Goal: Task Accomplishment & Management: Use online tool/utility

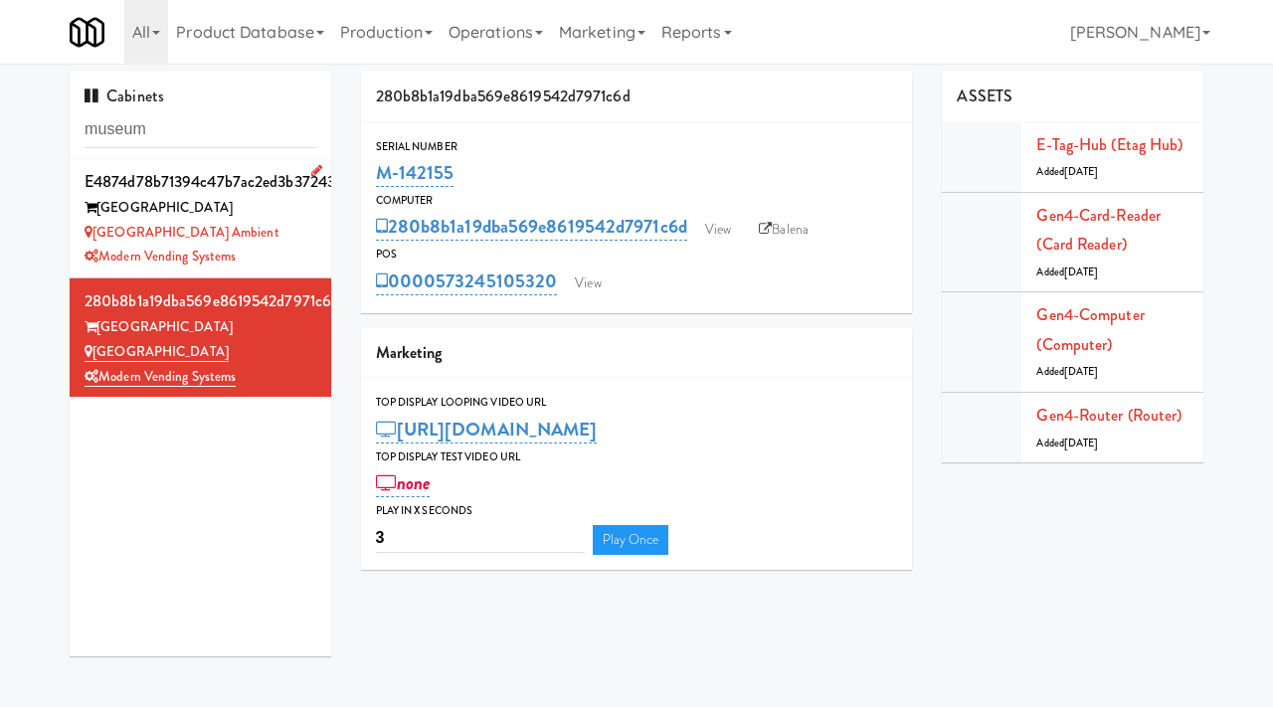
scroll to position [64, 0]
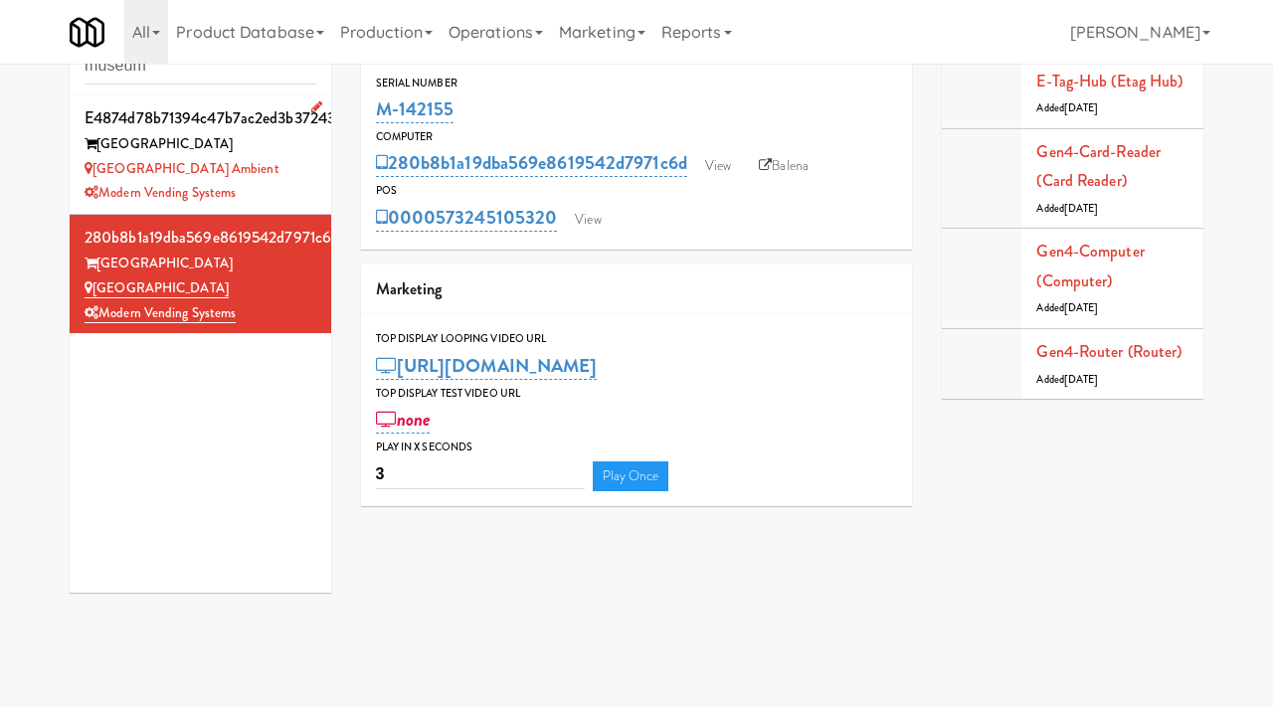
click at [308, 177] on div "[GEOGRAPHIC_DATA] Ambient" at bounding box center [201, 169] width 232 height 25
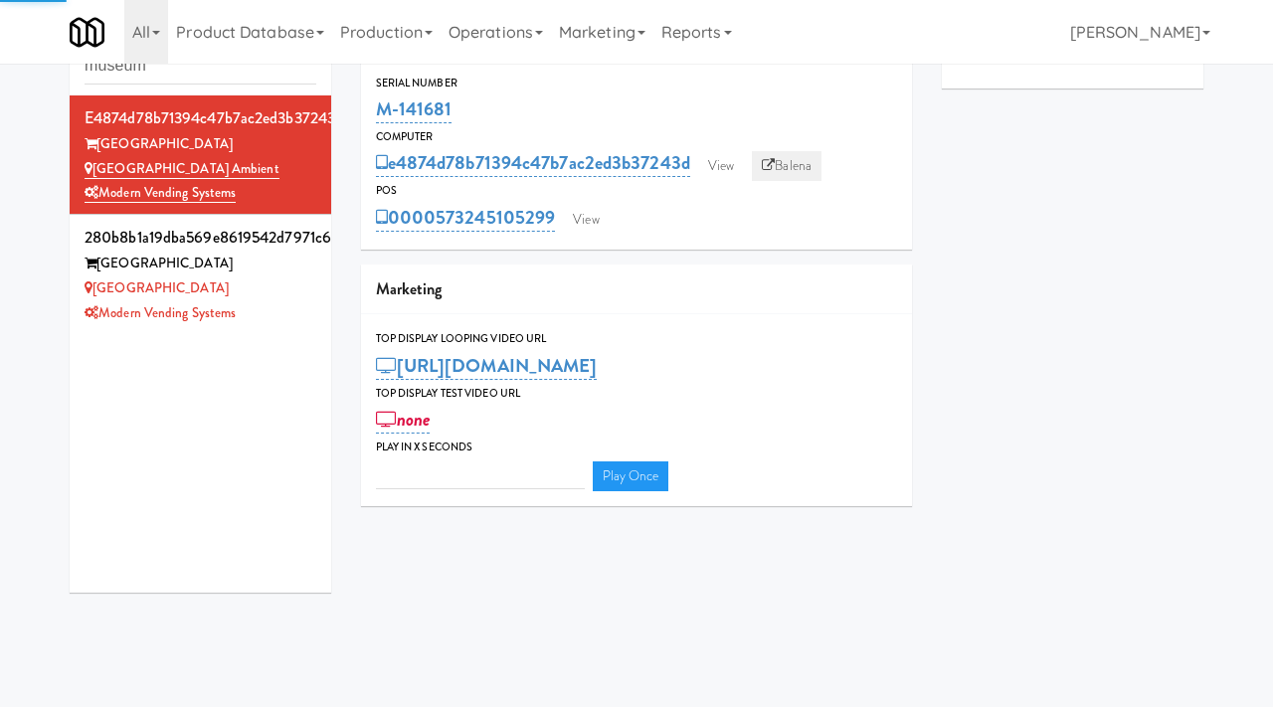
type input "3"
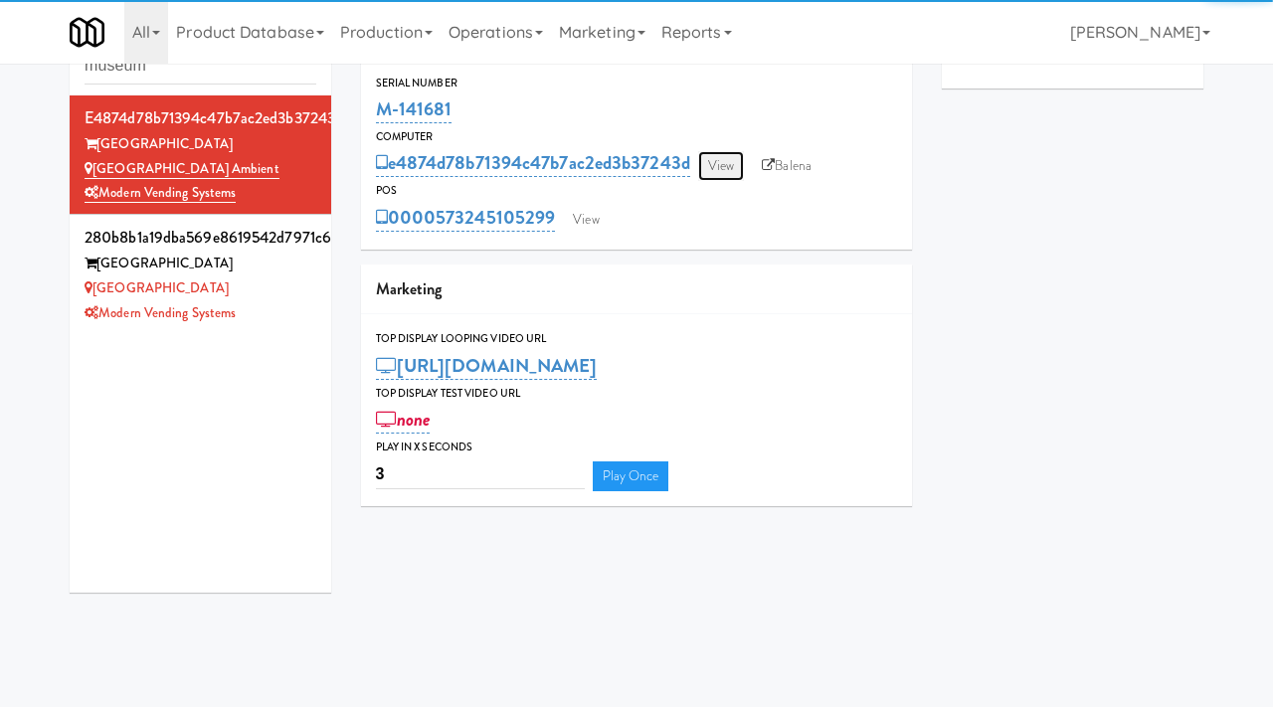
click at [720, 161] on link "View" at bounding box center [721, 166] width 46 height 30
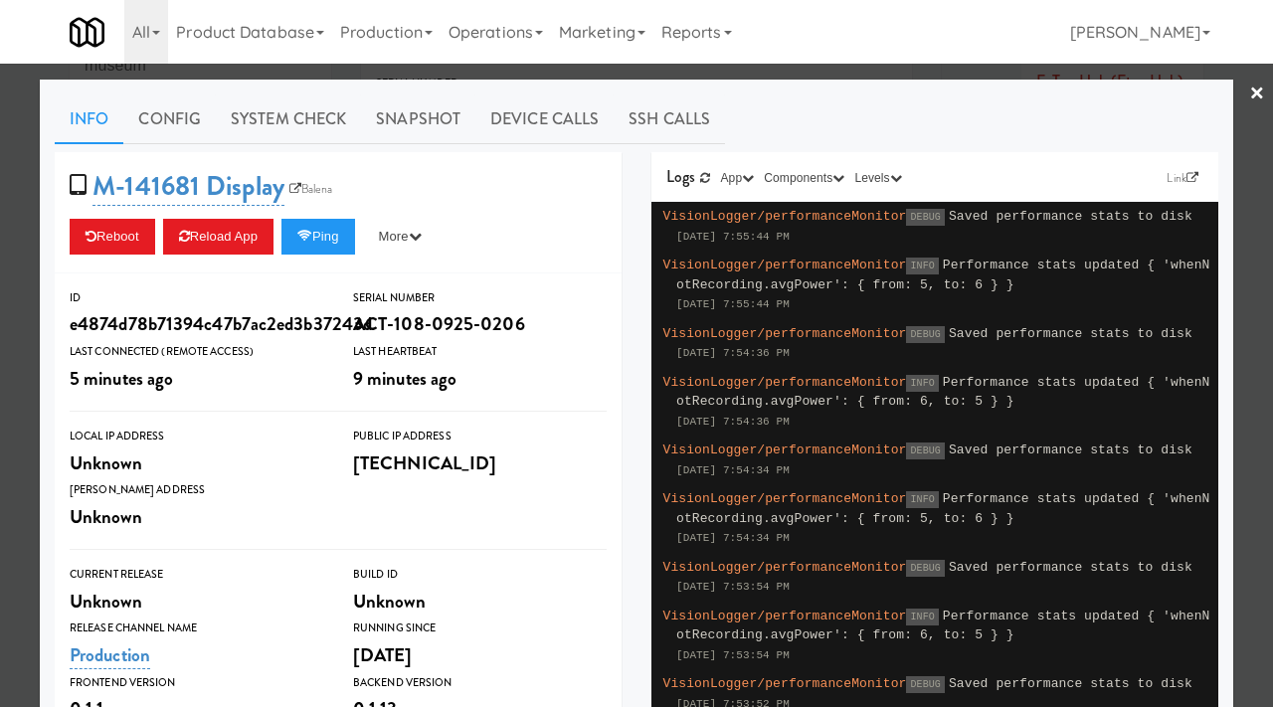
click at [24, 329] on div at bounding box center [636, 353] width 1273 height 707
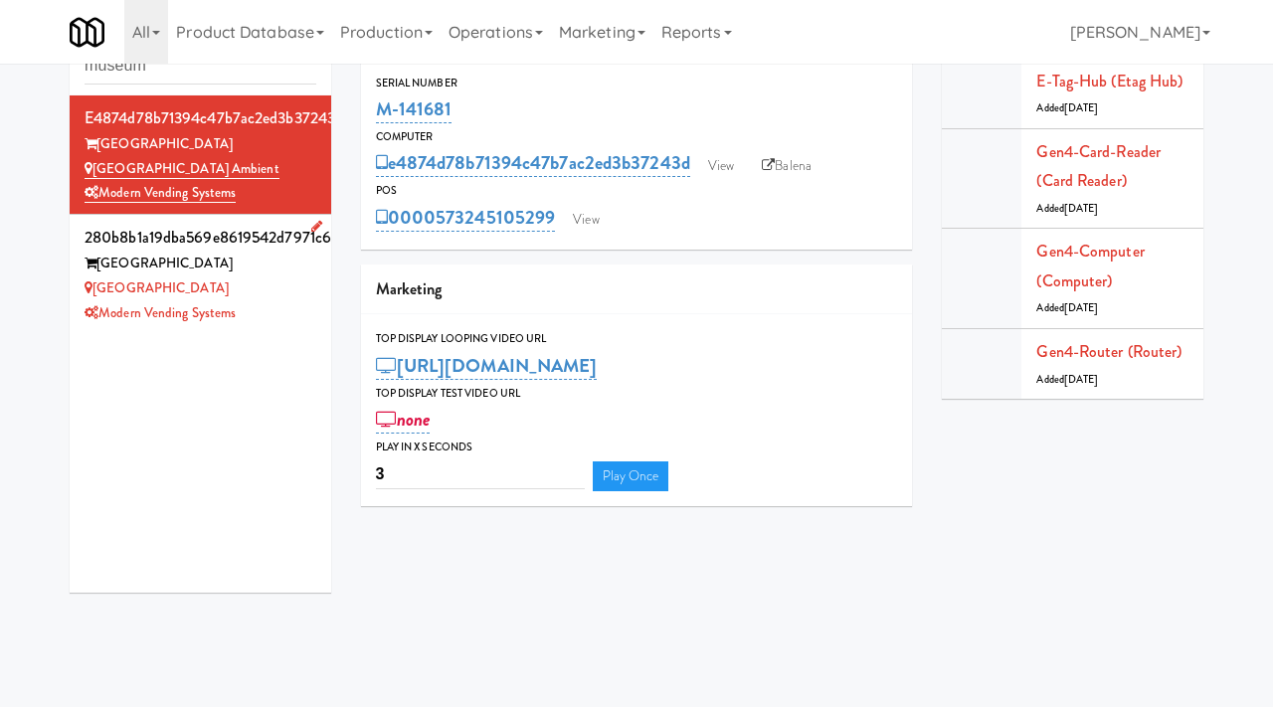
click at [264, 299] on div "Museum Tower Cooler" at bounding box center [201, 288] width 232 height 25
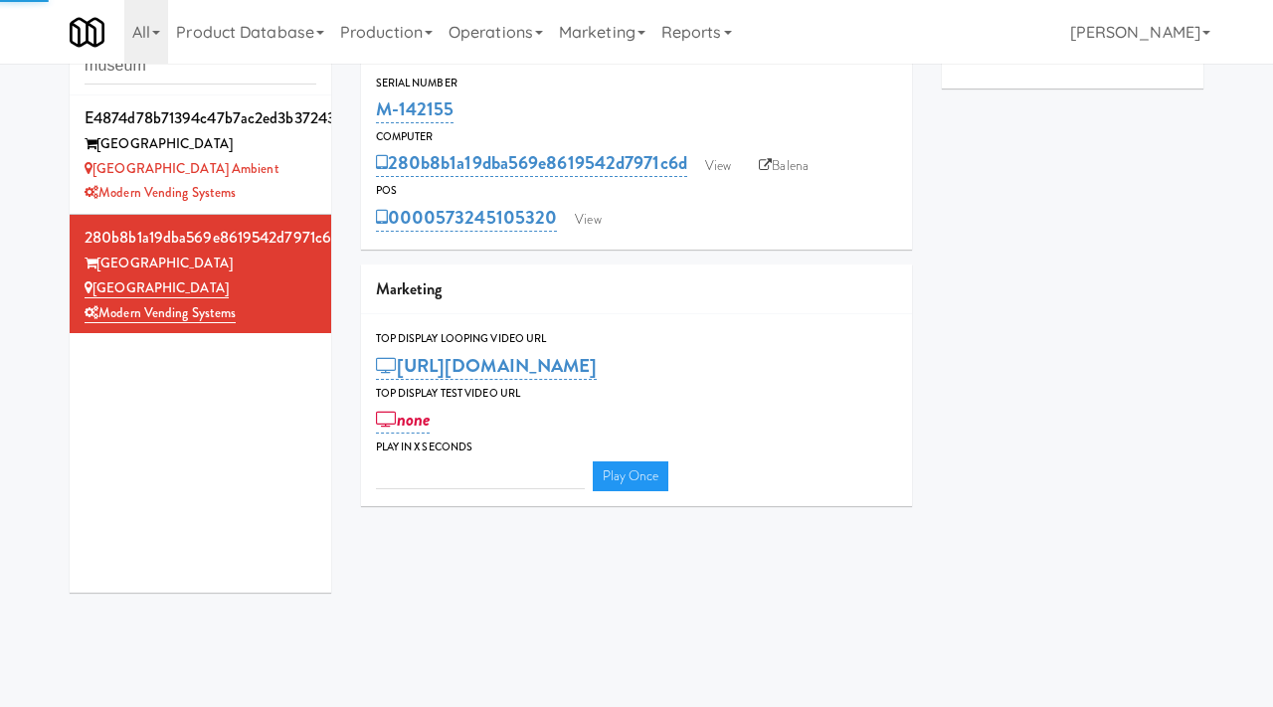
type input "3"
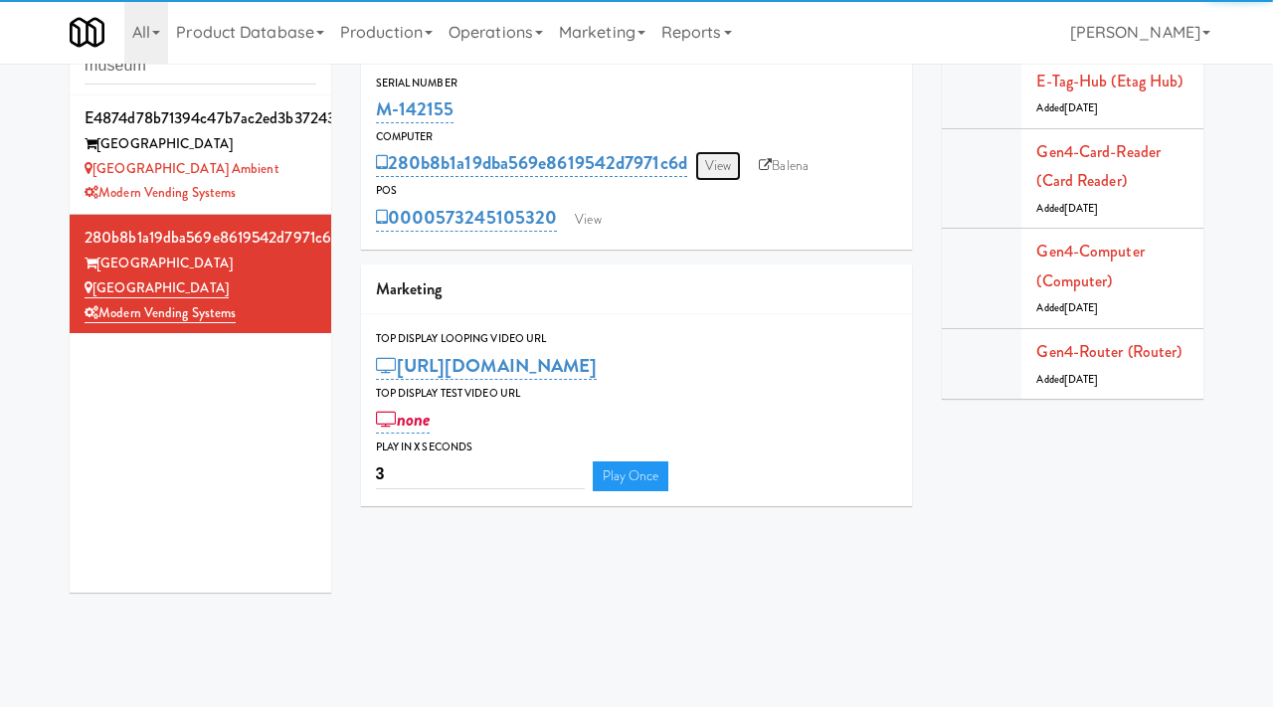
click at [717, 174] on link "View" at bounding box center [718, 166] width 46 height 30
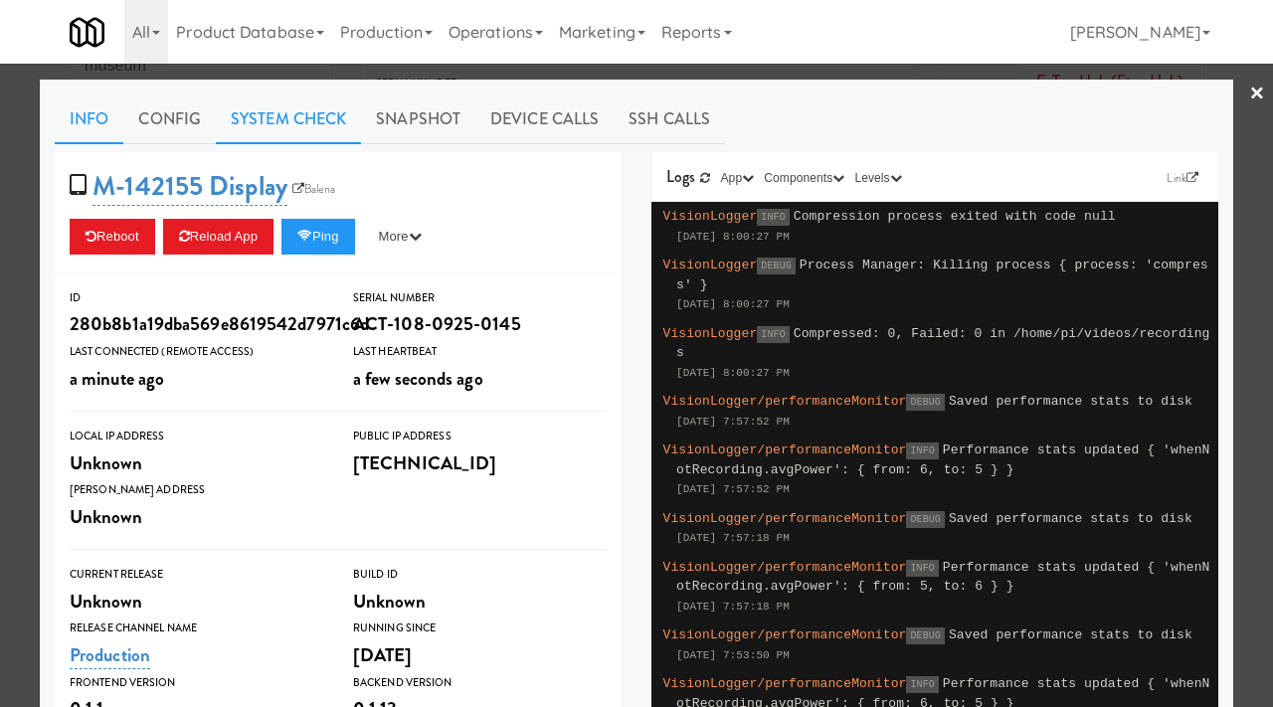
click at [298, 131] on link "System Check" at bounding box center [288, 119] width 145 height 50
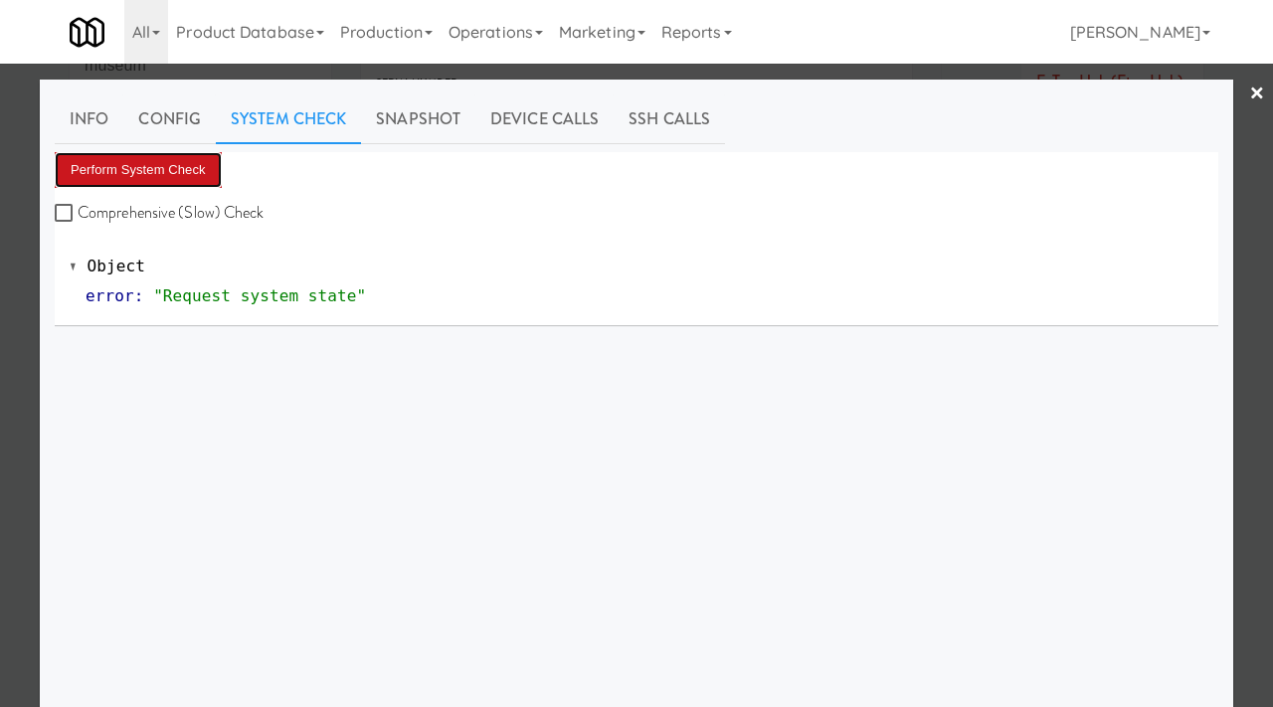
click at [134, 158] on button "Perform System Check" at bounding box center [138, 170] width 167 height 36
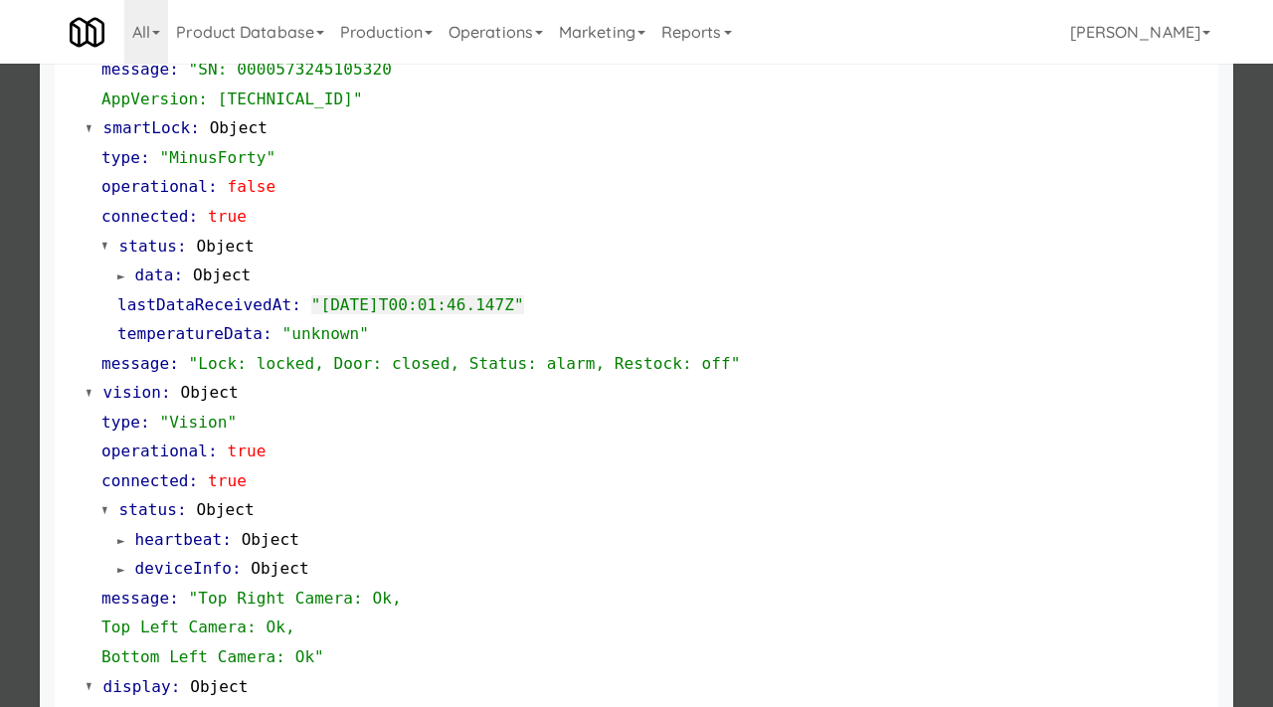
scroll to position [866, 0]
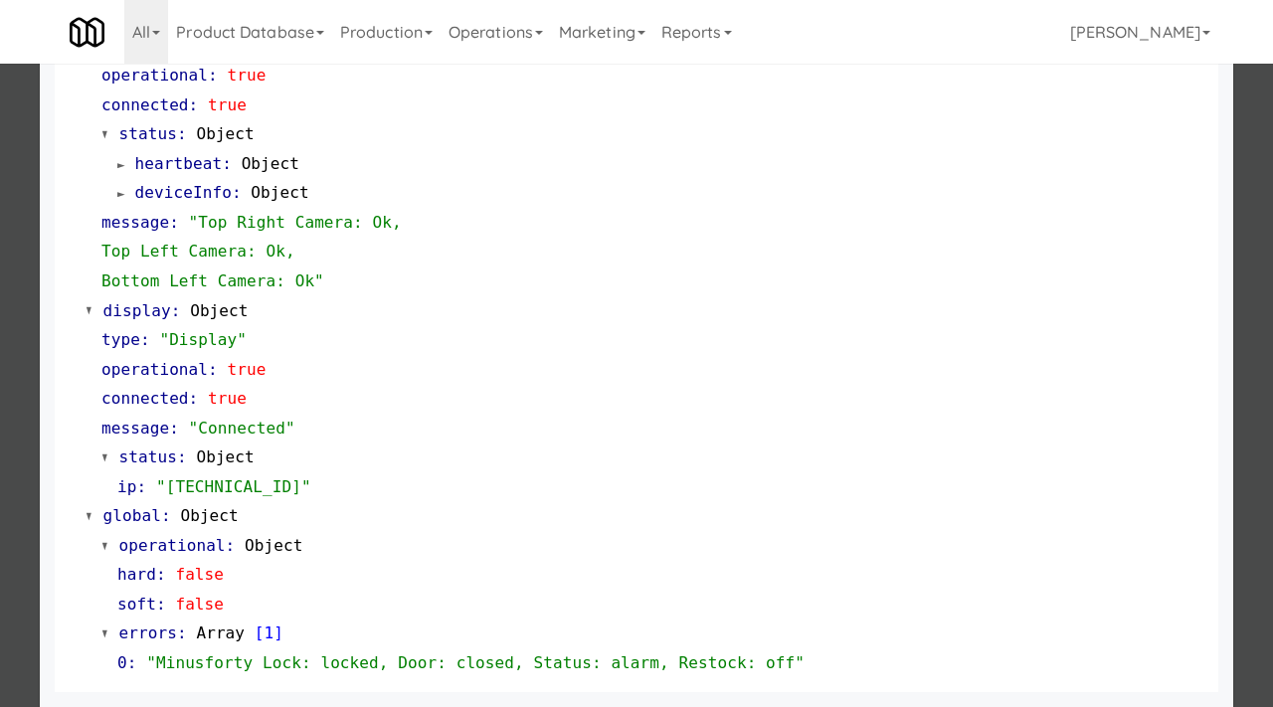
click at [0, 332] on div at bounding box center [636, 353] width 1273 height 707
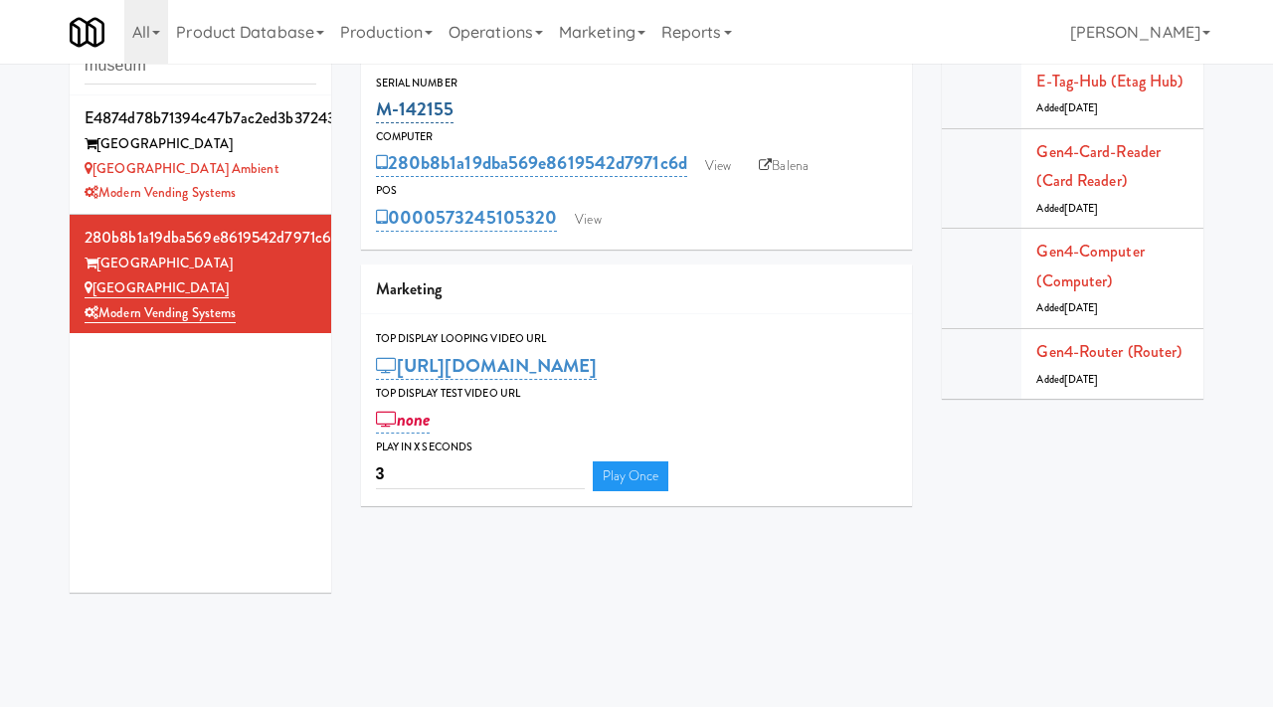
drag, startPoint x: 461, startPoint y: 106, endPoint x: 377, endPoint y: 104, distance: 84.6
click at [377, 104] on div "M-142155" at bounding box center [637, 109] width 522 height 34
copy link "M-142155"
click at [698, 168] on link "View" at bounding box center [718, 166] width 46 height 30
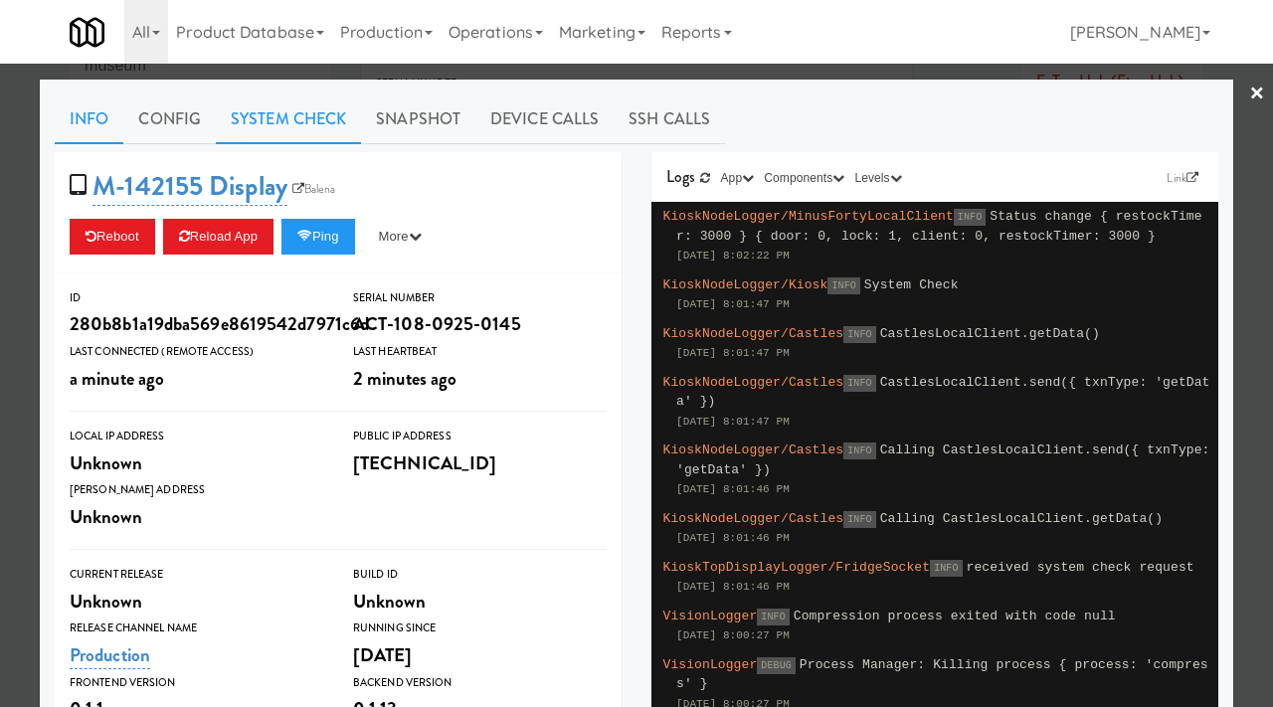
click at [316, 130] on link "System Check" at bounding box center [288, 119] width 145 height 50
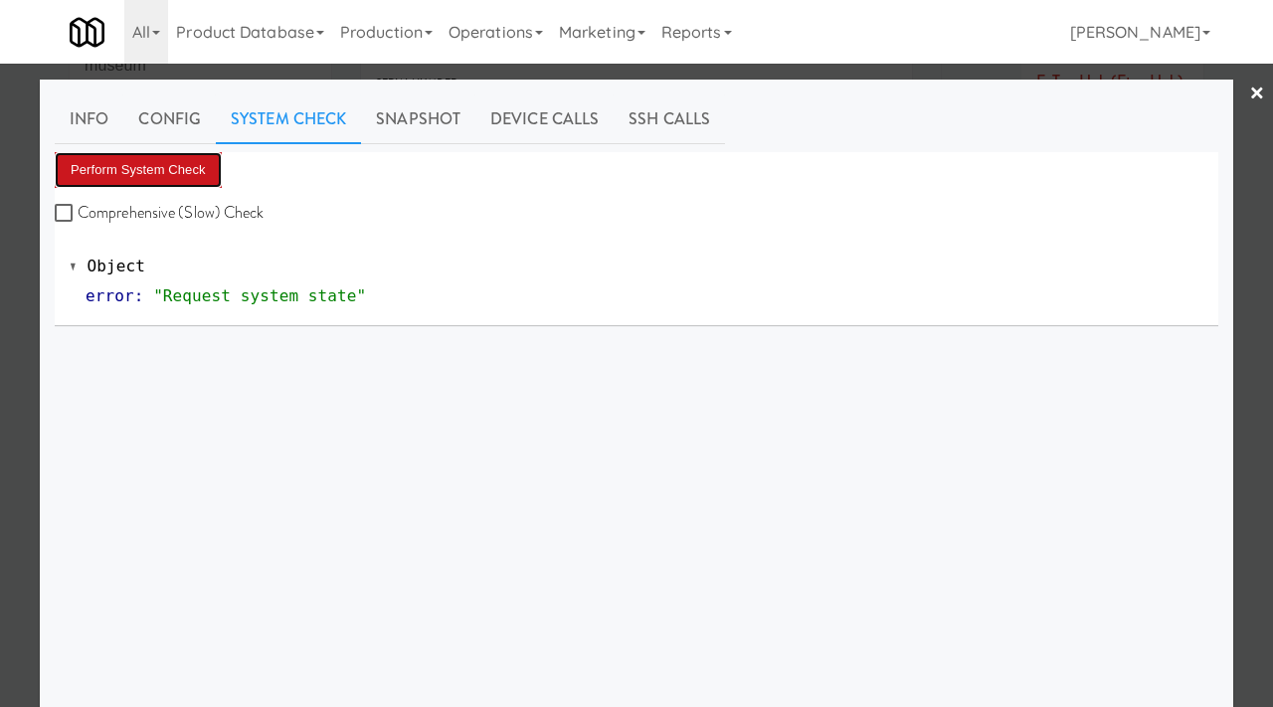
click at [171, 167] on button "Perform System Check" at bounding box center [138, 170] width 167 height 36
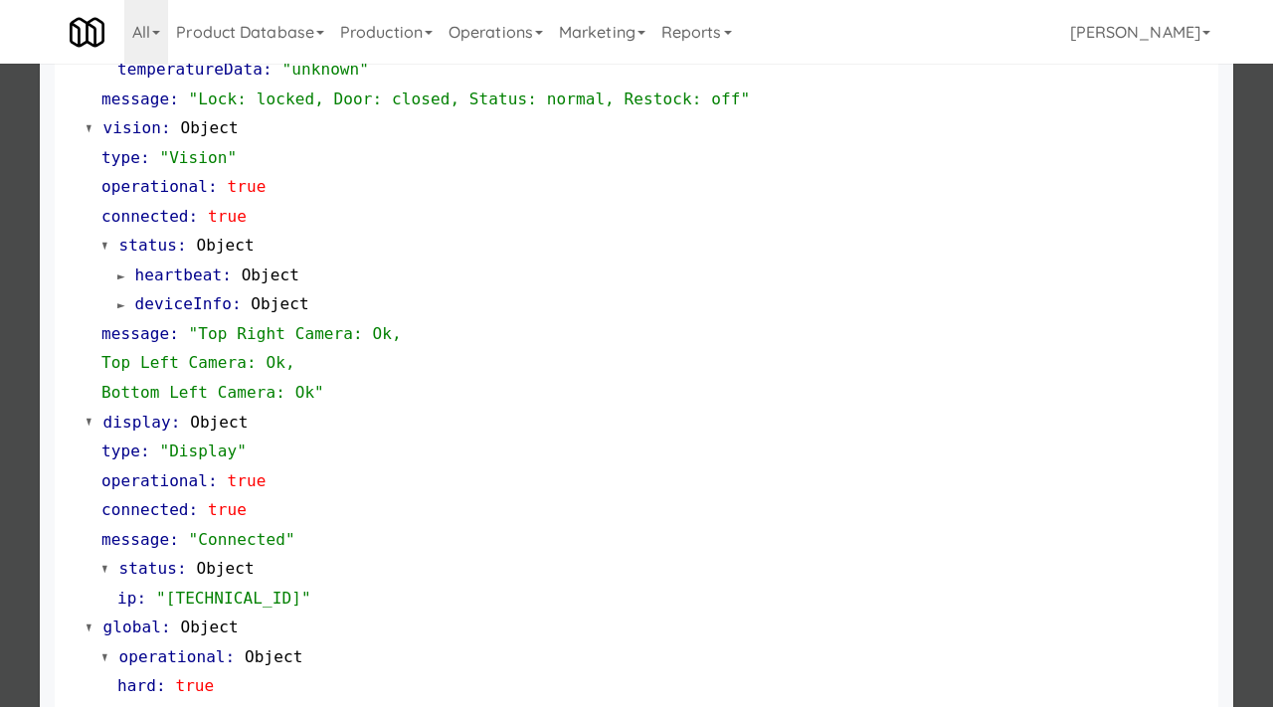
scroll to position [866, 0]
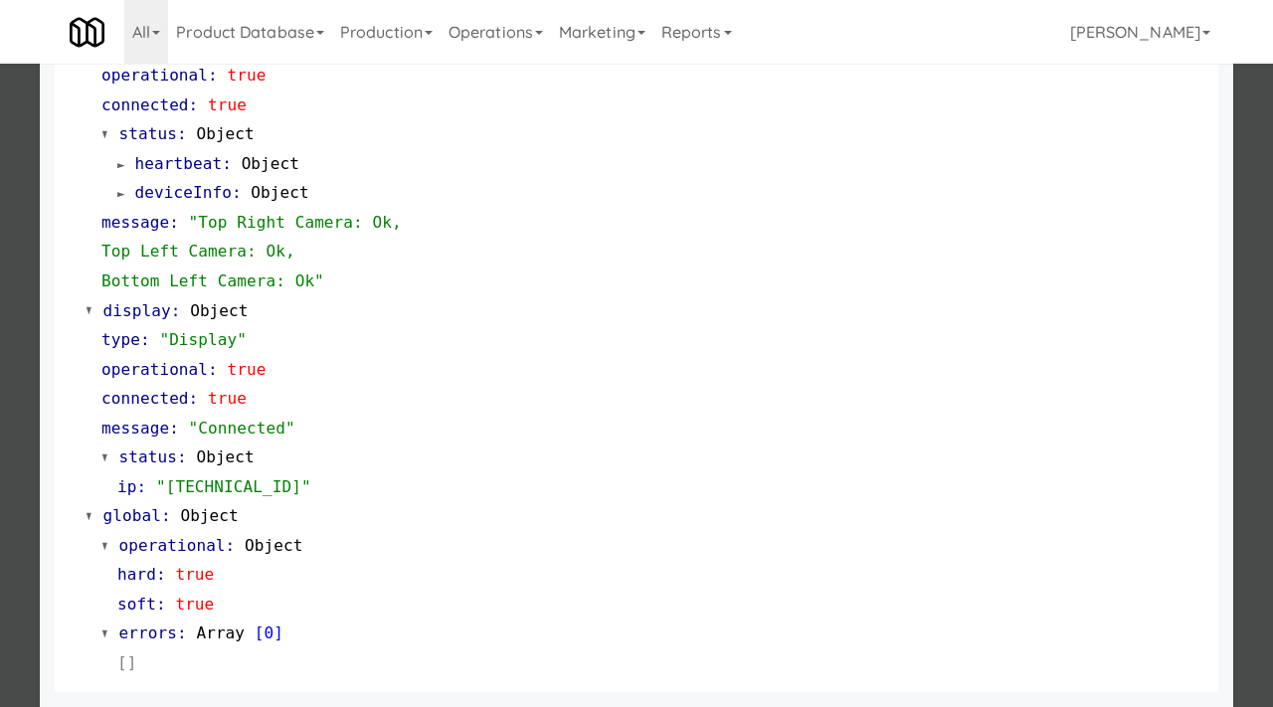
click at [7, 156] on div at bounding box center [636, 353] width 1273 height 707
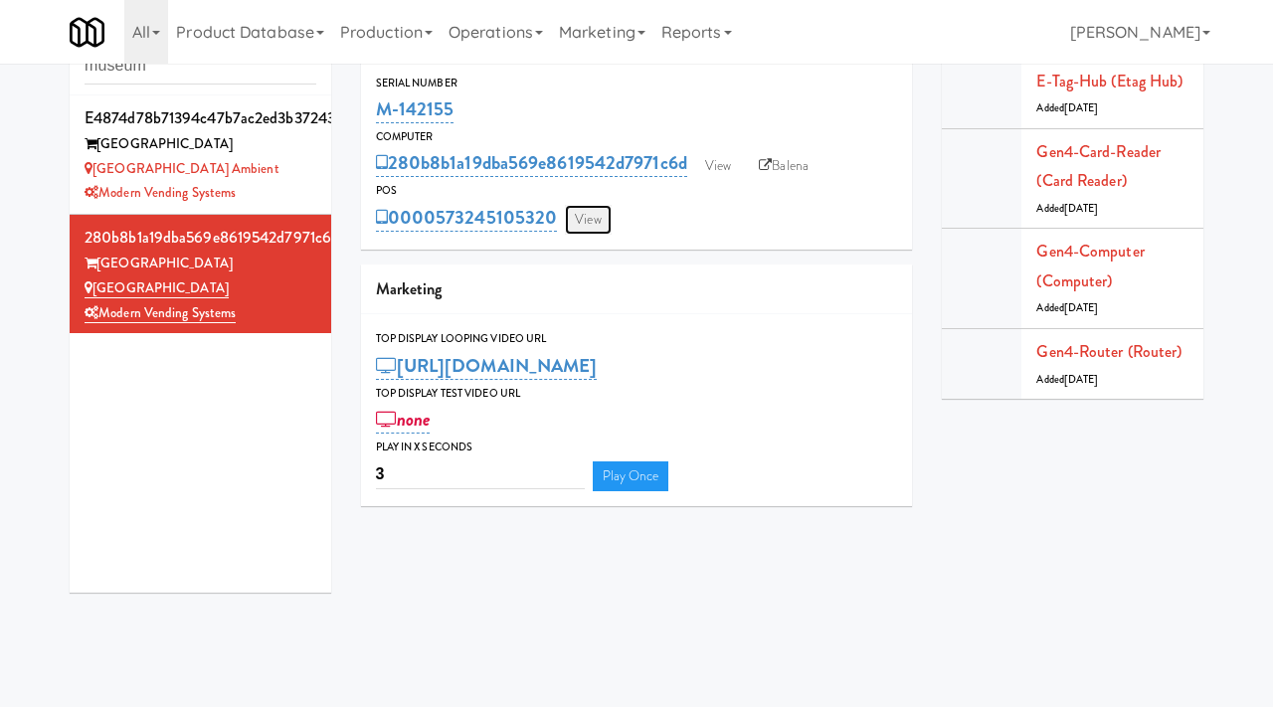
click at [584, 216] on link "View" at bounding box center [588, 220] width 46 height 30
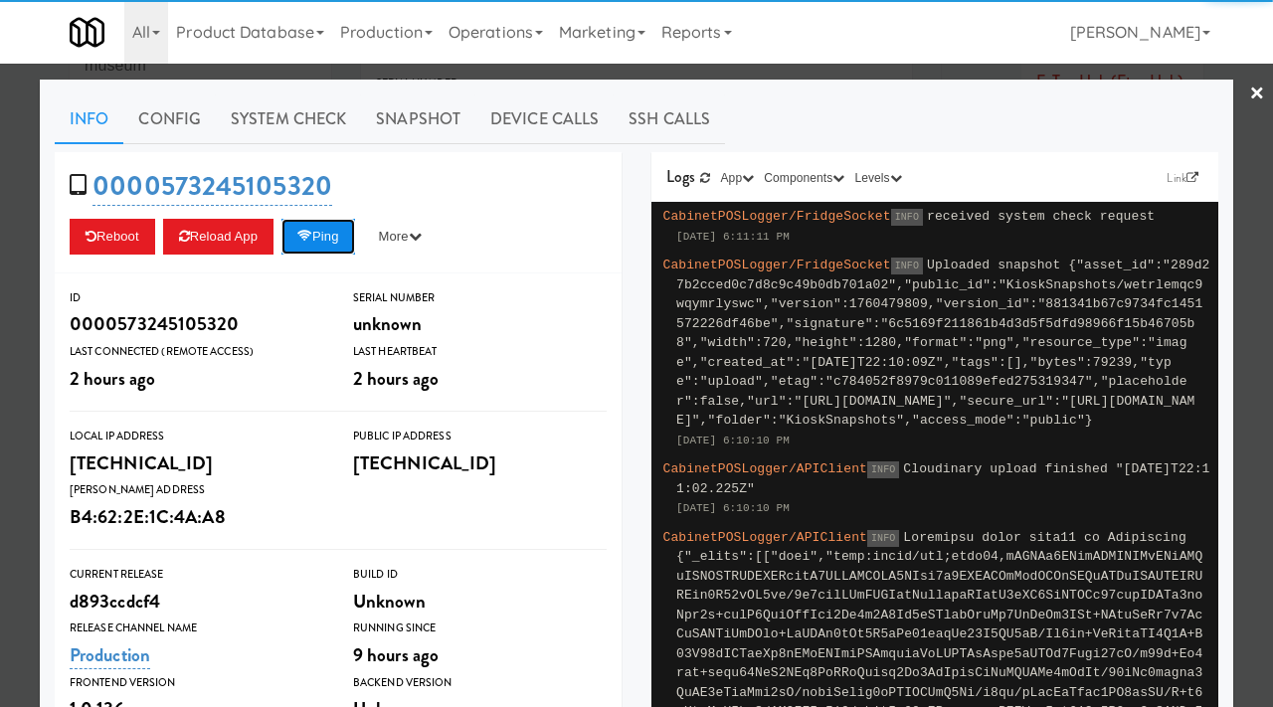
click at [325, 229] on button "Ping" at bounding box center [318, 237] width 74 height 36
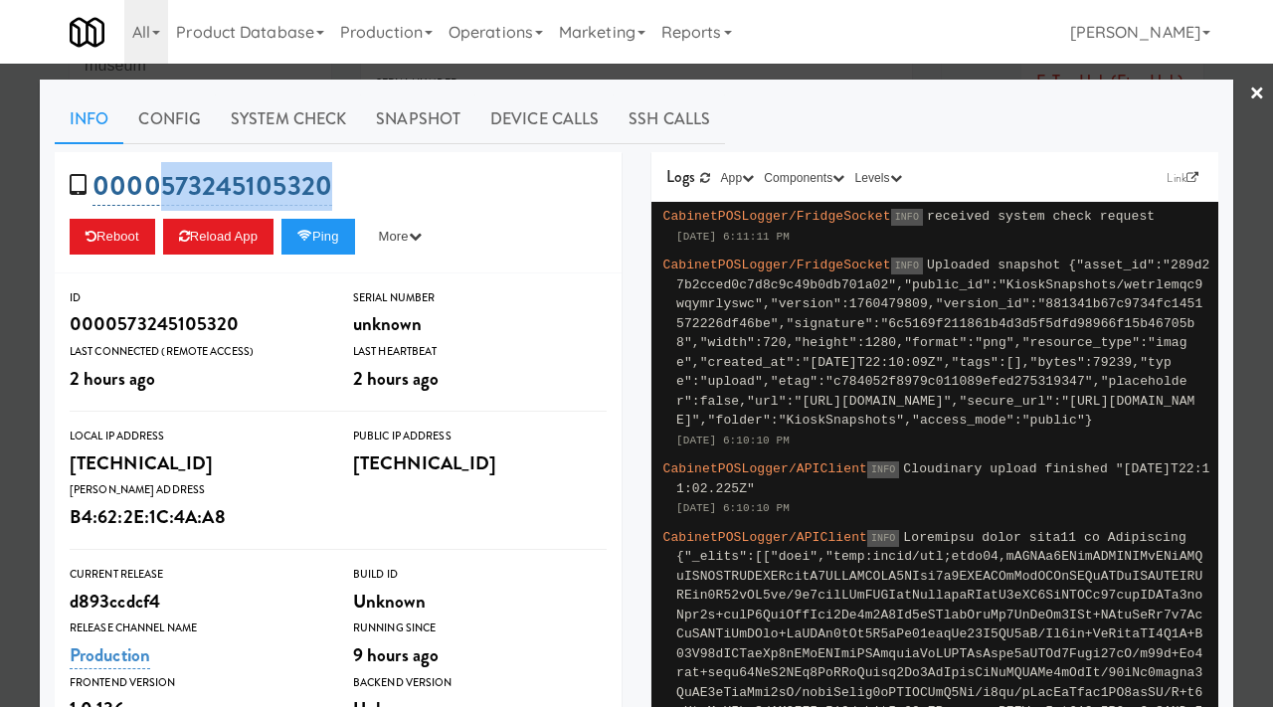
drag, startPoint x: 333, startPoint y: 182, endPoint x: 165, endPoint y: 197, distance: 168.7
click at [165, 197] on div "0000573245105320 Reboot Reload App Ping More Ping Server Restart Server Force R…" at bounding box center [338, 212] width 567 height 121
copy link "573245105320"
click at [0, 342] on div at bounding box center [636, 353] width 1273 height 707
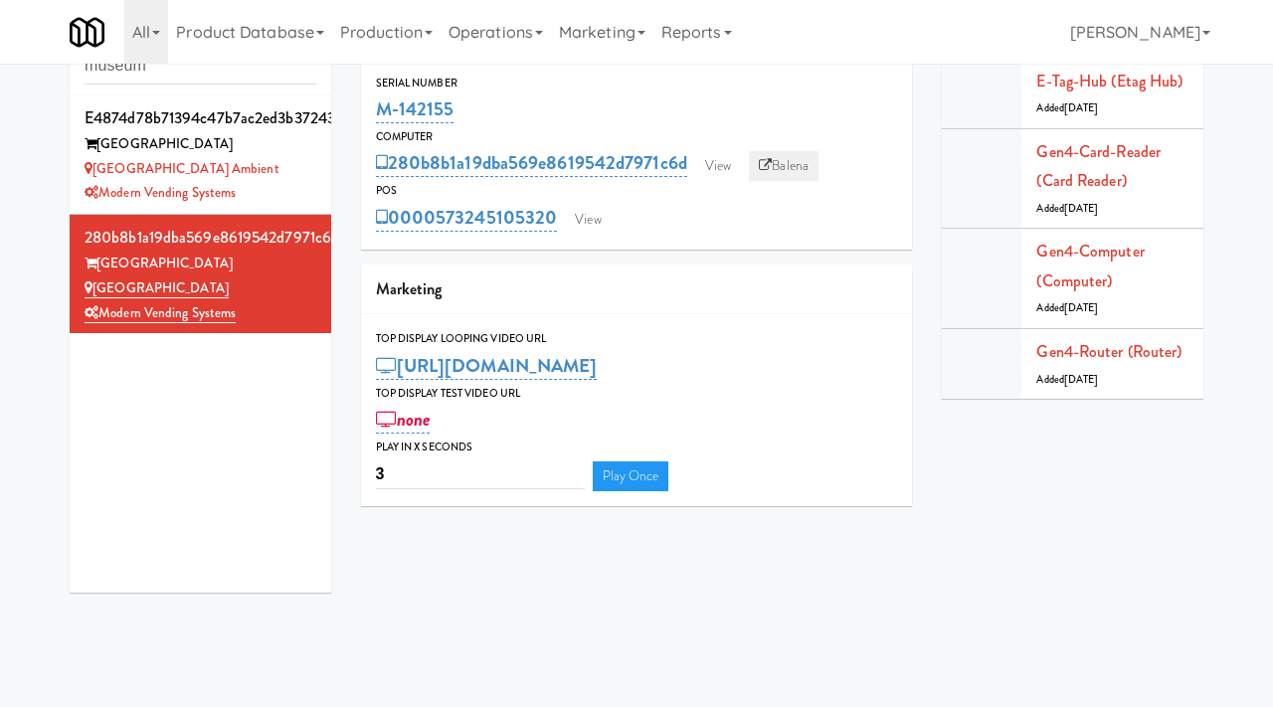
click at [808, 163] on link "Balena" at bounding box center [784, 166] width 70 height 30
click at [608, 218] on link "View" at bounding box center [588, 220] width 46 height 30
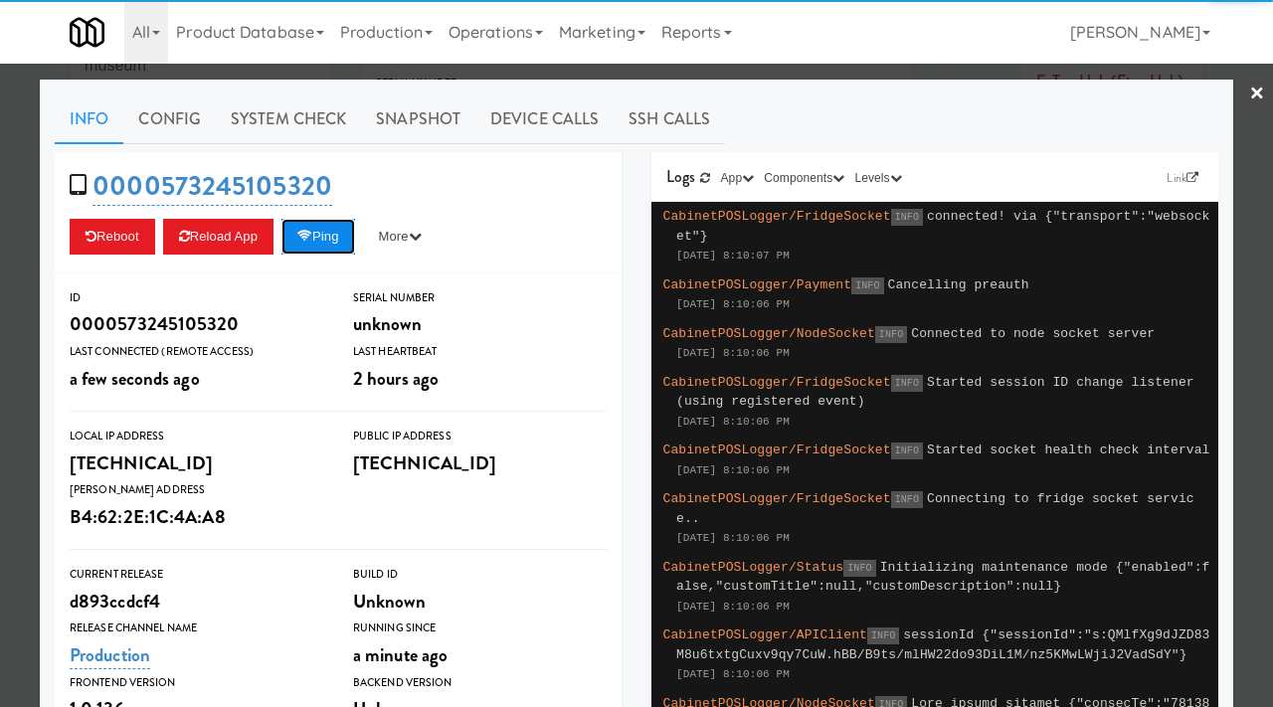
click at [351, 235] on button "Ping" at bounding box center [318, 237] width 74 height 36
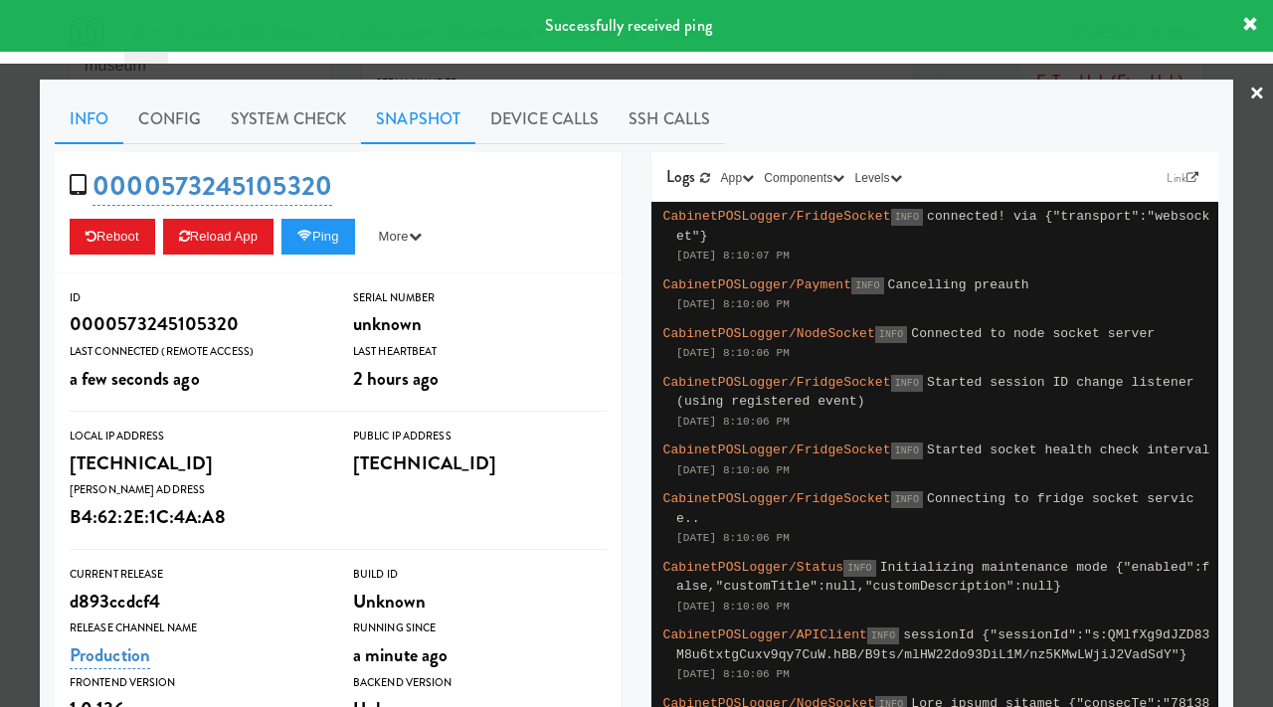
click at [431, 129] on link "Snapshot" at bounding box center [418, 119] width 114 height 50
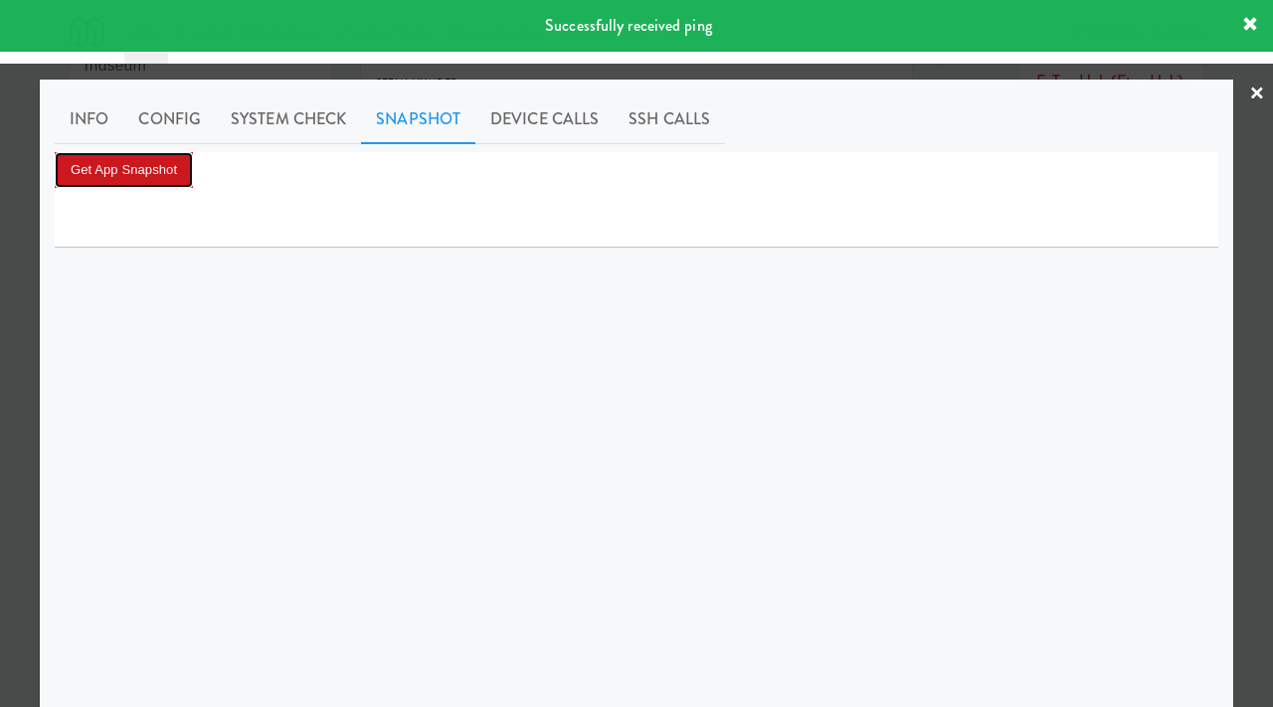
click at [181, 178] on button "Get App Snapshot" at bounding box center [124, 170] width 138 height 36
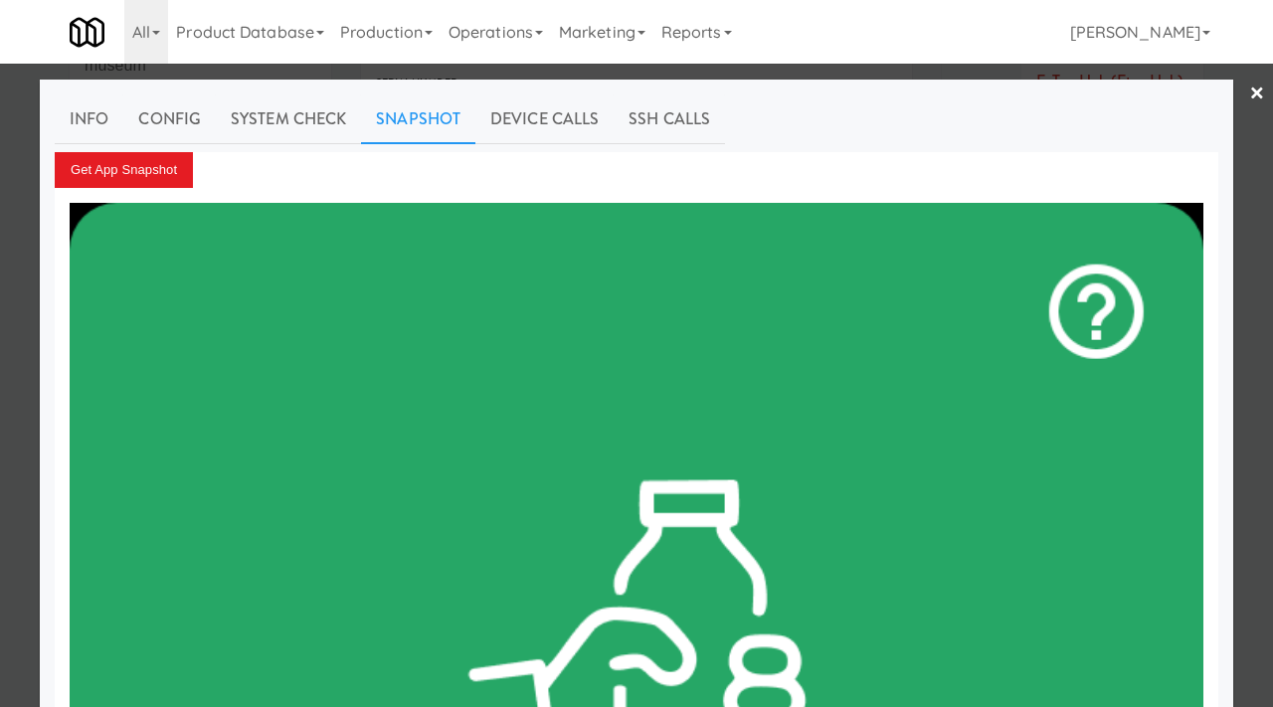
click at [0, 380] on div at bounding box center [636, 353] width 1273 height 707
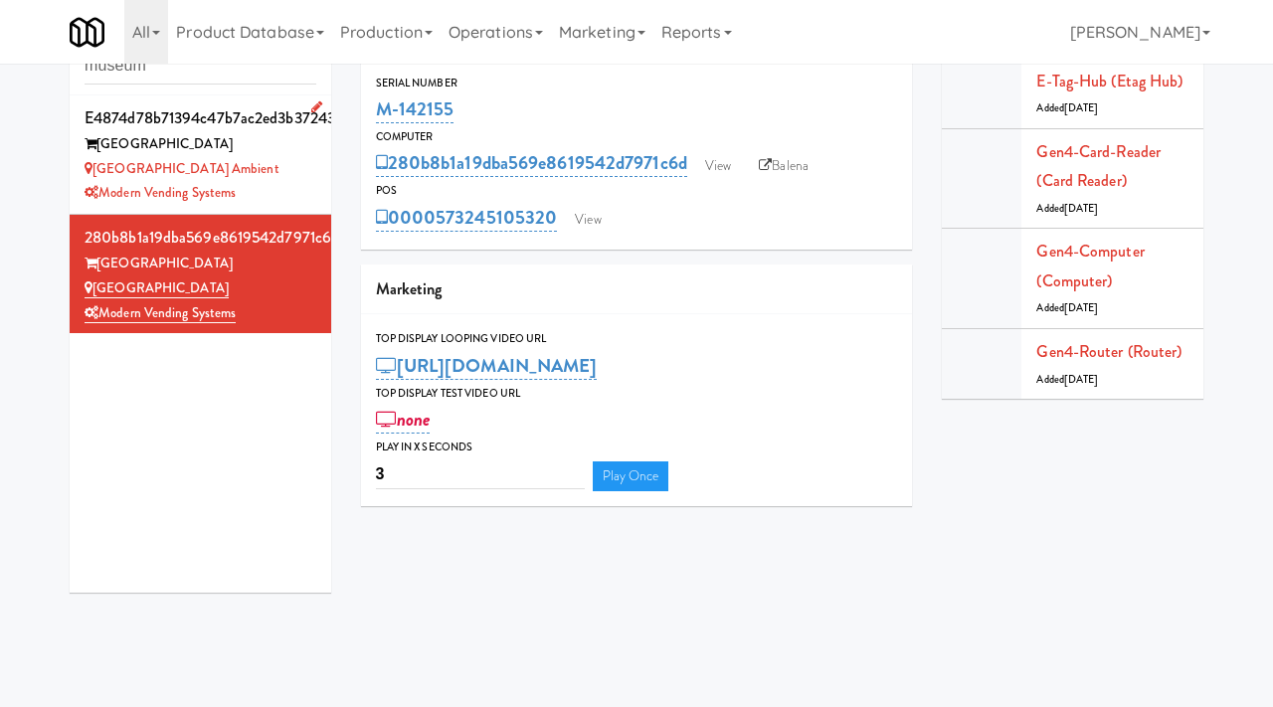
click at [282, 158] on div "Museum Tower Ambient" at bounding box center [201, 169] width 232 height 25
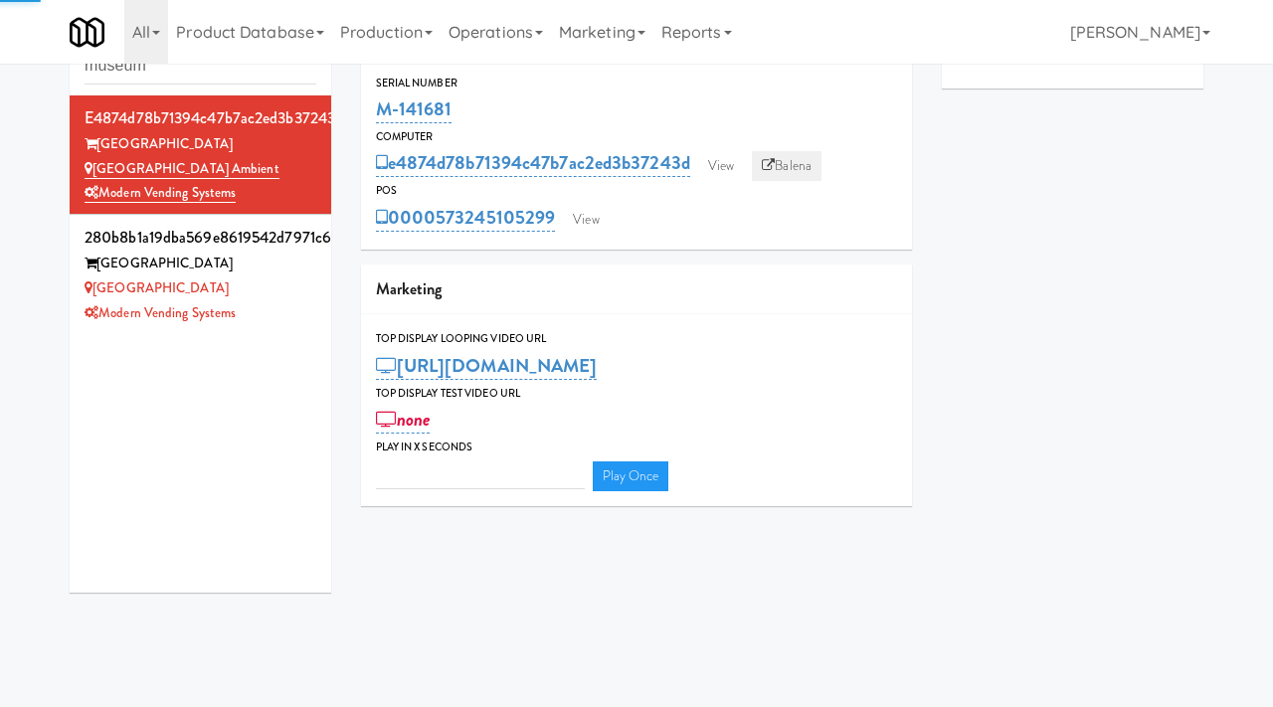
type input "3"
click at [738, 165] on link "View" at bounding box center [721, 166] width 46 height 30
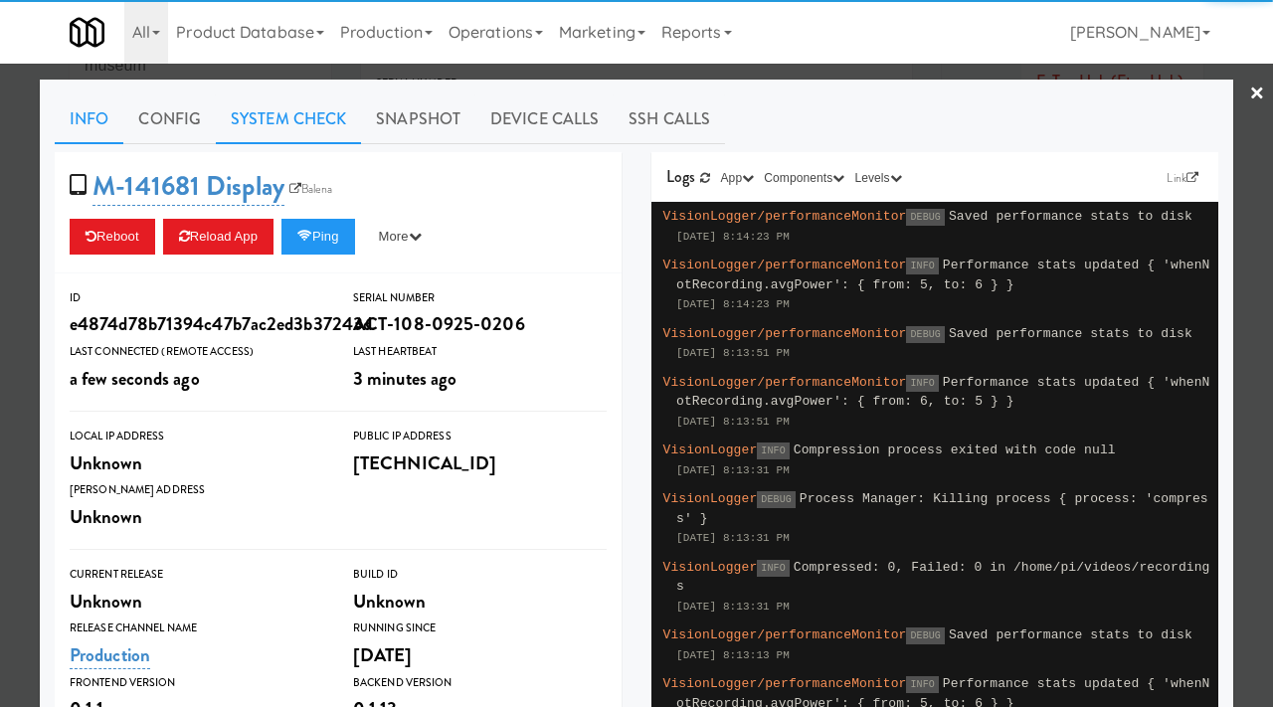
click at [332, 121] on link "System Check" at bounding box center [288, 119] width 145 height 50
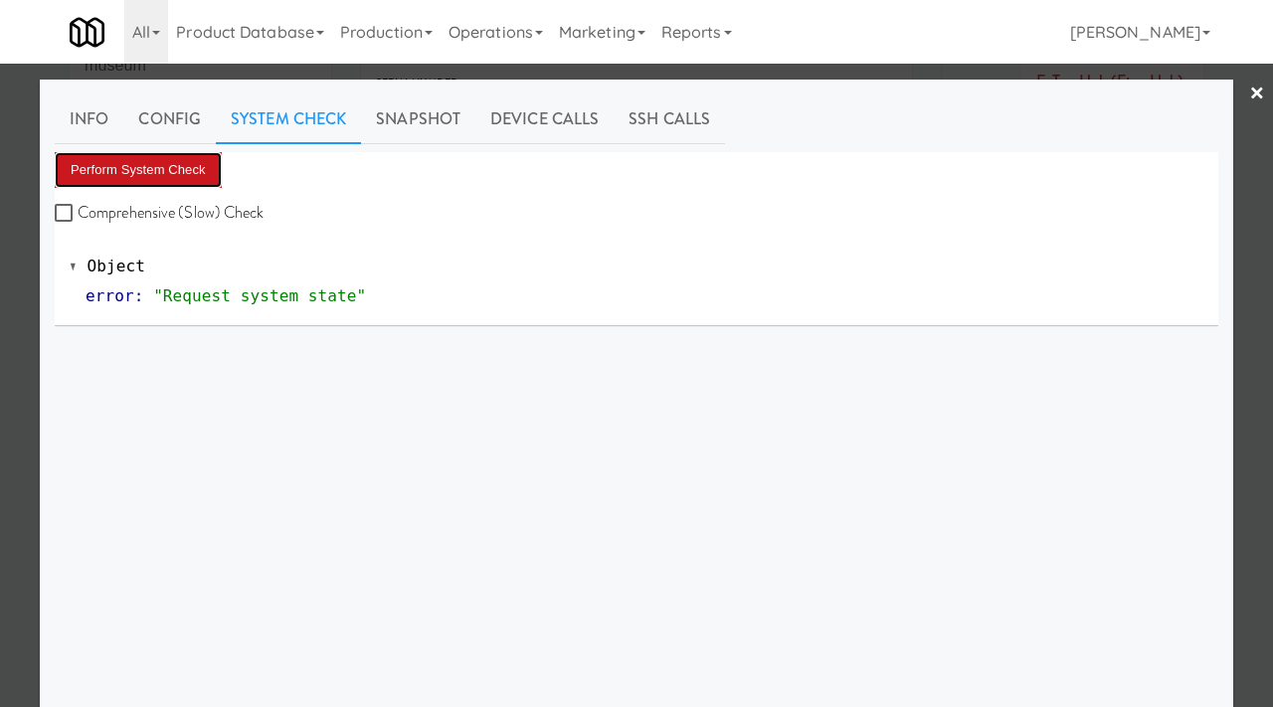
click at [193, 157] on button "Perform System Check" at bounding box center [138, 170] width 167 height 36
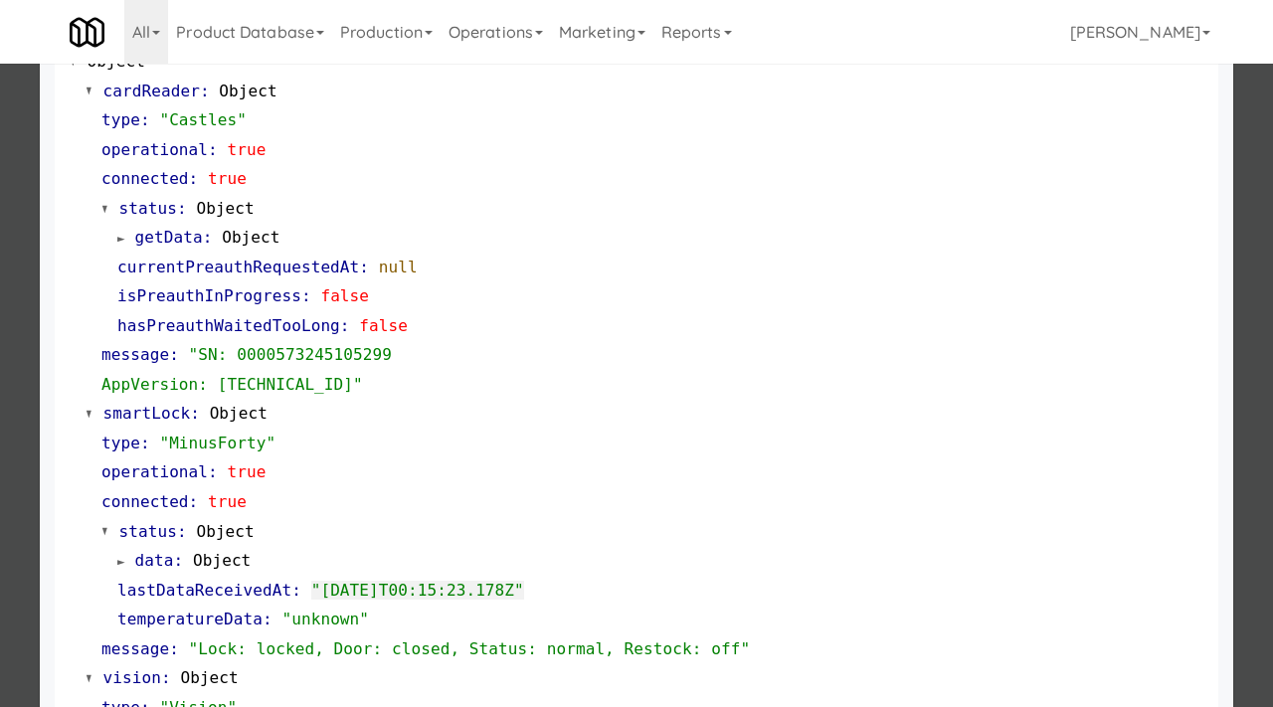
click at [2, 166] on div at bounding box center [636, 353] width 1273 height 707
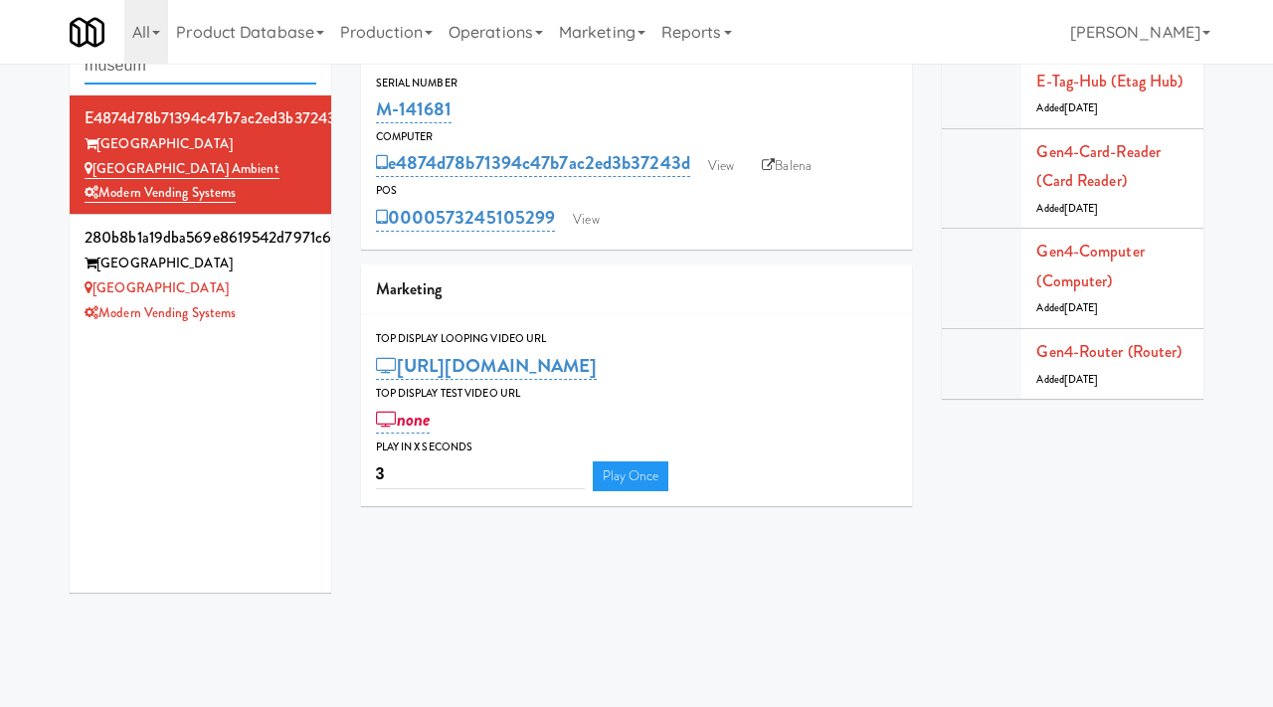
drag, startPoint x: 171, startPoint y: 76, endPoint x: 58, endPoint y: 60, distance: 114.5
click at [58, 61] on body "Okay Okay Select date: previous 2025-Oct next Su Mo Tu We Th Fr Sa 28 29 30 1 2…" at bounding box center [636, 353] width 1273 height 707
paste input "M-126983"
type input "M-126983"
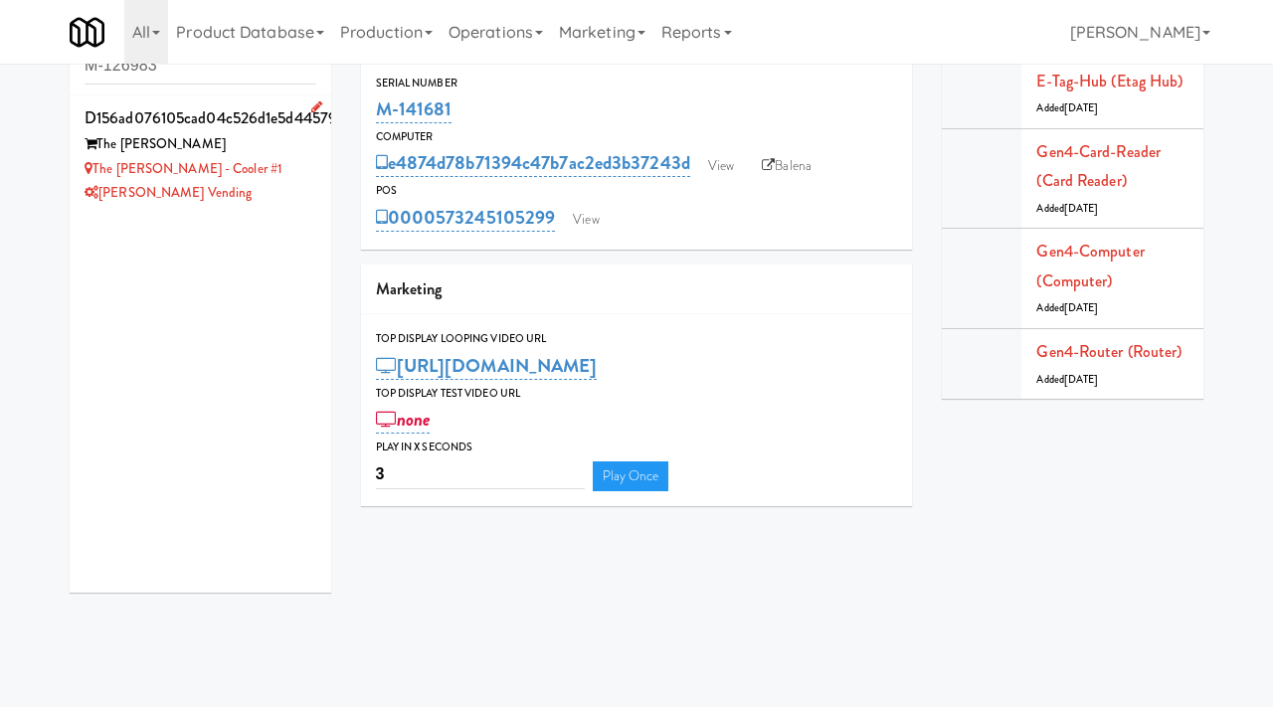
click at [252, 162] on div "The [PERSON_NAME] - Cooler #1" at bounding box center [201, 169] width 232 height 25
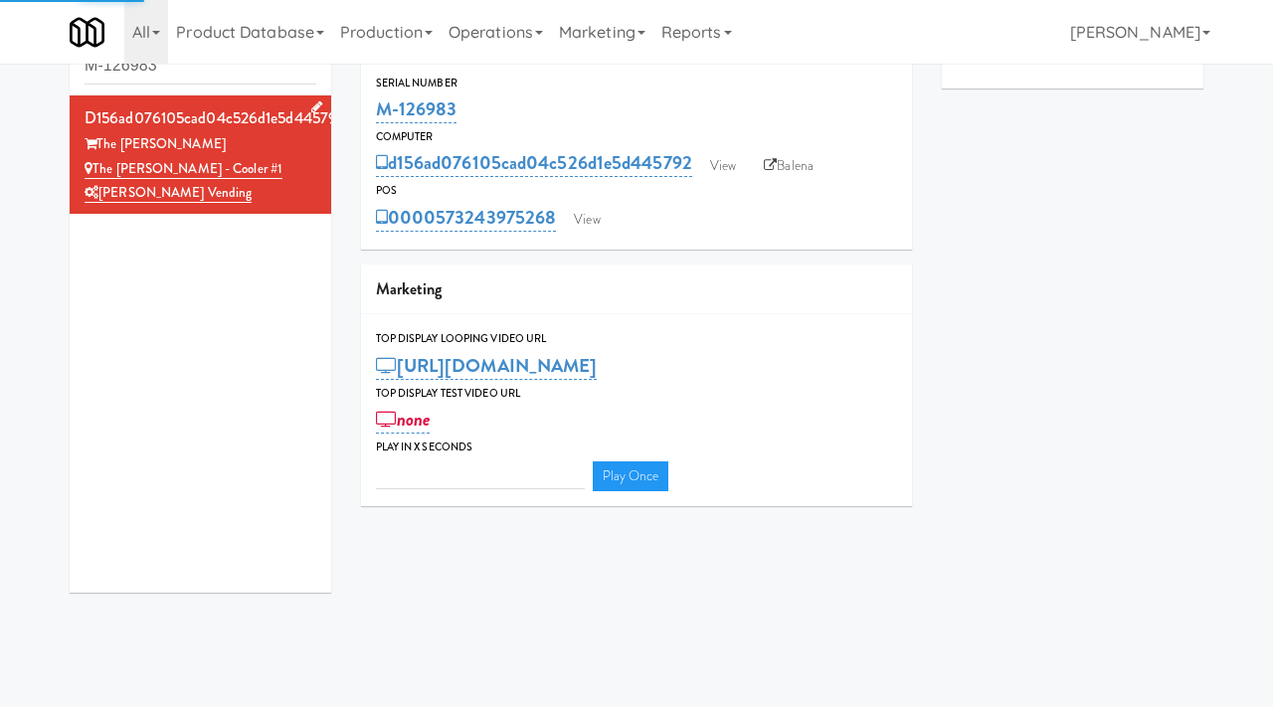
type input "3"
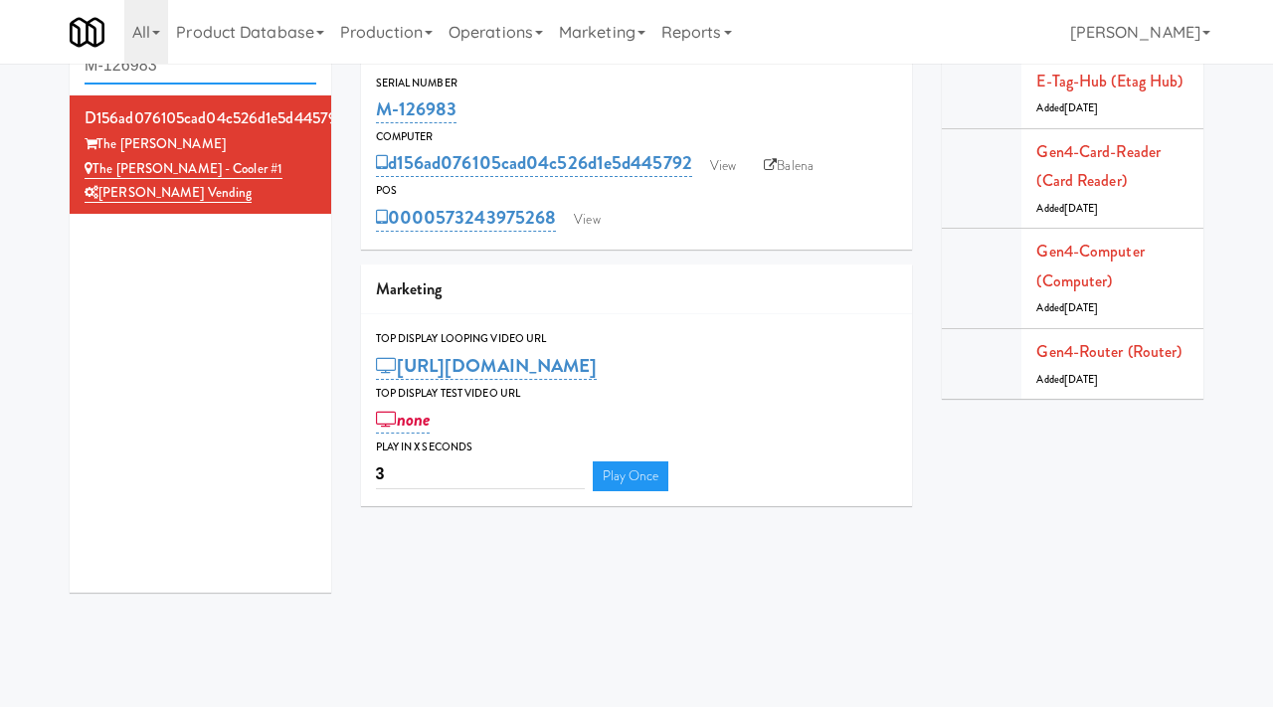
click at [234, 65] on input "M-126983" at bounding box center [201, 66] width 232 height 37
type input "pinnacle"
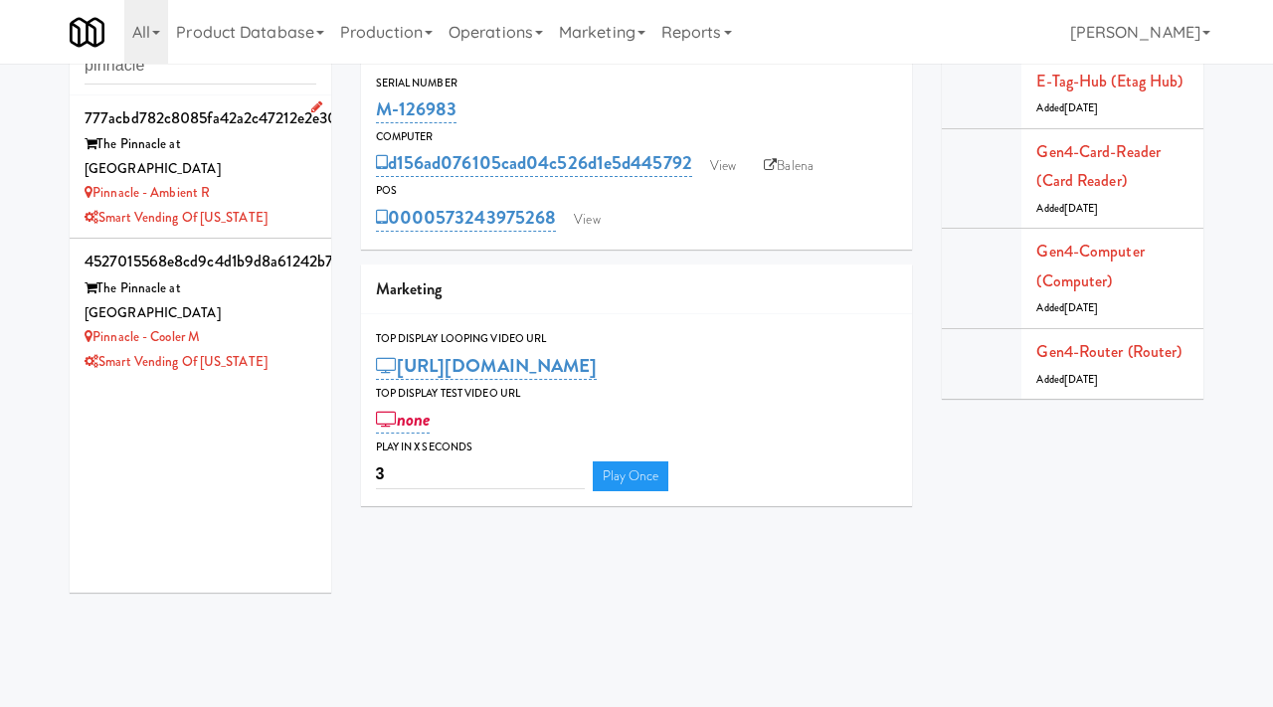
click at [277, 181] on div "Pinnacle - Ambient R" at bounding box center [201, 193] width 232 height 25
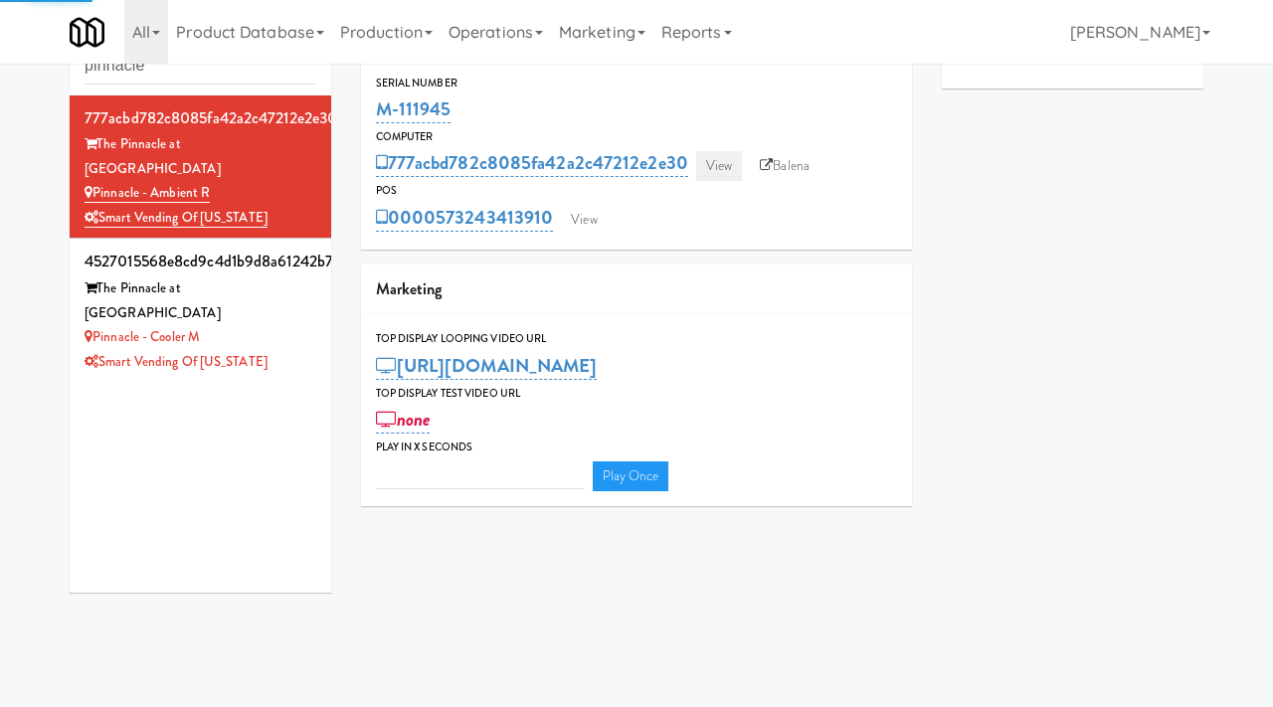
type input "3"
click at [718, 174] on link "View" at bounding box center [719, 166] width 46 height 30
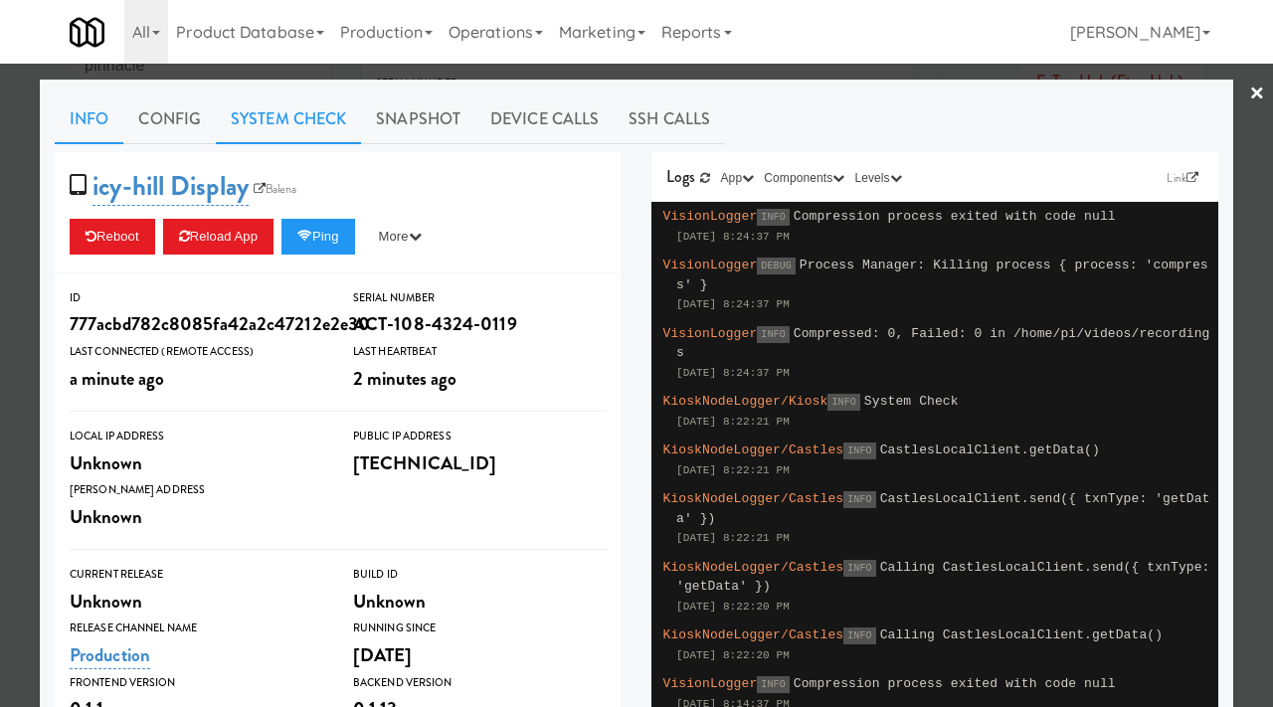
click at [270, 122] on link "System Check" at bounding box center [288, 119] width 145 height 50
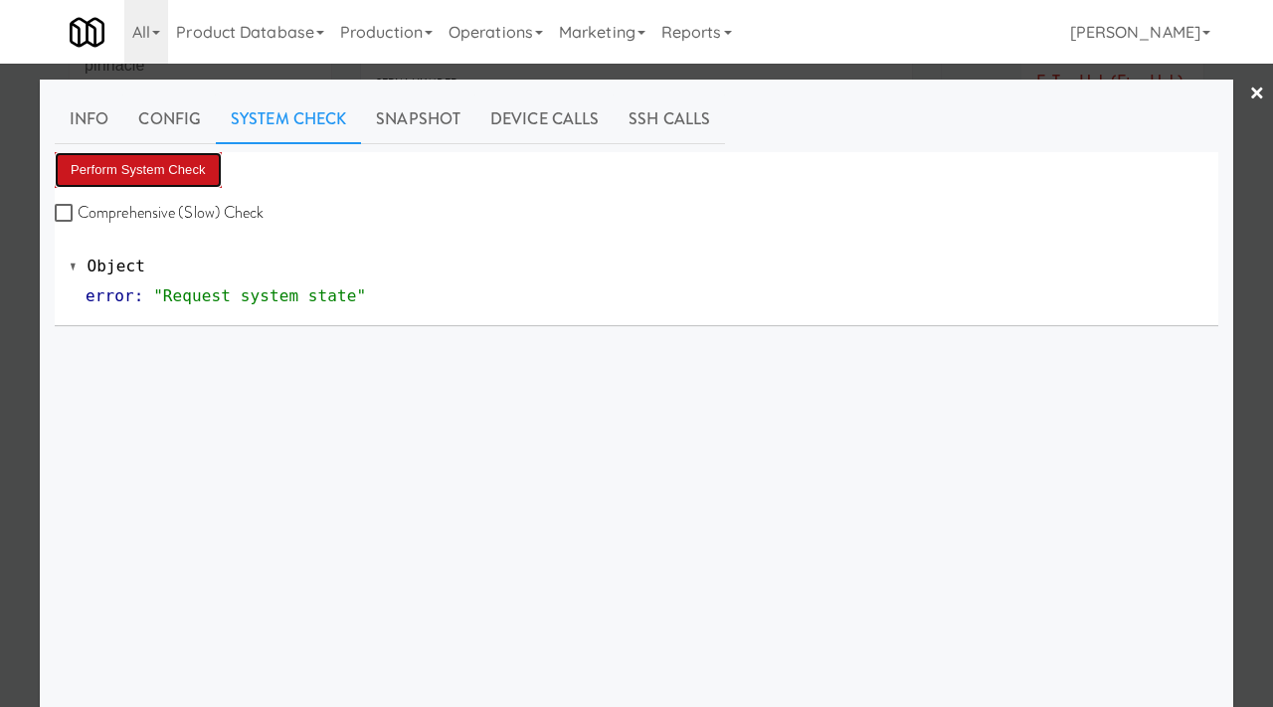
click at [131, 179] on button "Perform System Check" at bounding box center [138, 170] width 167 height 36
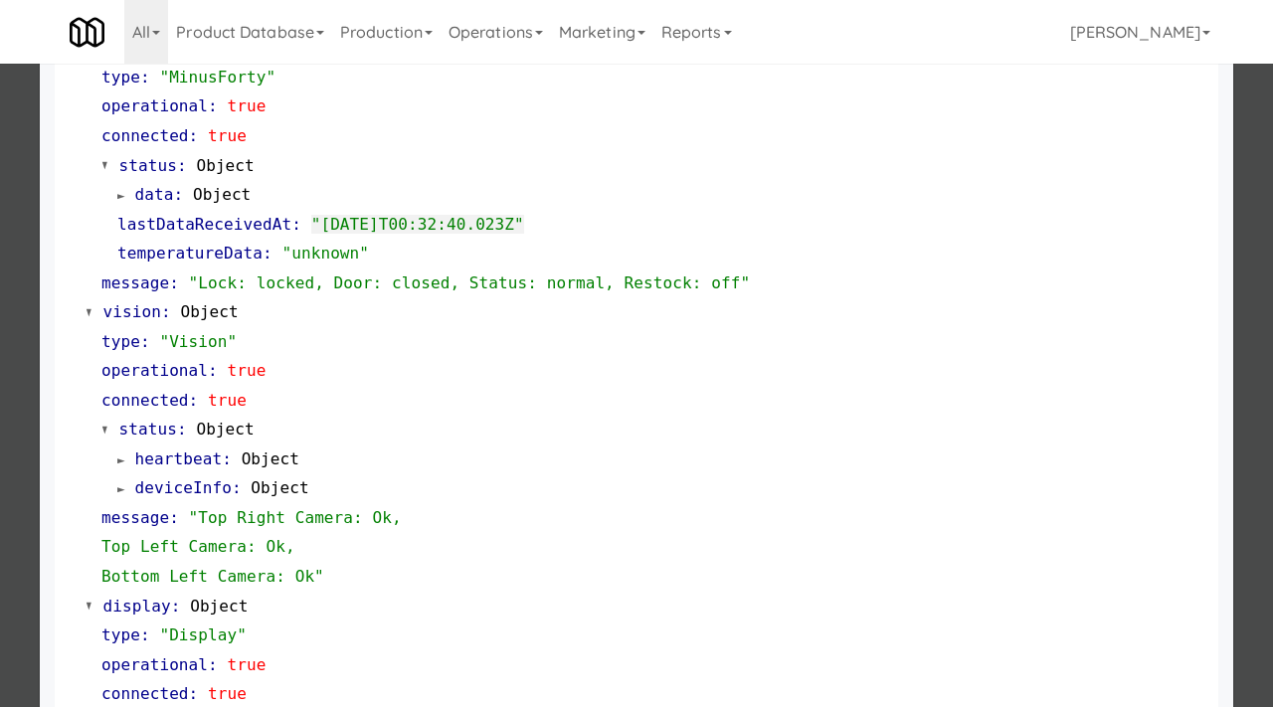
scroll to position [437, 0]
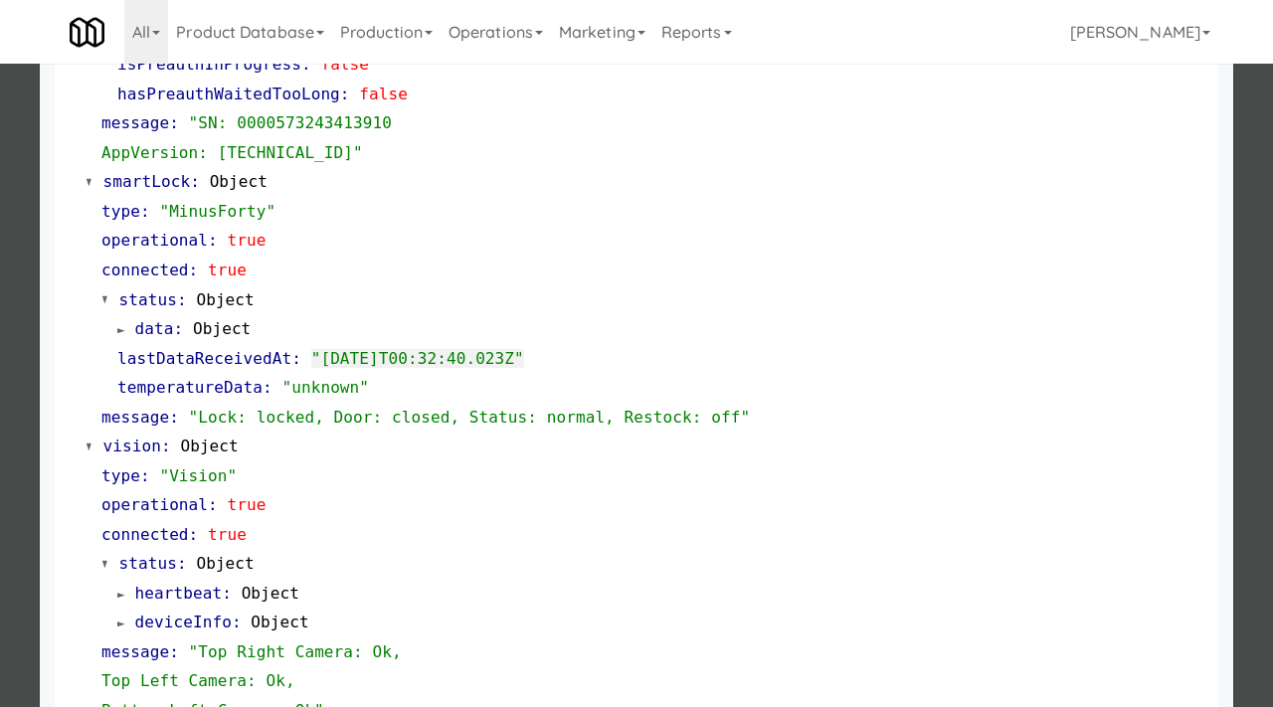
click at [0, 336] on div at bounding box center [636, 353] width 1273 height 707
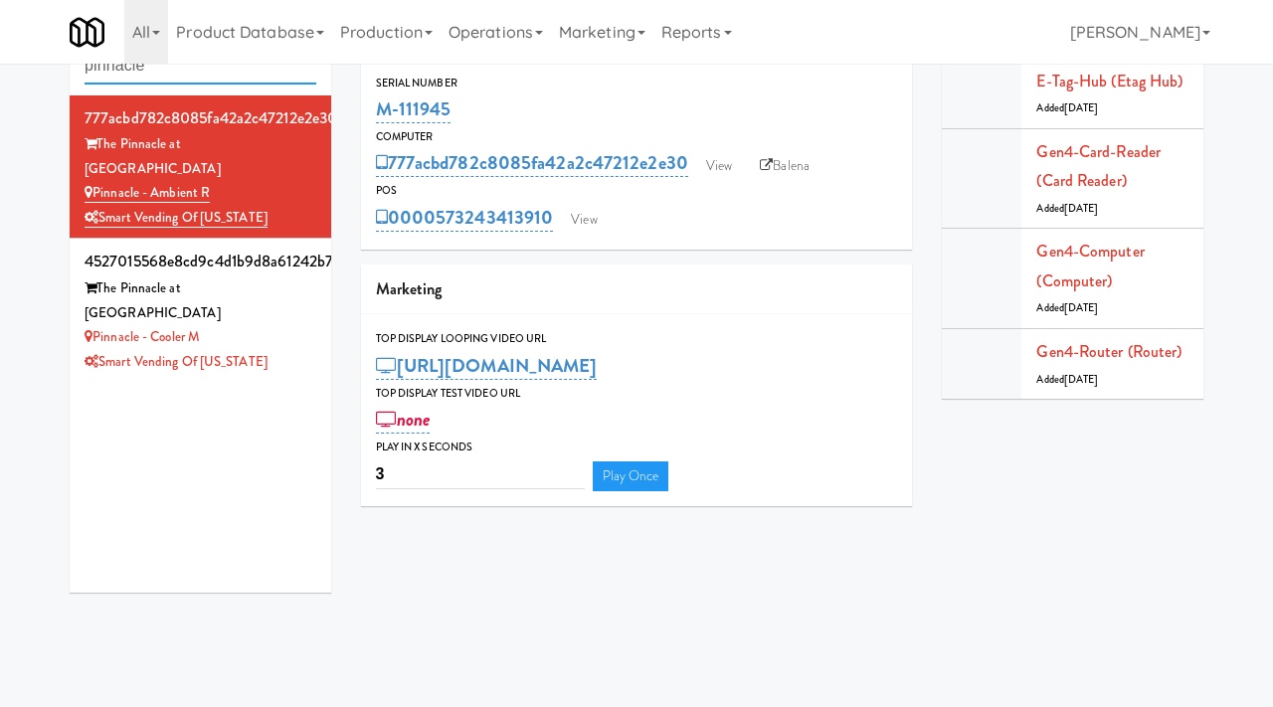
click at [222, 74] on input "pinnacle" at bounding box center [201, 66] width 232 height 37
type input "c-side sports"
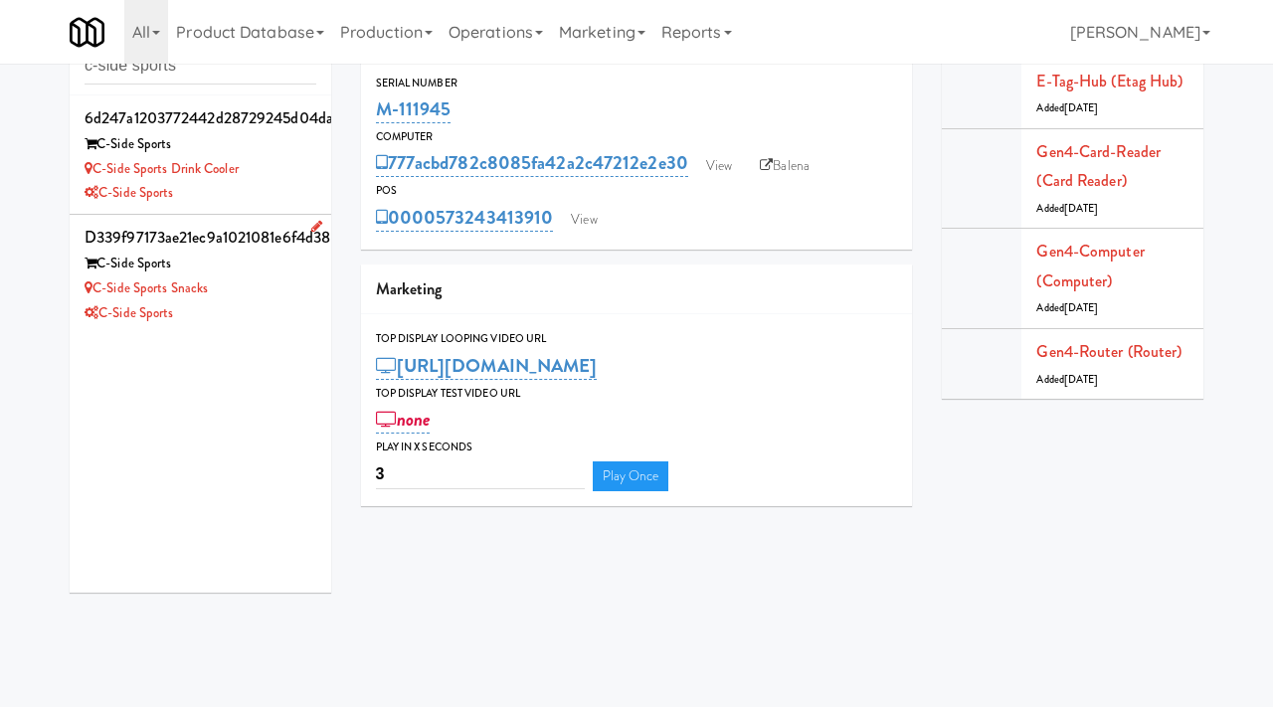
click at [259, 281] on div "C-Side Sports Snacks" at bounding box center [201, 288] width 232 height 25
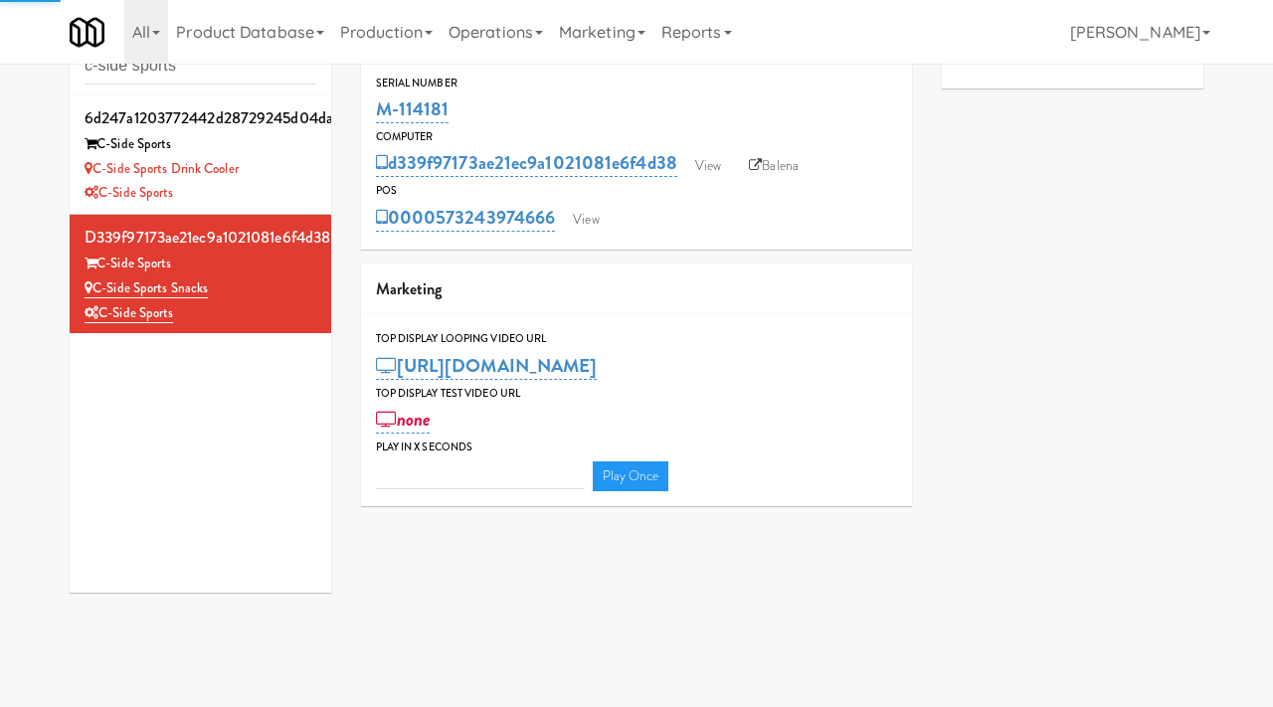
type input "3"
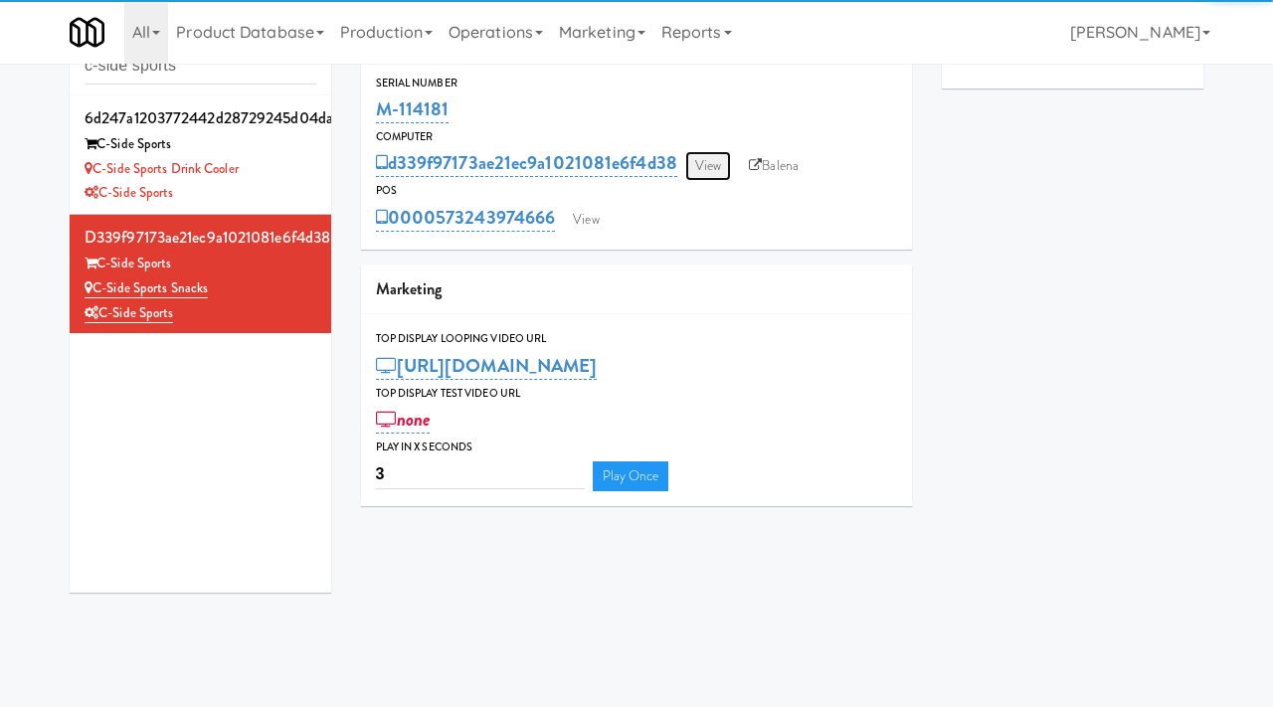
click at [718, 168] on link "View" at bounding box center [708, 166] width 46 height 30
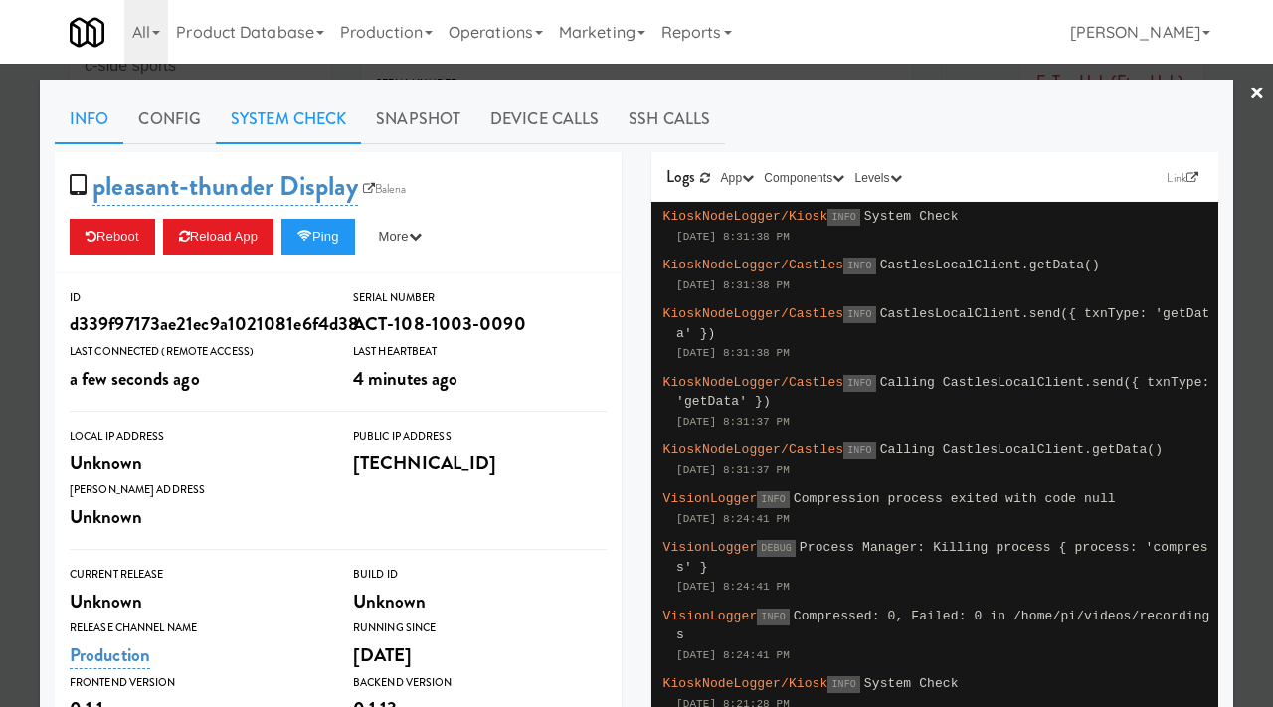
click at [313, 130] on link "System Check" at bounding box center [288, 119] width 145 height 50
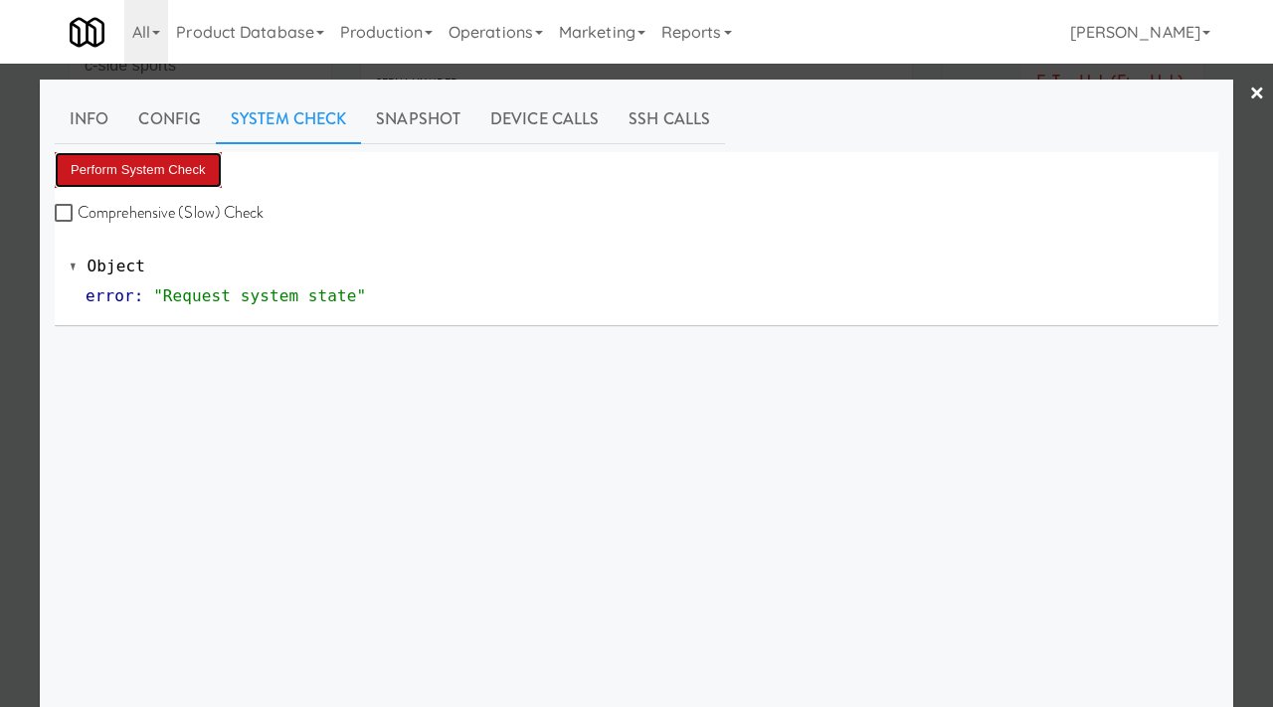
click at [186, 175] on button "Perform System Check" at bounding box center [138, 170] width 167 height 36
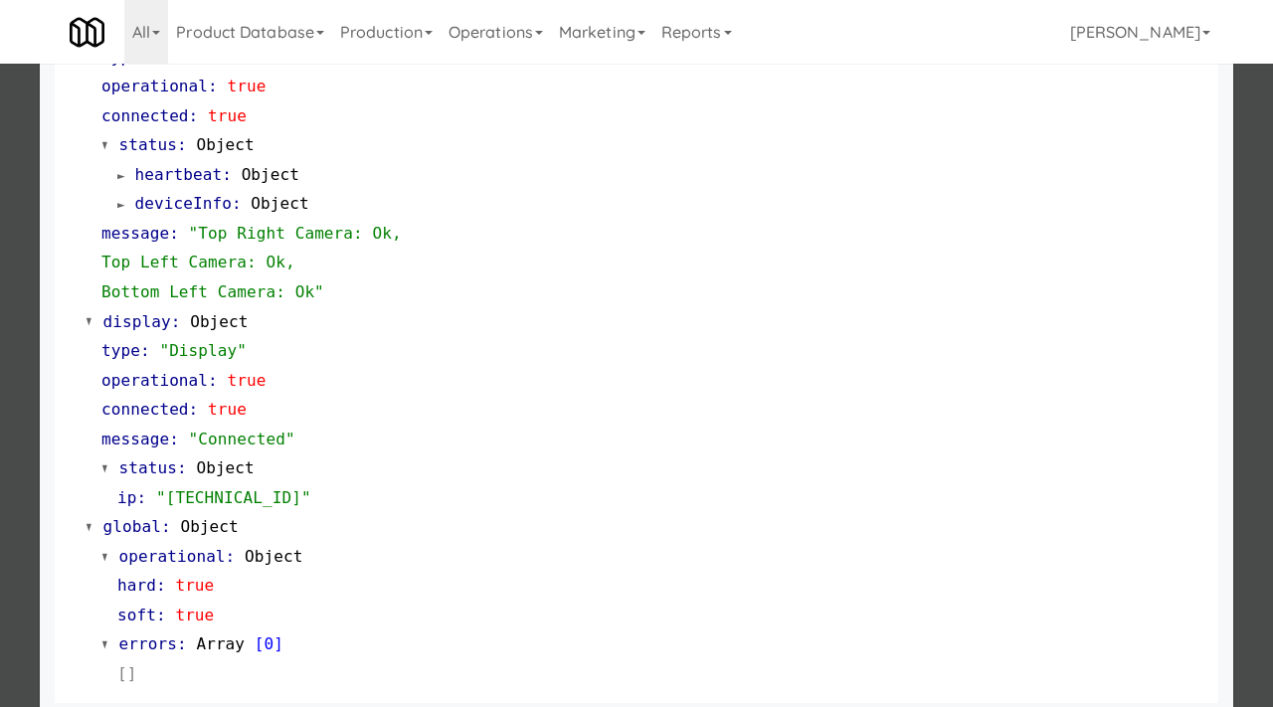
scroll to position [866, 0]
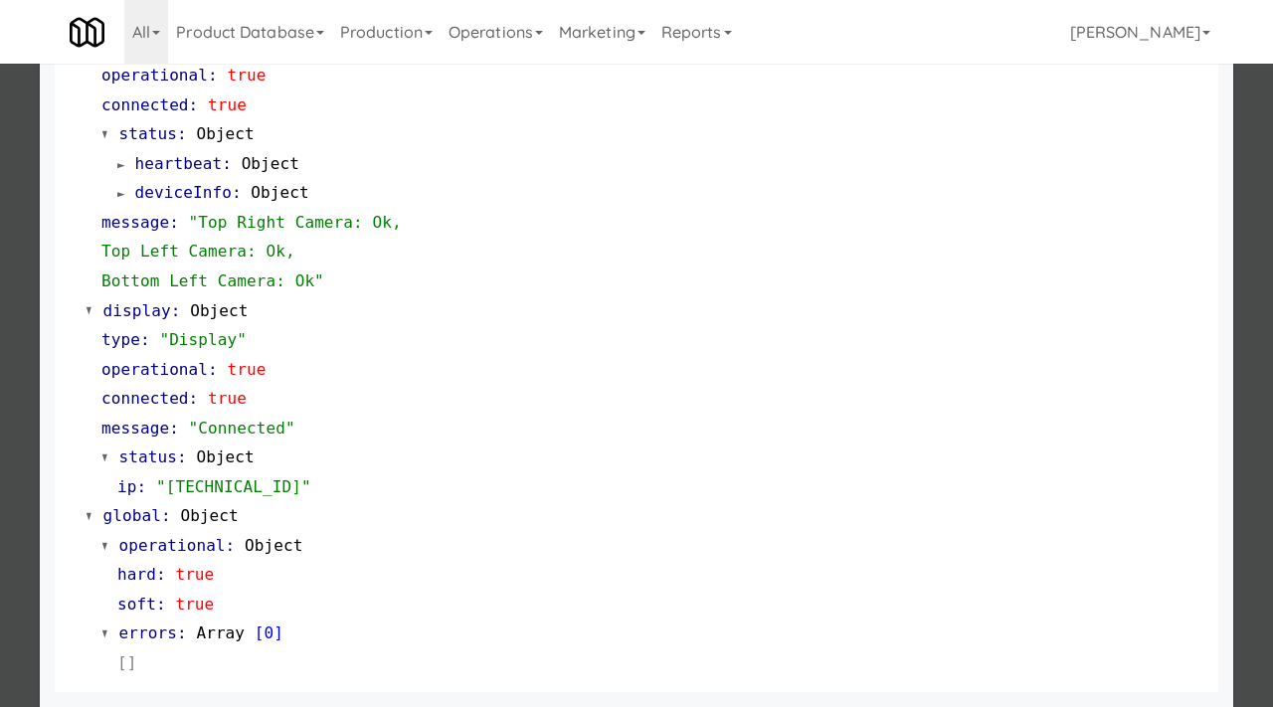
click at [27, 242] on div at bounding box center [636, 353] width 1273 height 707
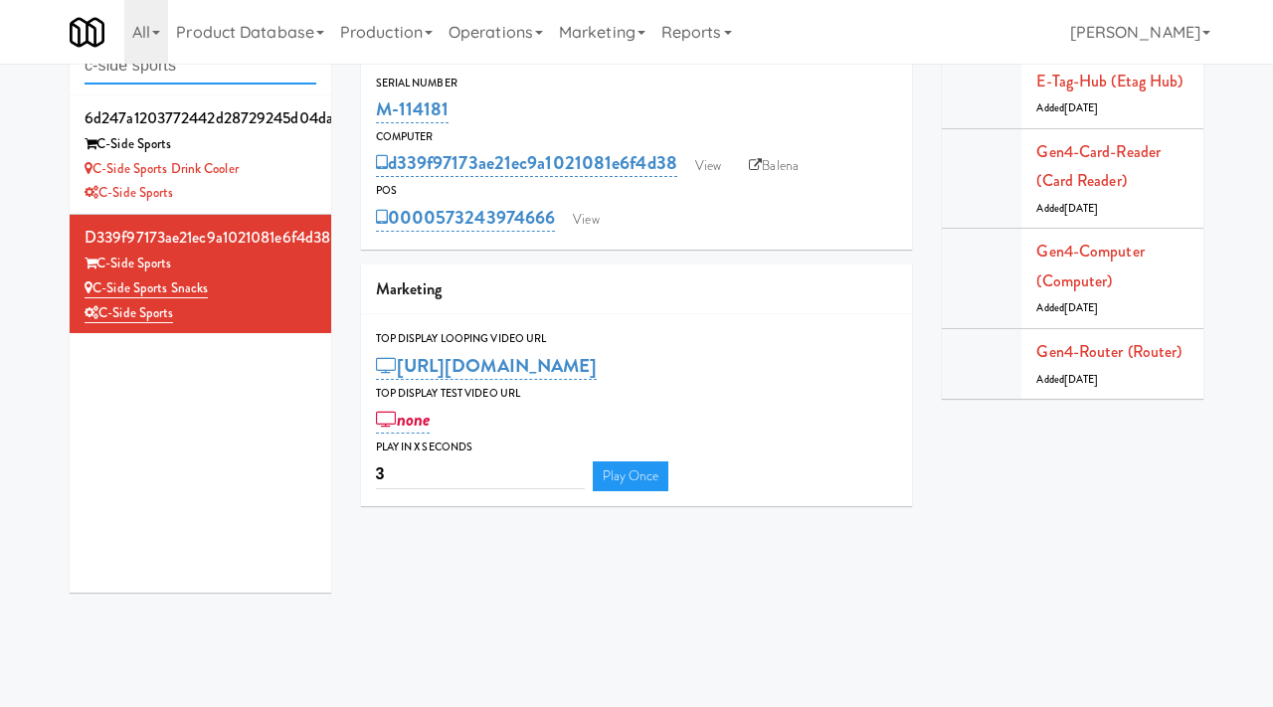
click at [243, 80] on input "c-side sports" at bounding box center [201, 66] width 232 height 37
paste input "M-126983"
type input "M-126983"
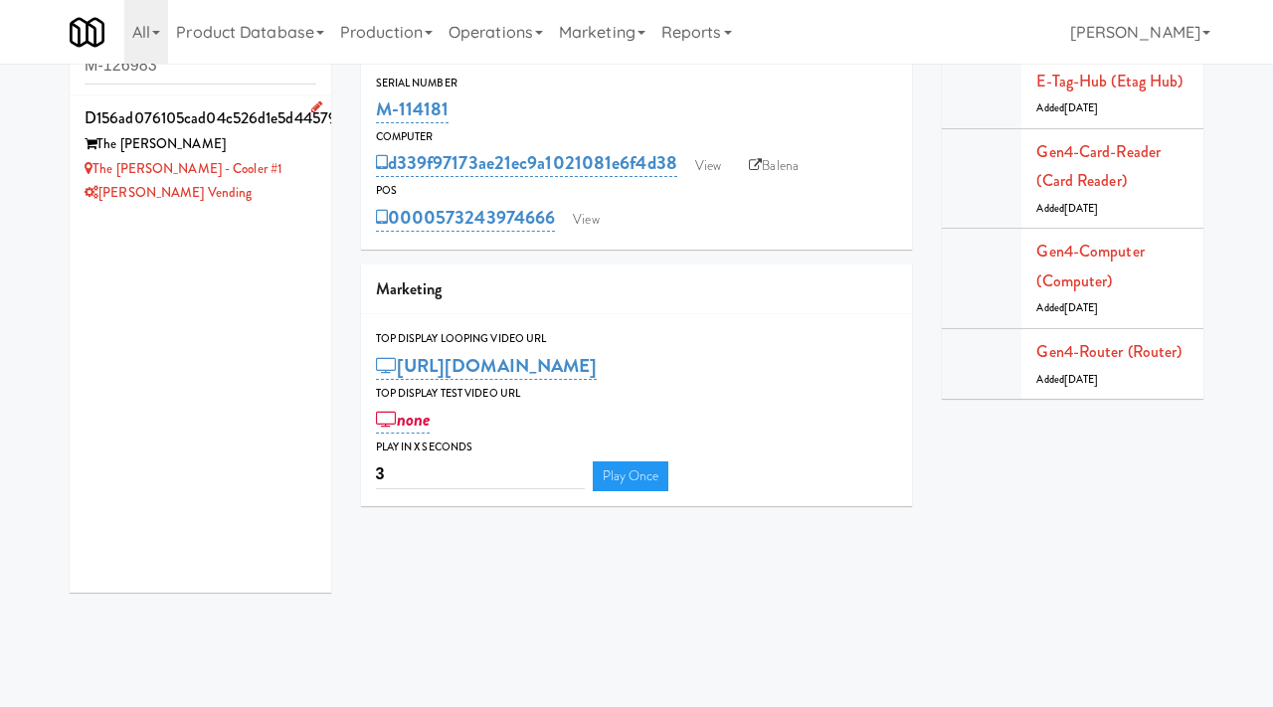
click at [299, 147] on div "The [PERSON_NAME]" at bounding box center [201, 144] width 232 height 25
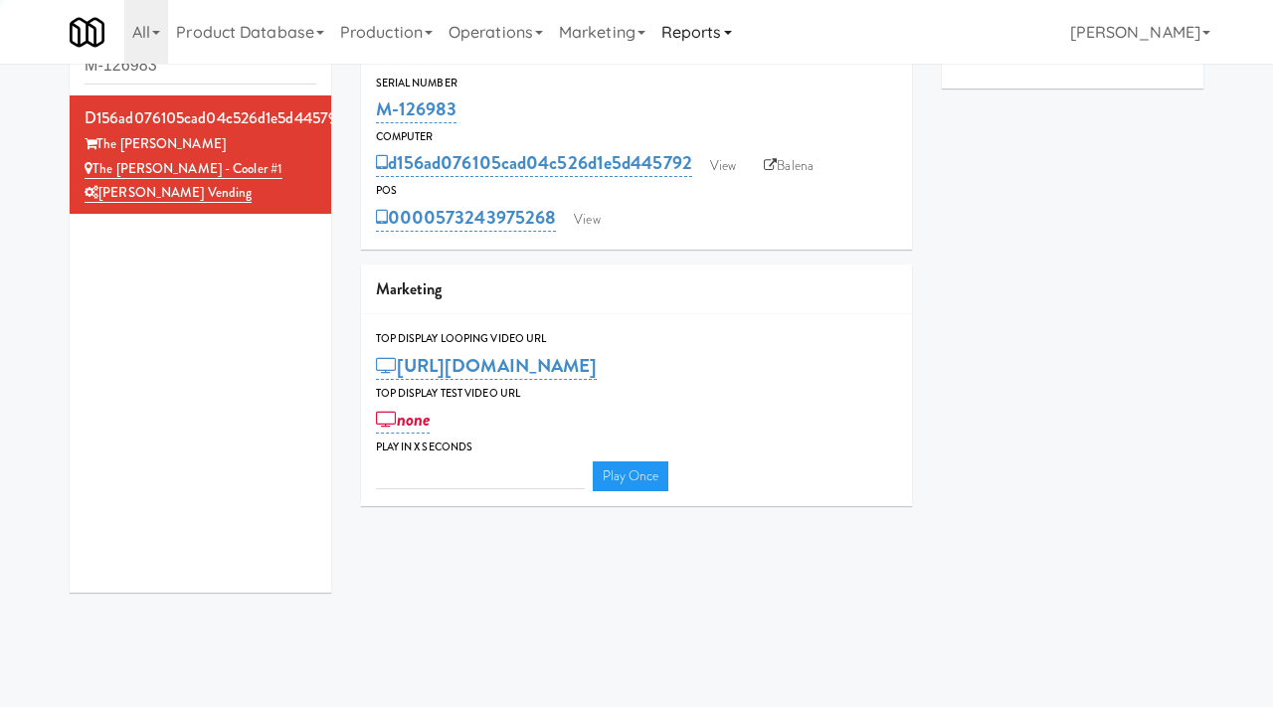
type input "3"
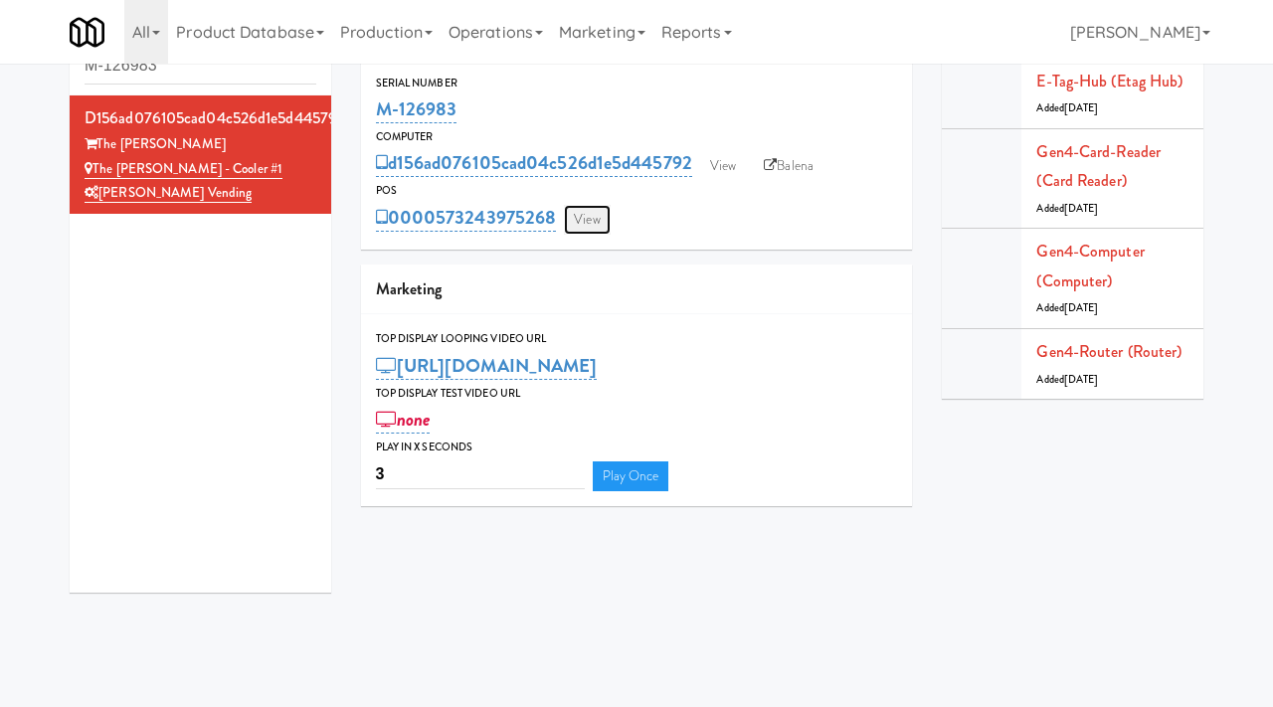
click at [587, 207] on link "View" at bounding box center [587, 220] width 46 height 30
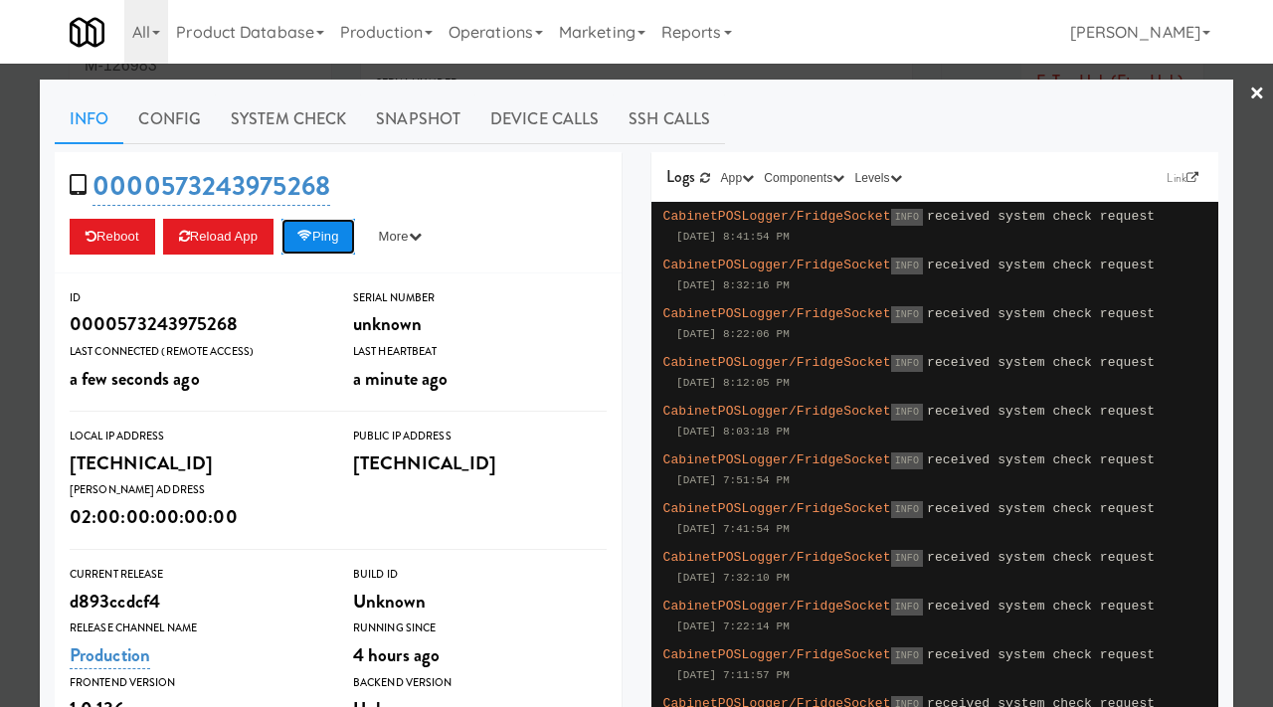
click at [312, 234] on icon at bounding box center [304, 236] width 15 height 13
click at [0, 355] on div at bounding box center [636, 353] width 1273 height 707
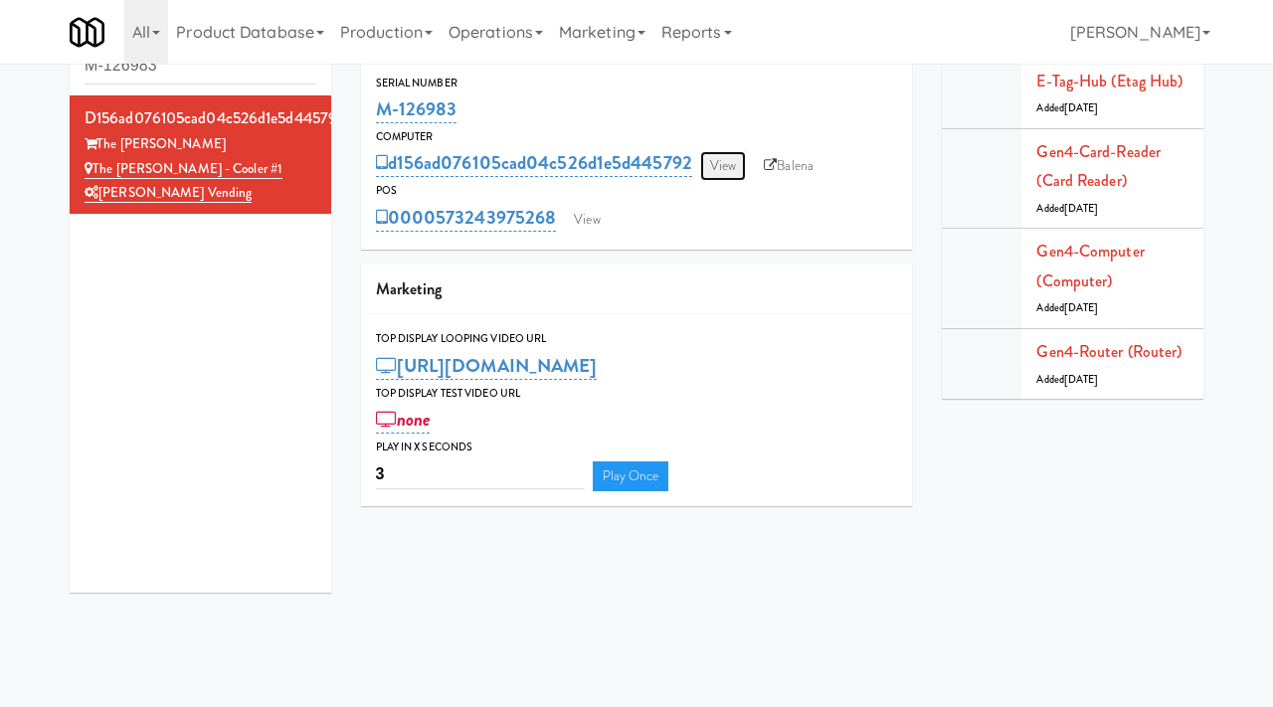
click at [727, 170] on link "View" at bounding box center [723, 166] width 46 height 30
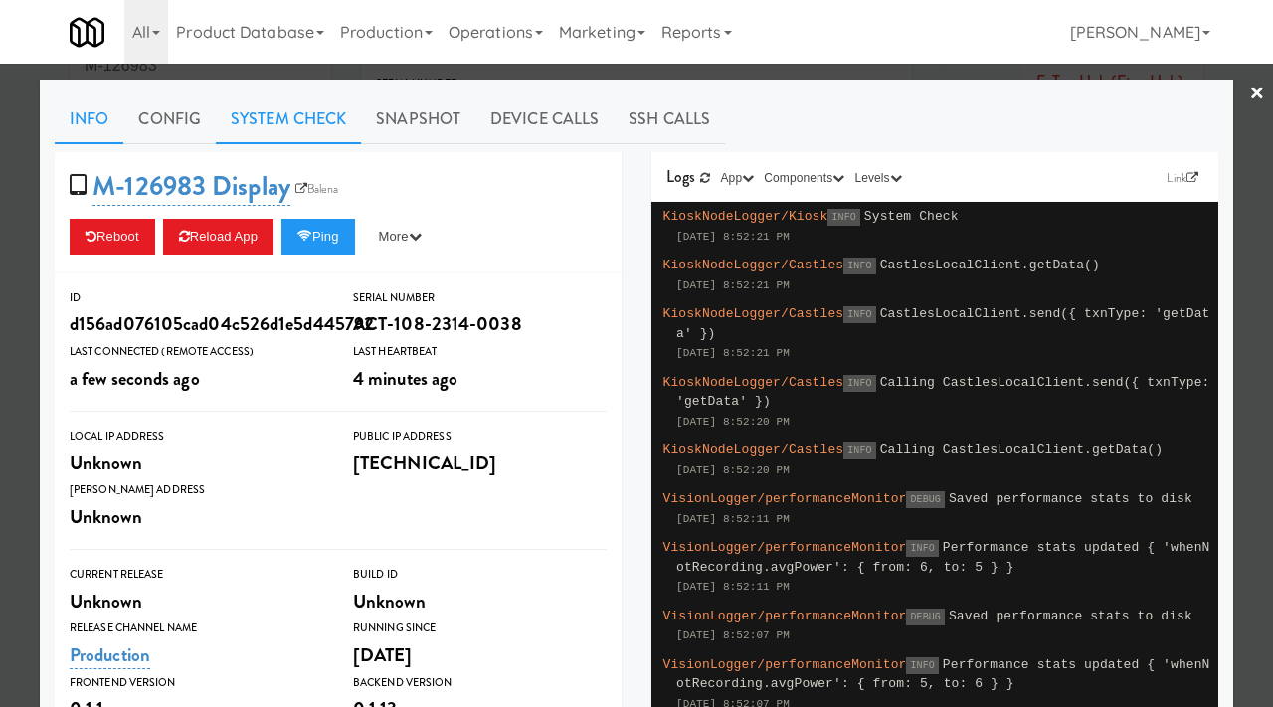
click at [337, 113] on link "System Check" at bounding box center [288, 119] width 145 height 50
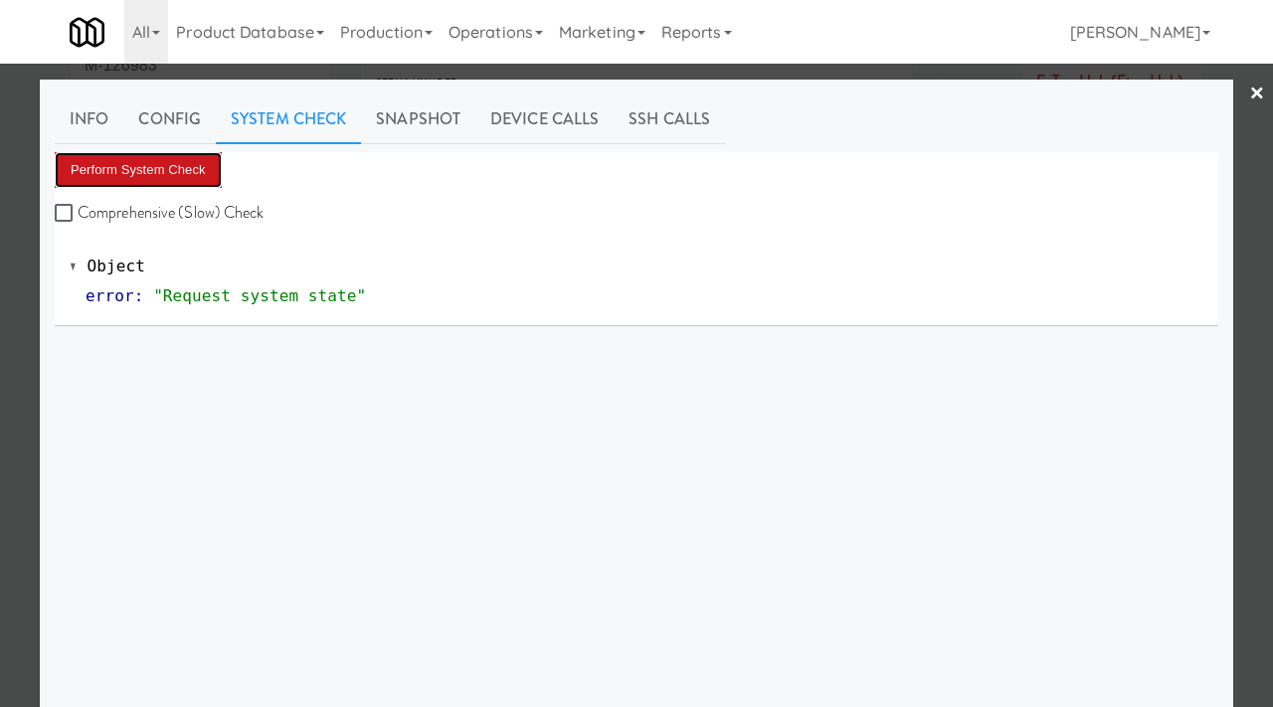
click at [177, 184] on button "Perform System Check" at bounding box center [138, 170] width 167 height 36
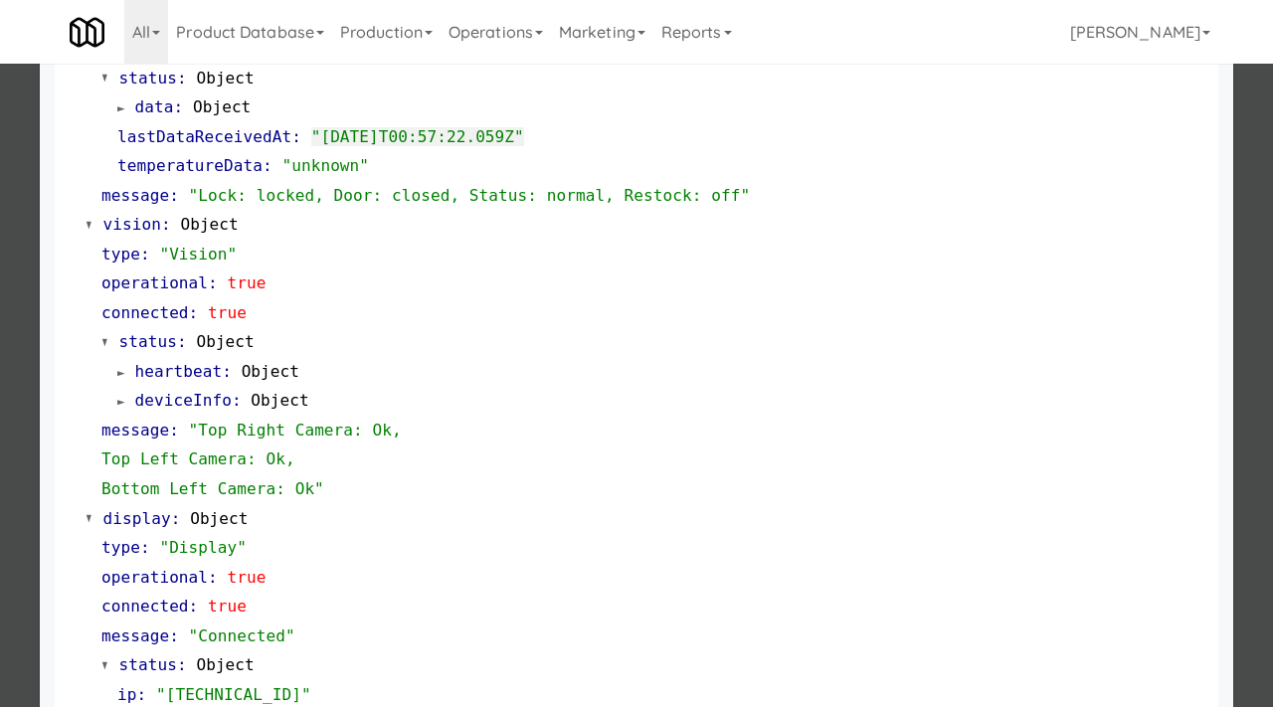
scroll to position [609, 0]
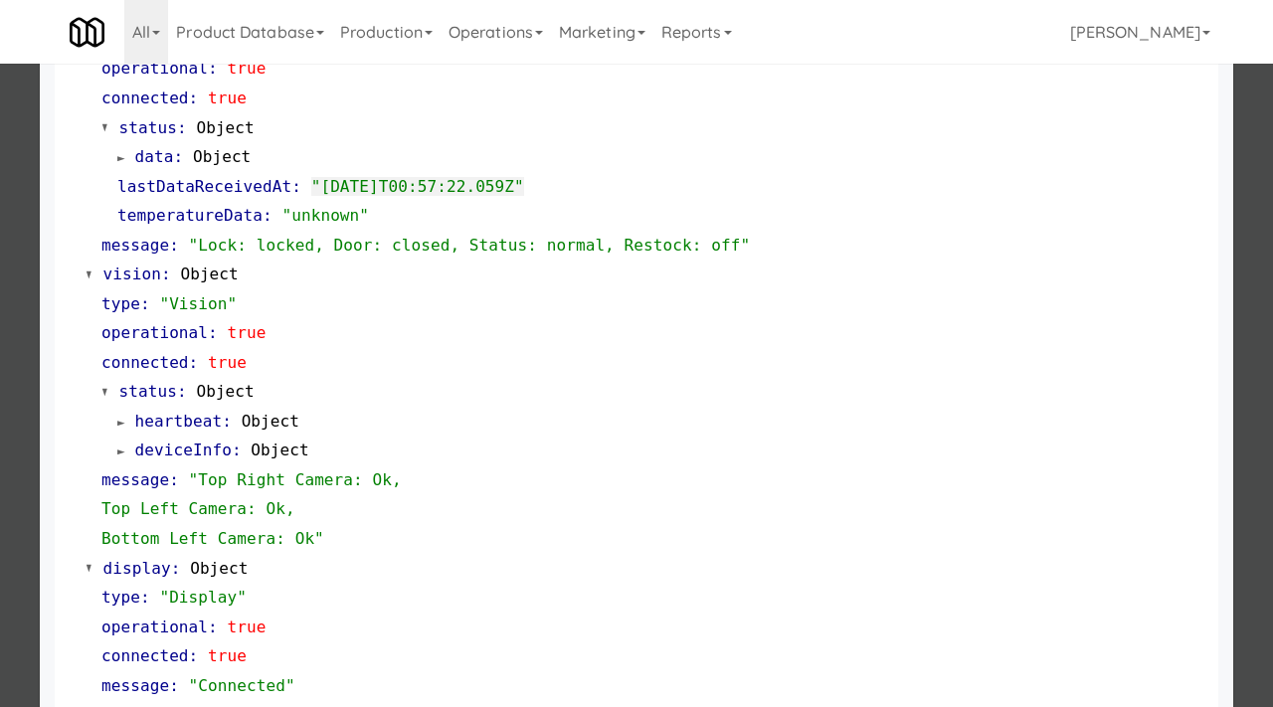
click at [0, 378] on div at bounding box center [636, 353] width 1273 height 707
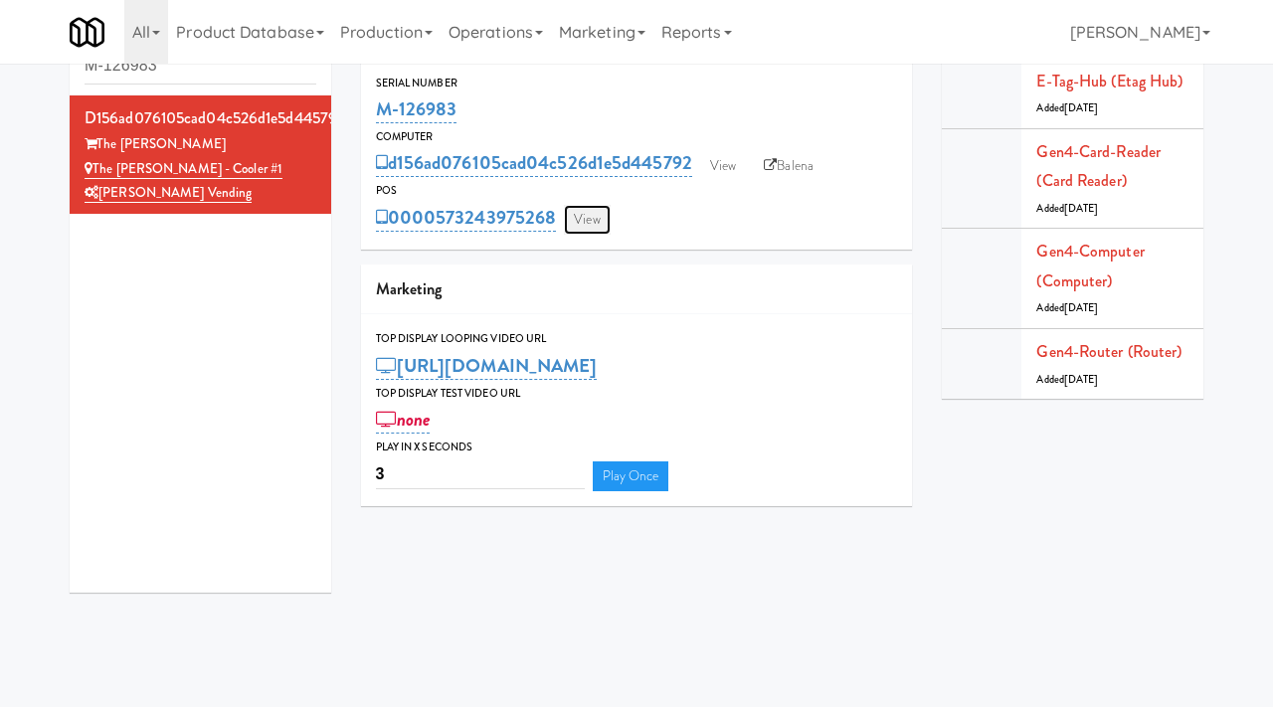
click at [603, 228] on link "View" at bounding box center [587, 220] width 46 height 30
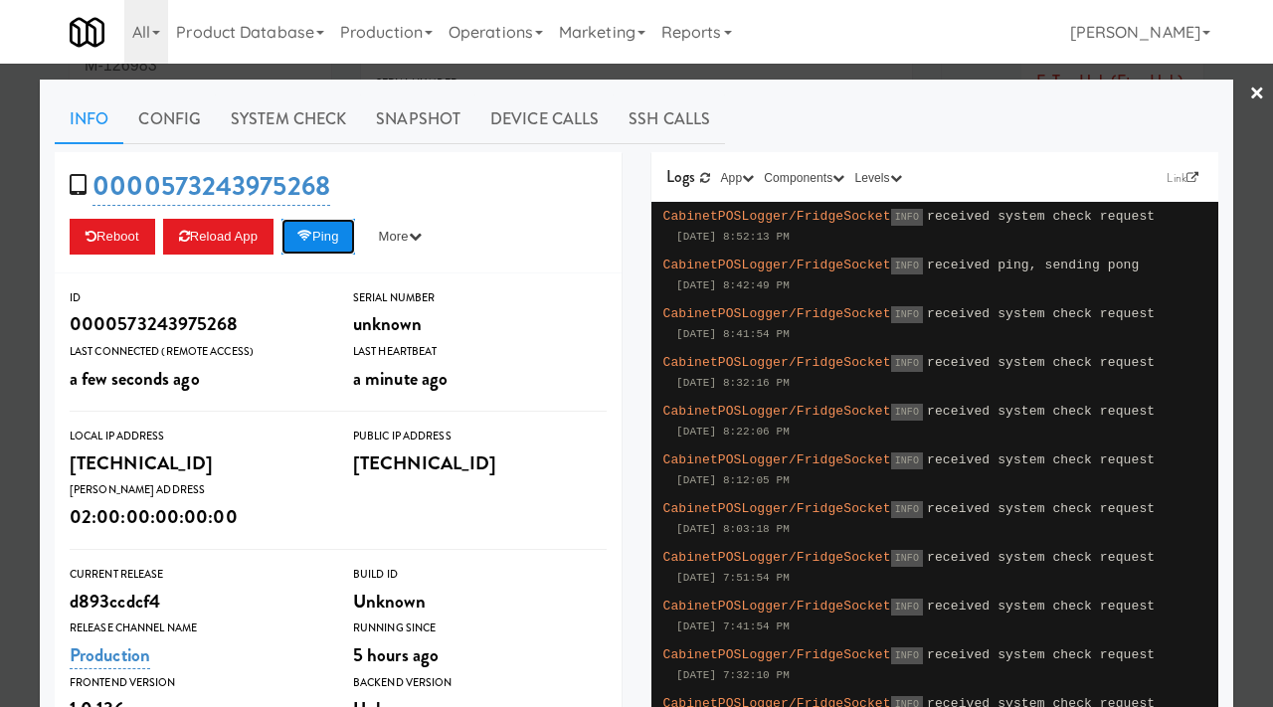
click at [324, 232] on button "Ping" at bounding box center [318, 237] width 74 height 36
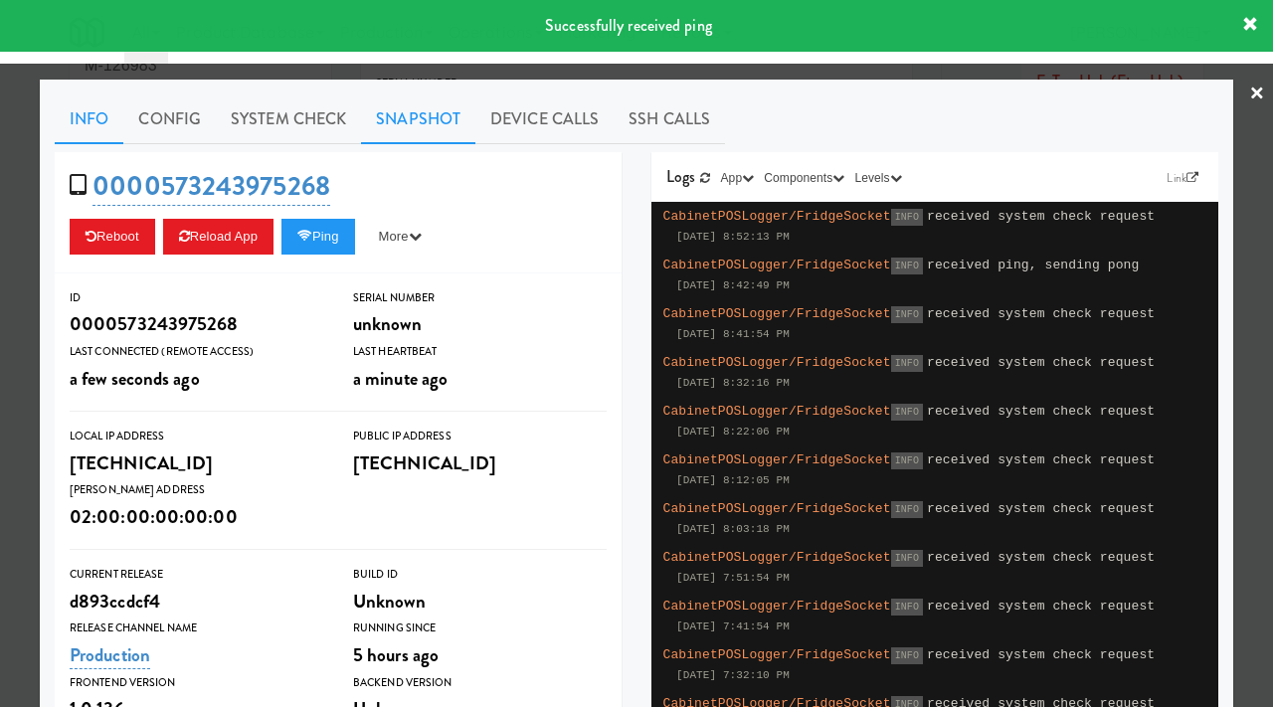
click at [445, 114] on link "Snapshot" at bounding box center [418, 119] width 114 height 50
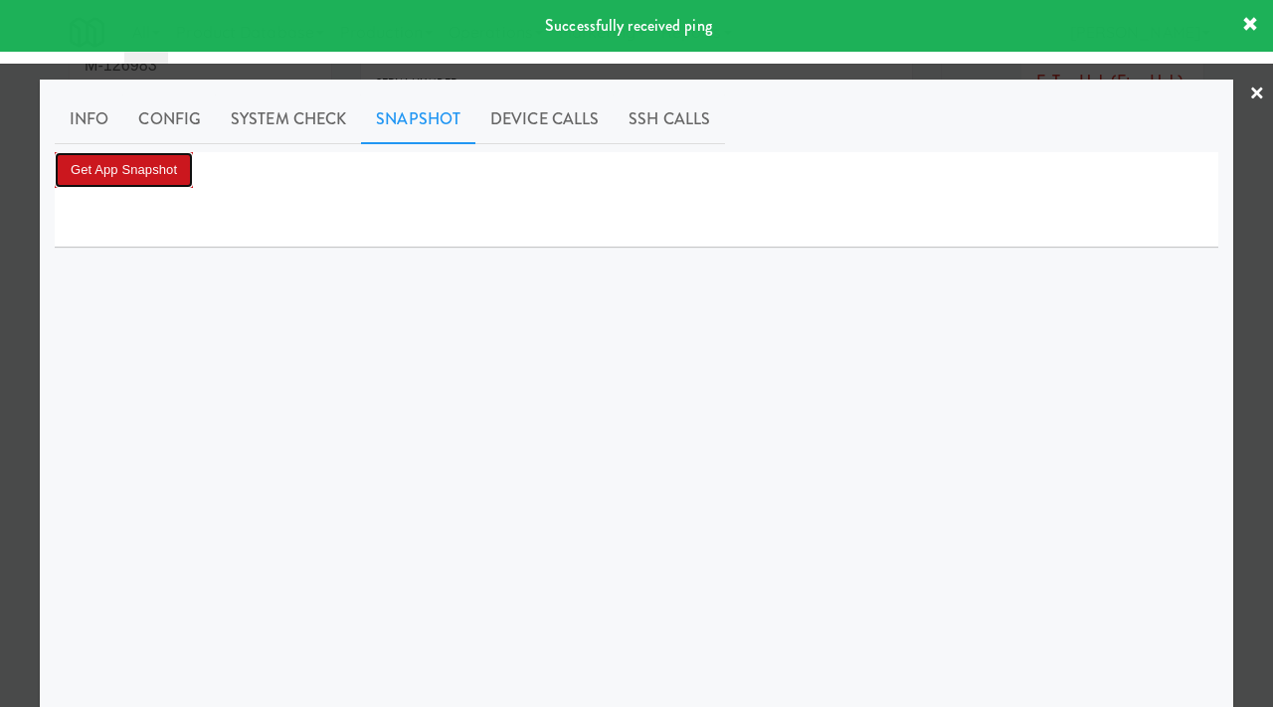
click at [100, 179] on button "Get App Snapshot" at bounding box center [124, 170] width 138 height 36
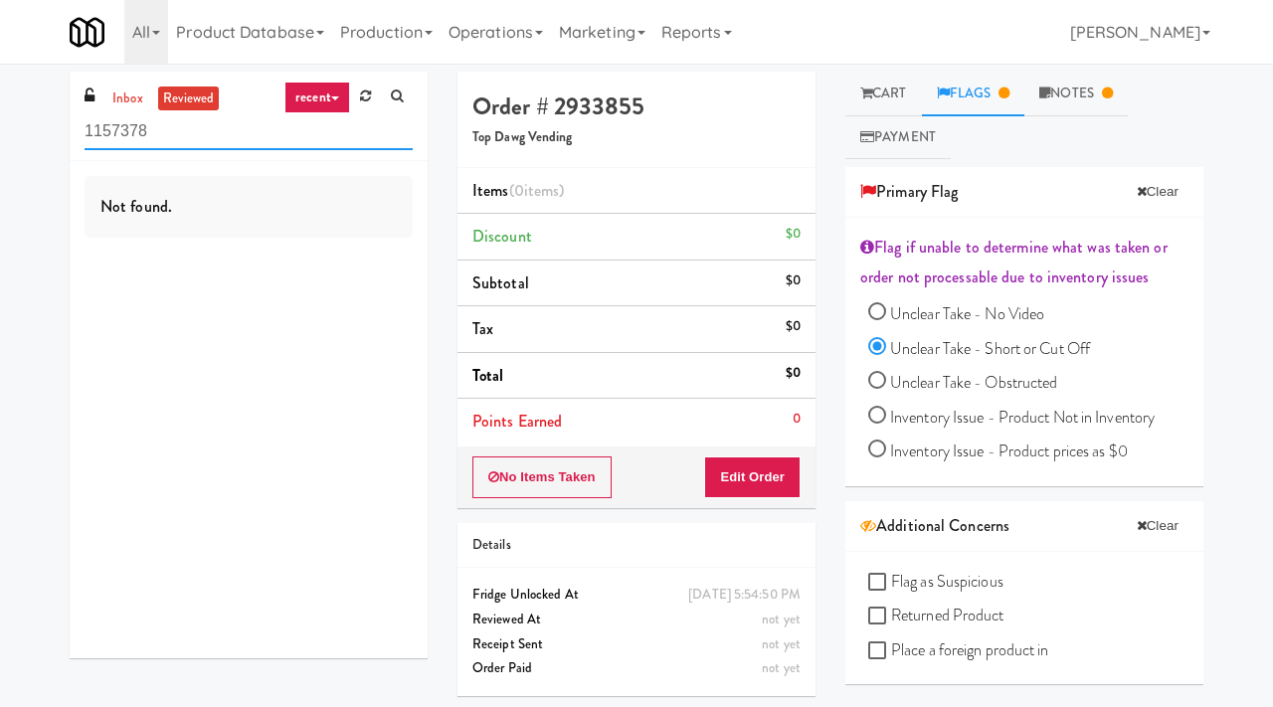
click at [195, 131] on input "1157378" at bounding box center [249, 131] width 328 height 37
type input "excellent vending"
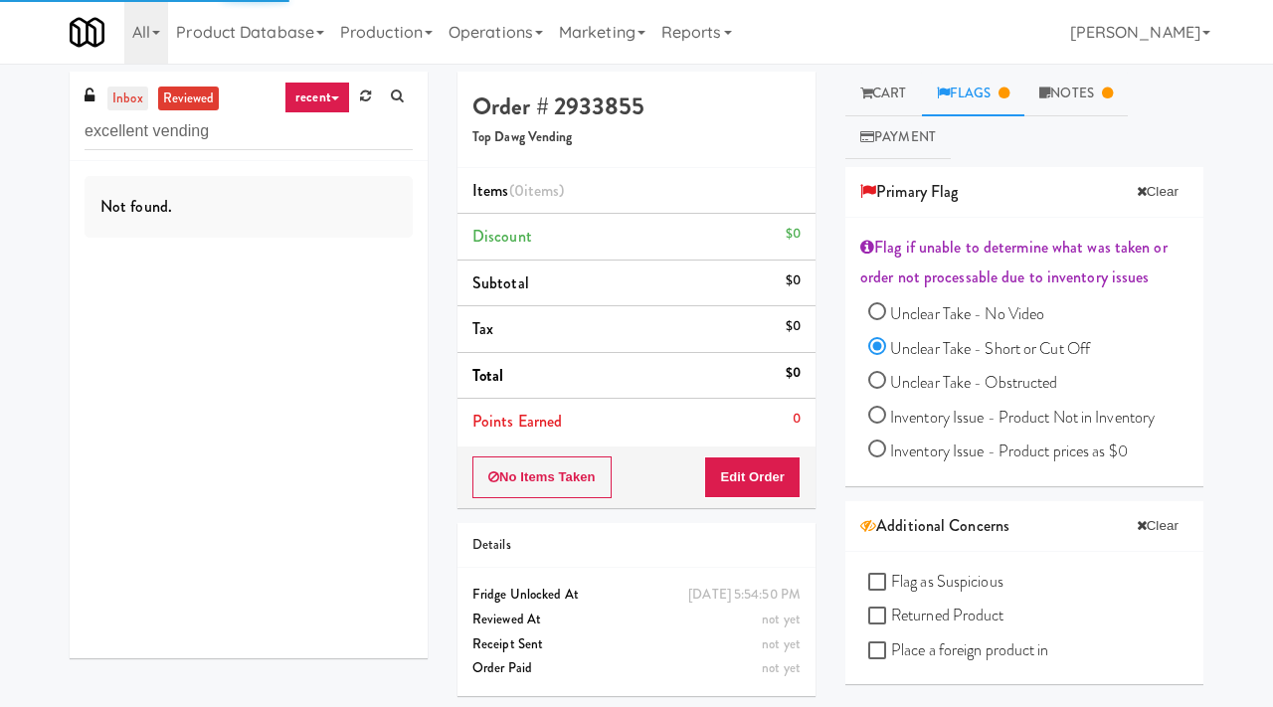
click at [125, 99] on link "inbox" at bounding box center [127, 99] width 41 height 25
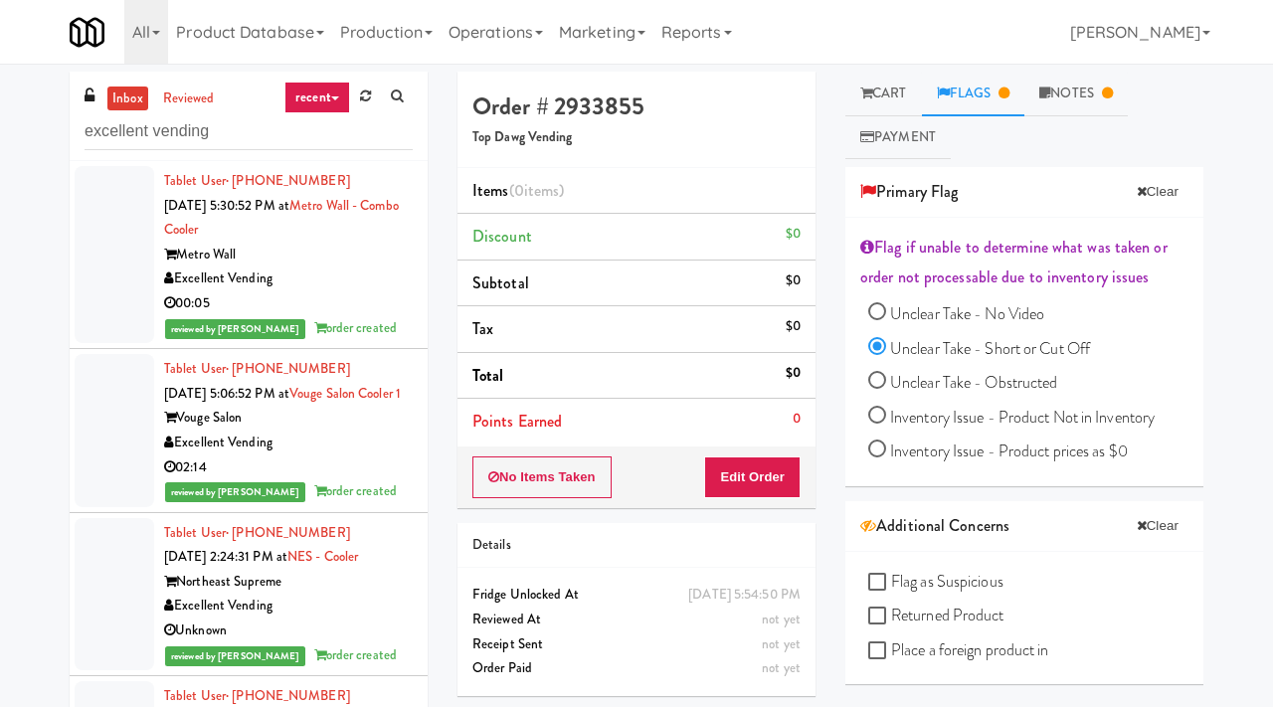
click at [120, 90] on link "inbox" at bounding box center [127, 99] width 41 height 25
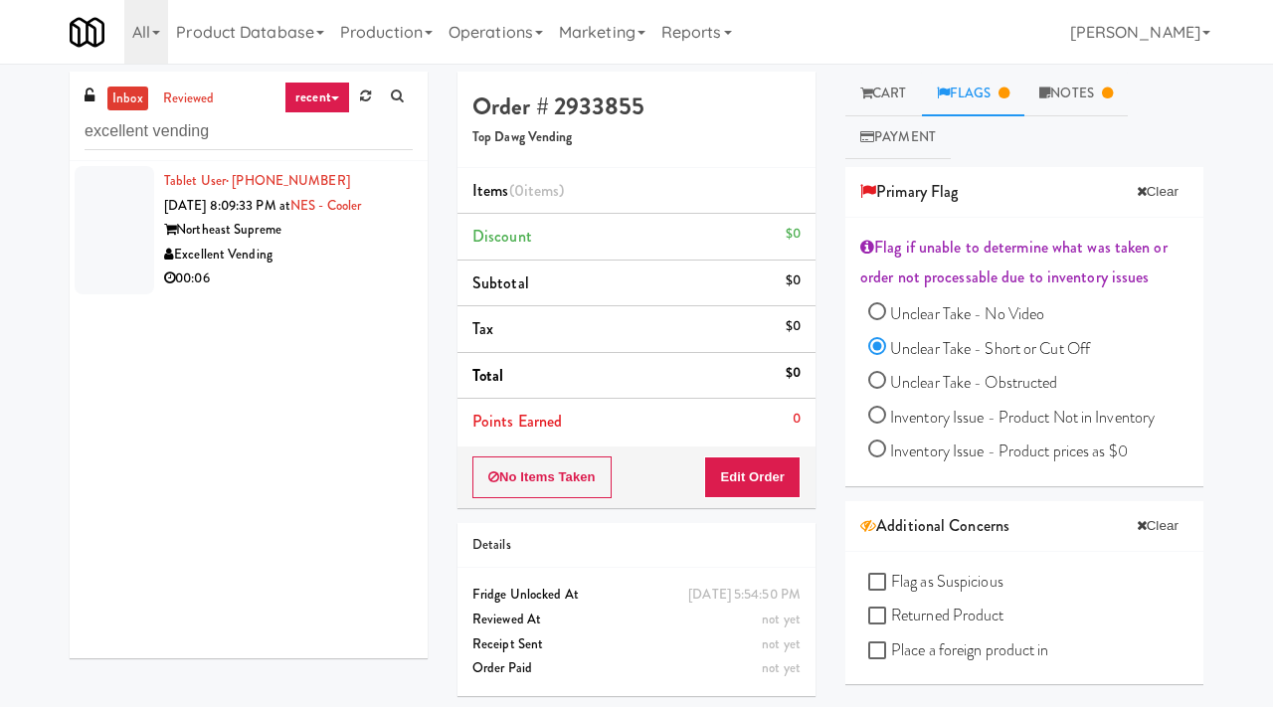
click at [373, 235] on div "Northeast Supreme" at bounding box center [288, 230] width 249 height 25
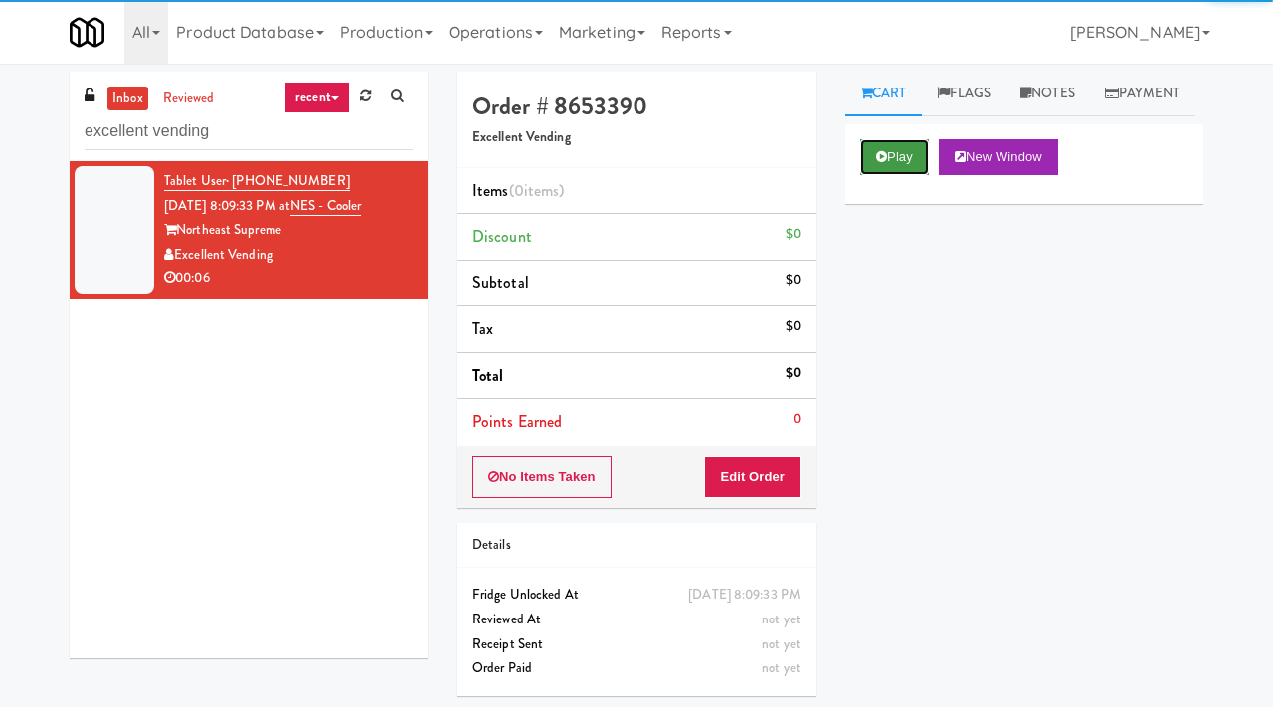
click at [890, 175] on button "Play" at bounding box center [894, 157] width 69 height 36
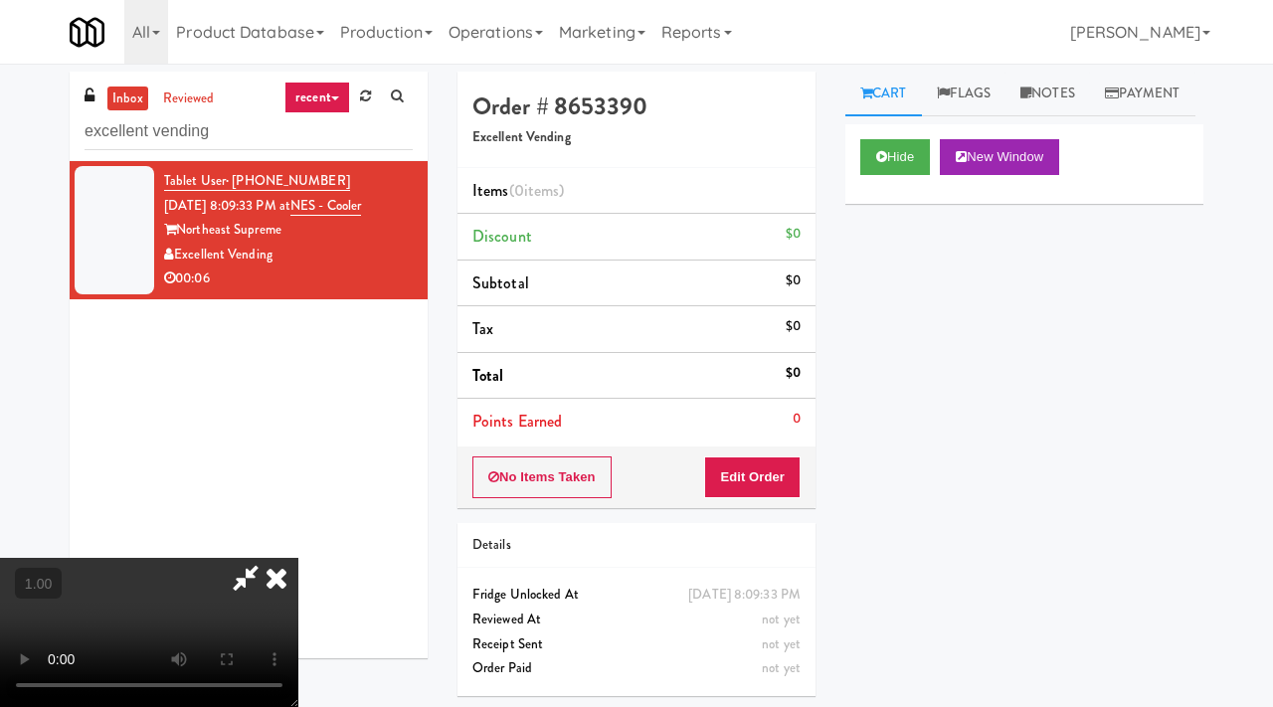
click at [298, 558] on video at bounding box center [149, 632] width 298 height 149
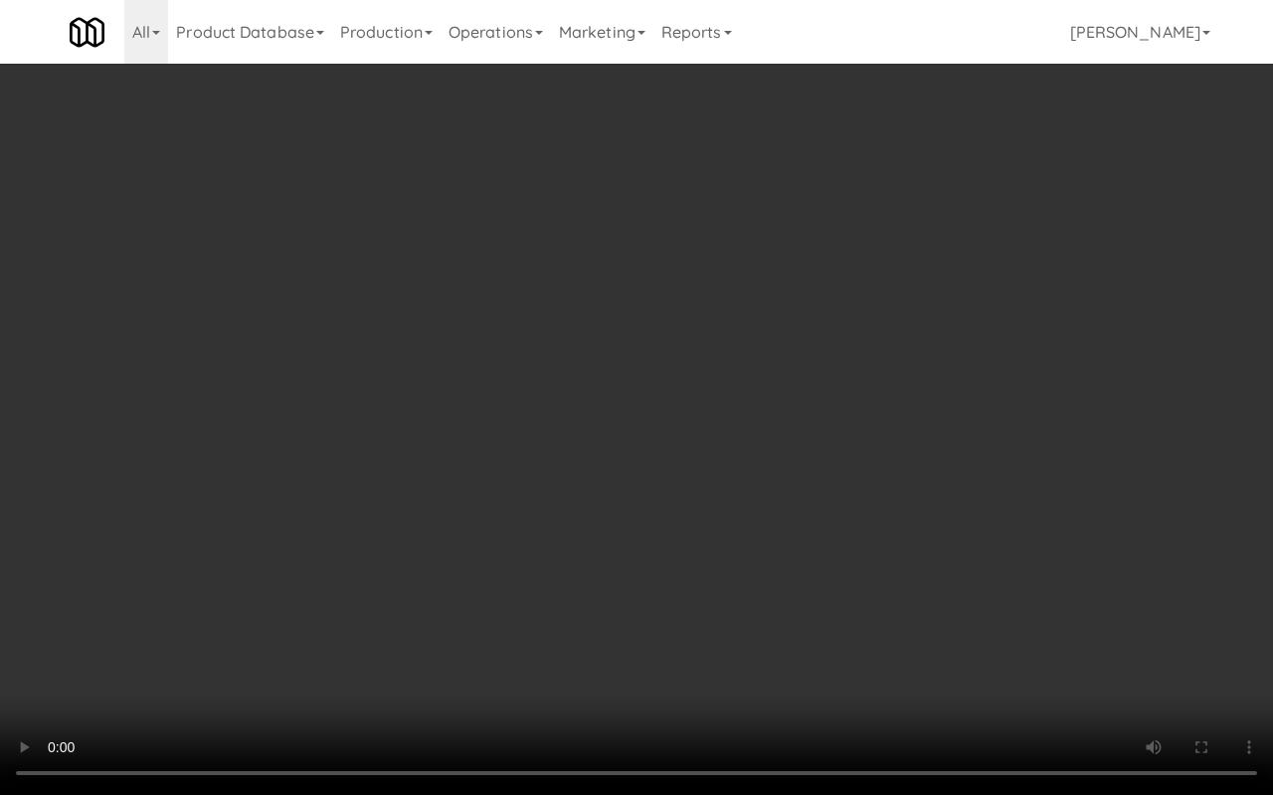
click at [519, 387] on video at bounding box center [636, 397] width 1273 height 795
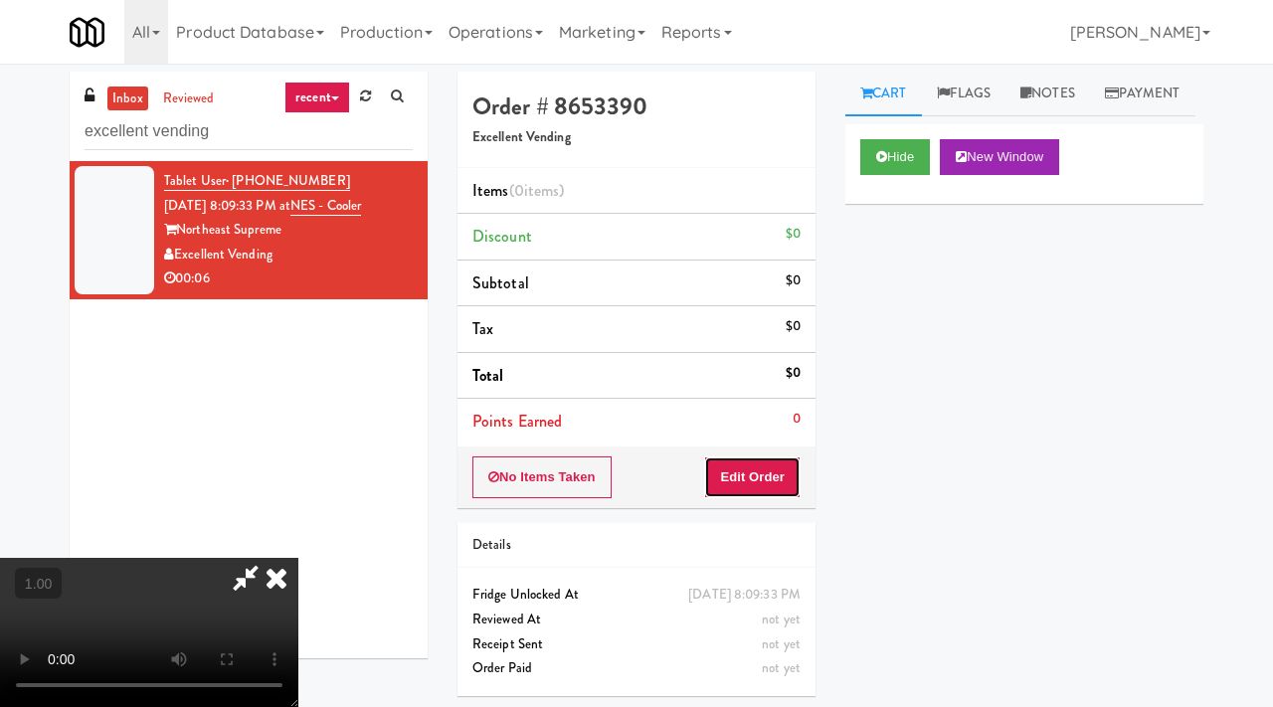
click at [790, 471] on button "Edit Order" at bounding box center [752, 477] width 96 height 42
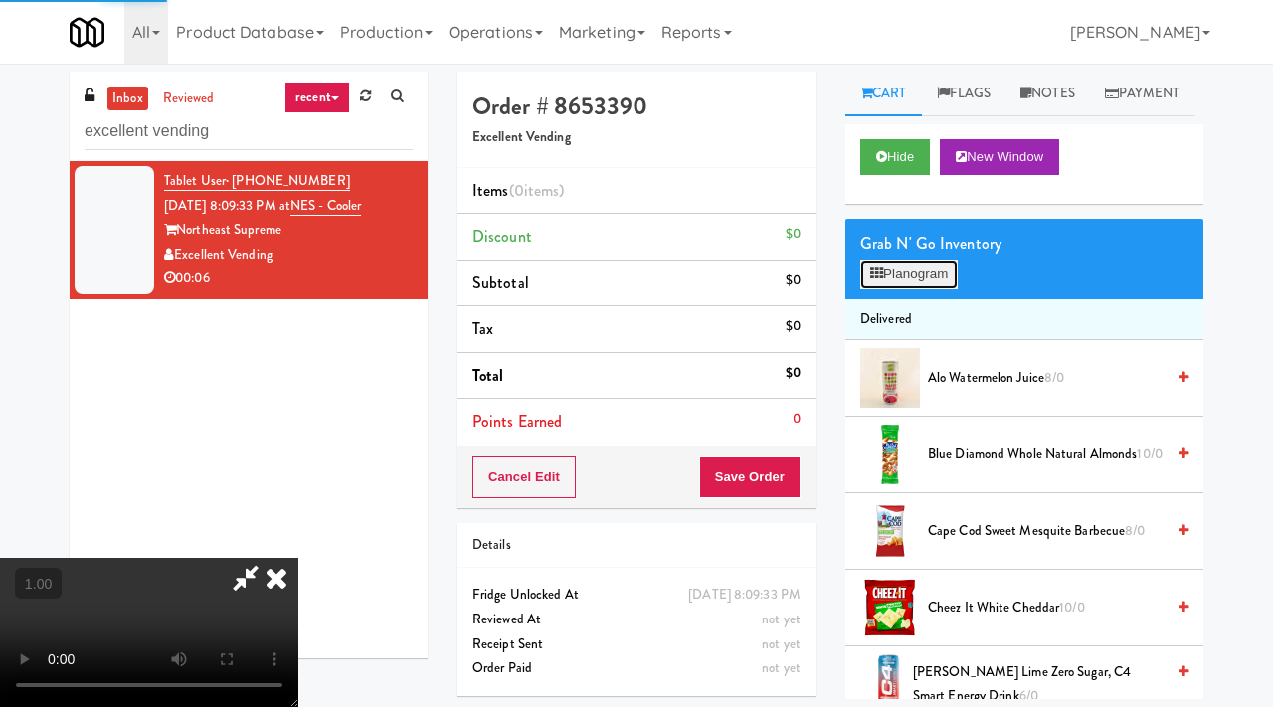
click at [903, 289] on button "Planogram" at bounding box center [908, 275] width 97 height 30
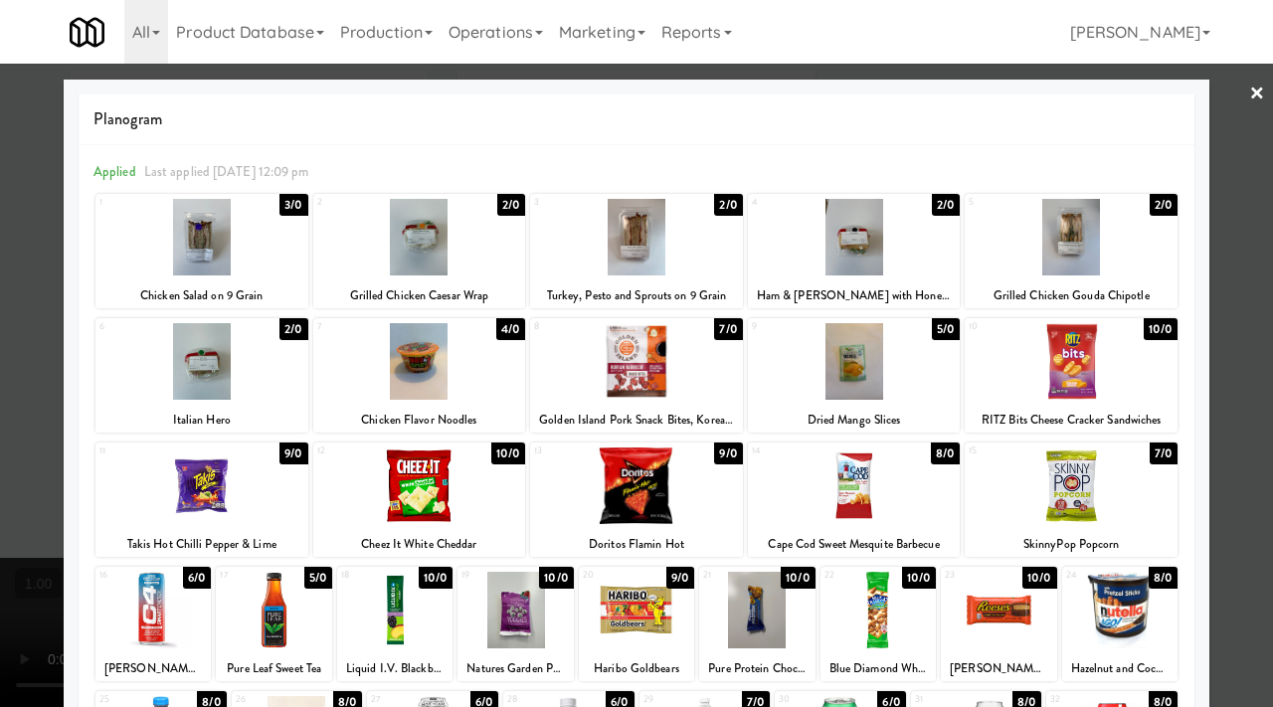
click at [477, 263] on div at bounding box center [419, 237] width 213 height 77
click at [1255, 97] on link "×" at bounding box center [1257, 95] width 16 height 62
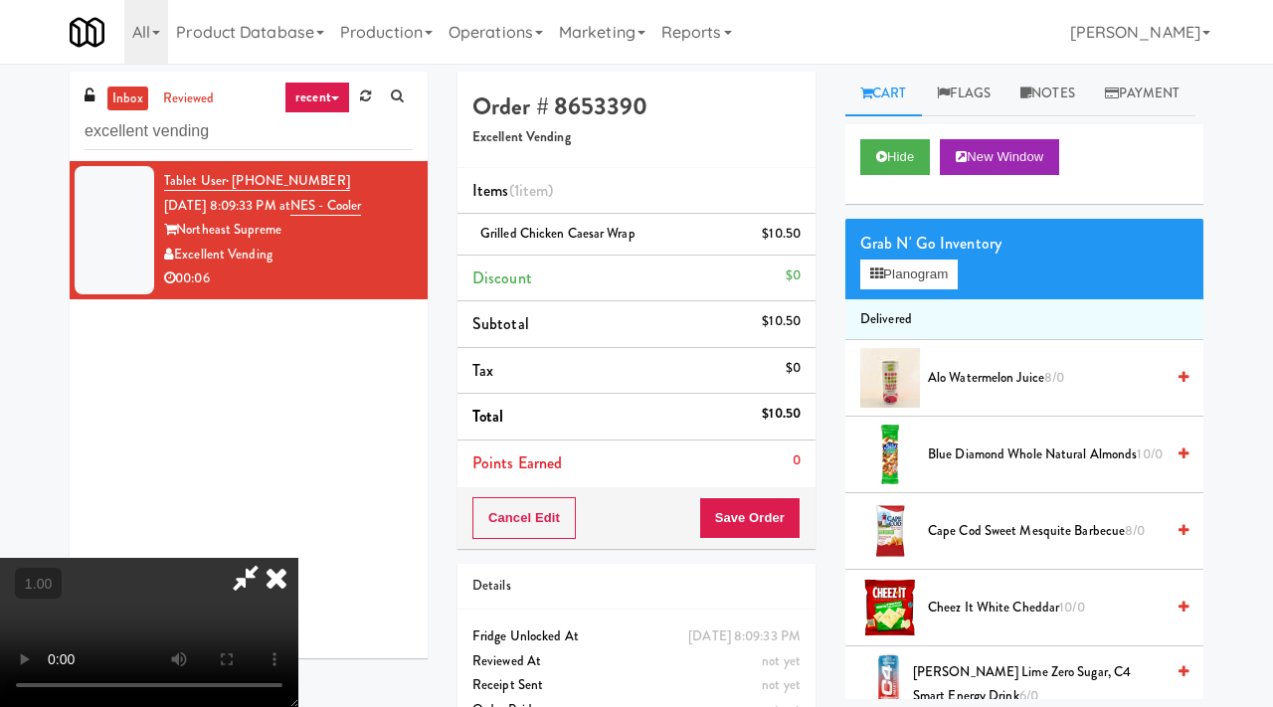
click at [269, 558] on icon at bounding box center [246, 578] width 46 height 40
click at [752, 525] on button "Save Order" at bounding box center [749, 518] width 101 height 42
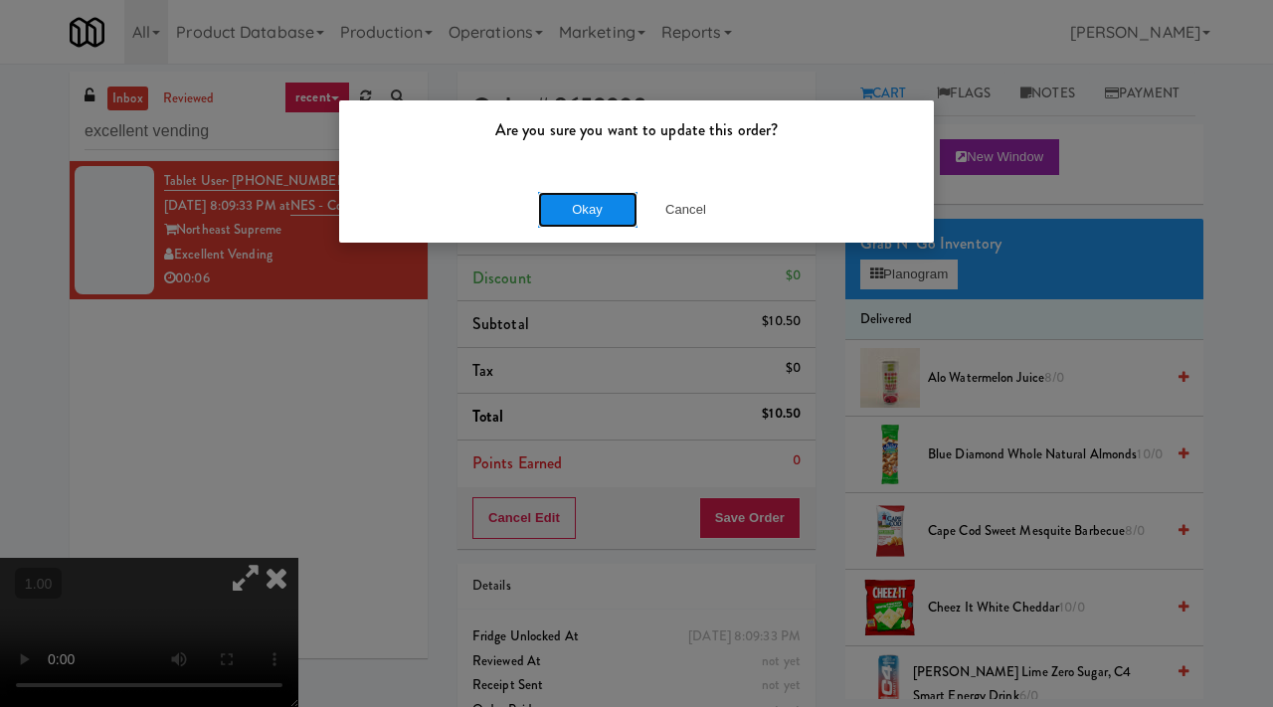
click at [625, 210] on button "Okay" at bounding box center [587, 210] width 99 height 36
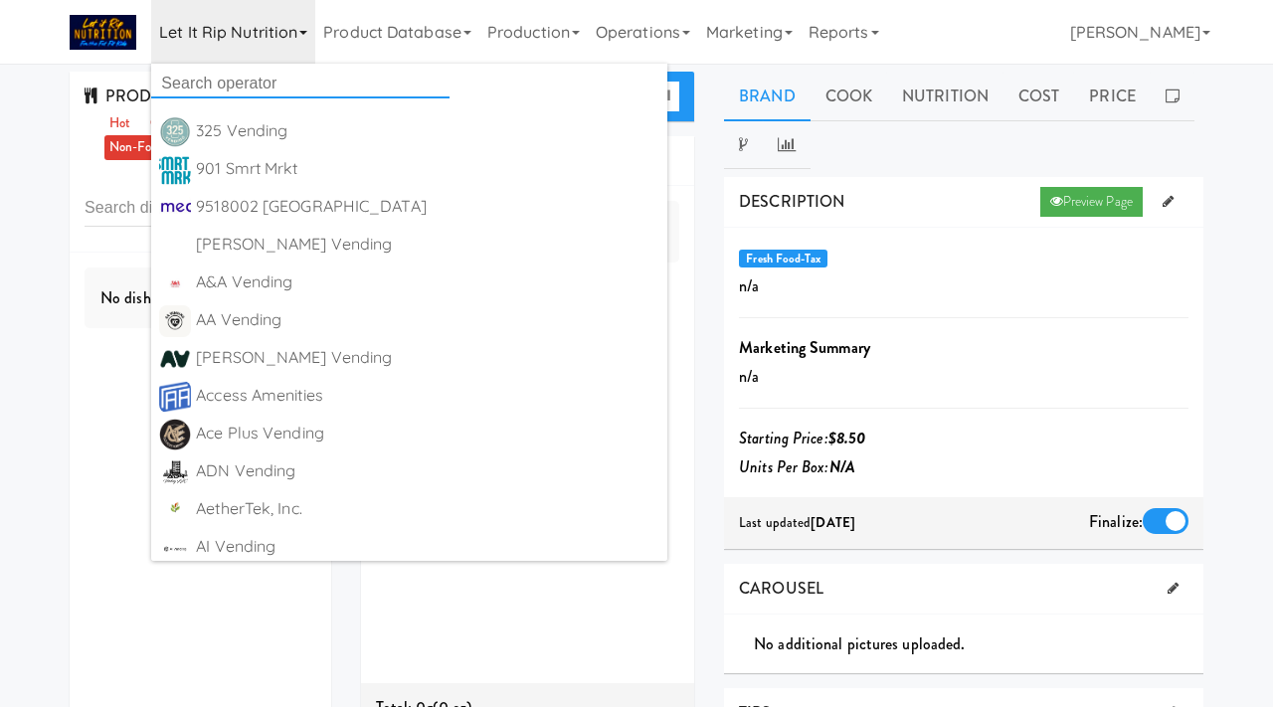
click at [192, 83] on input "text" at bounding box center [300, 84] width 298 height 30
type input "vital"
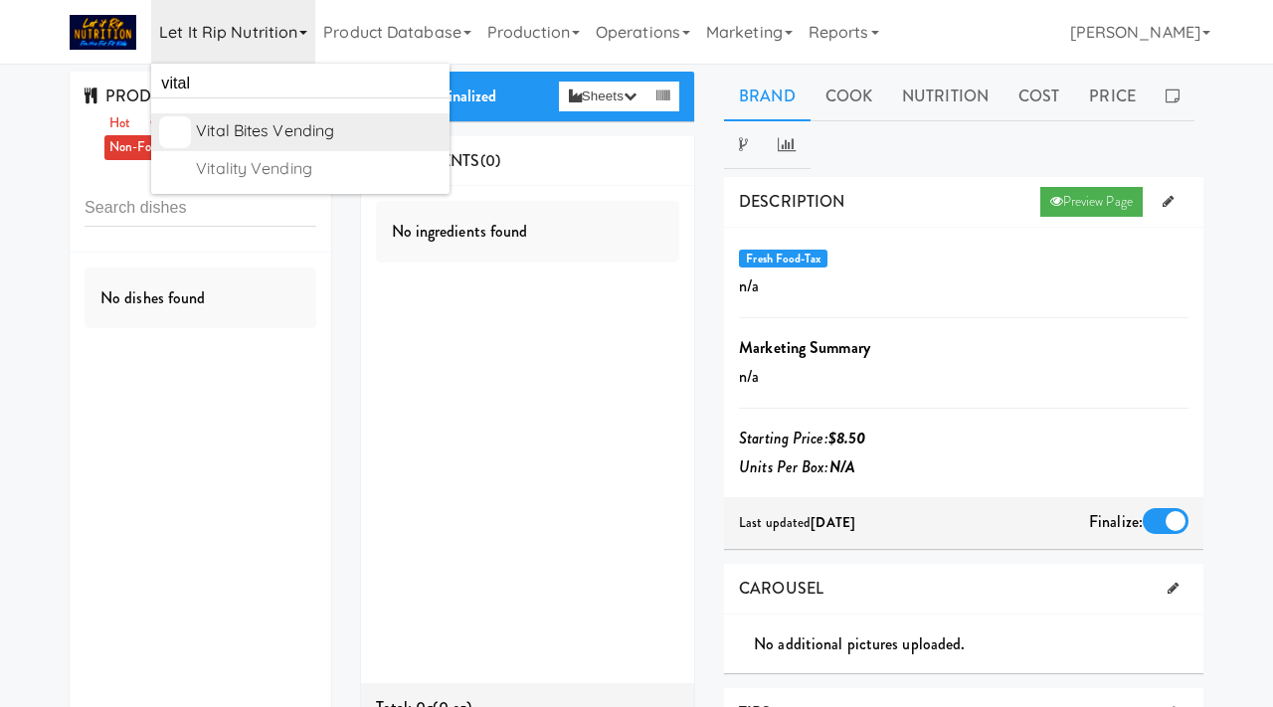
click at [275, 135] on div "Vital Bites Vending" at bounding box center [319, 131] width 246 height 30
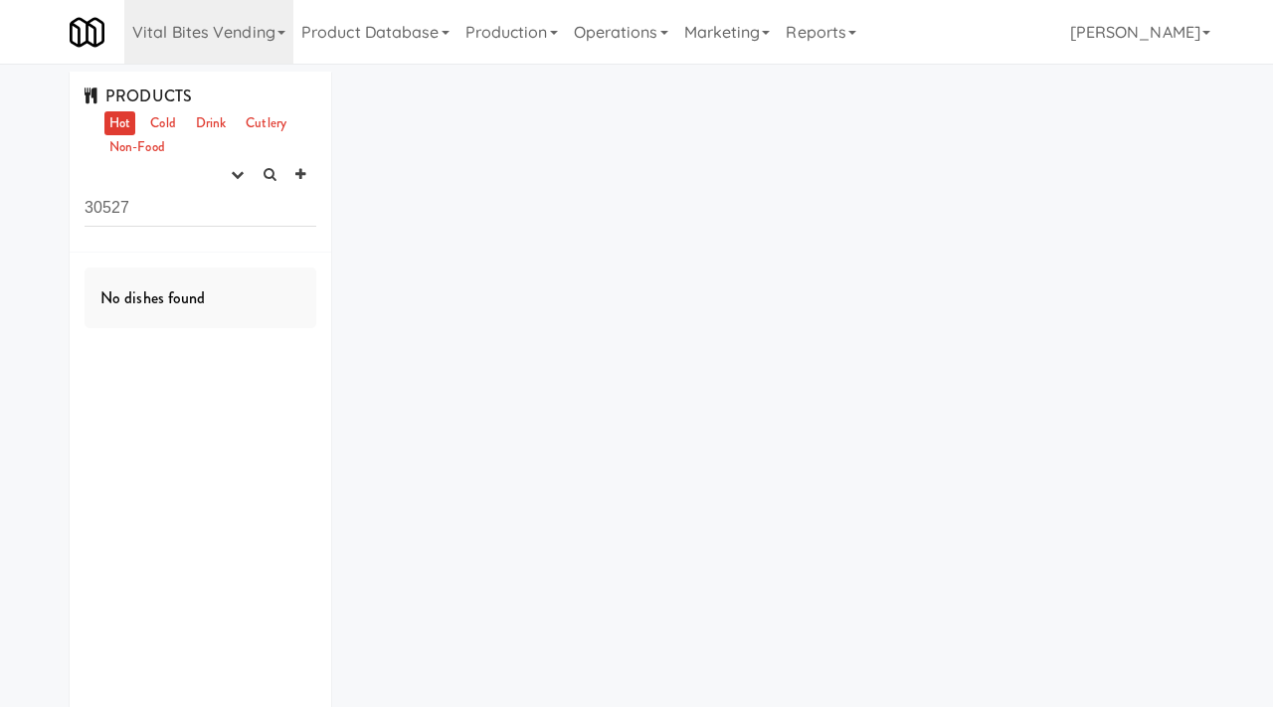
drag, startPoint x: 142, startPoint y: 215, endPoint x: 66, endPoint y: 203, distance: 77.5
click at [66, 203] on div "PRODUCTS Hot Cold Drink Cutlery Non-Food experimenting finalized shipped discon…" at bounding box center [200, 418] width 291 height 693
click at [244, 175] on button "button" at bounding box center [237, 175] width 33 height 30
click at [212, 208] on link "experimenting" at bounding box center [173, 213] width 159 height 36
click at [164, 118] on link "Cold" at bounding box center [162, 123] width 35 height 25
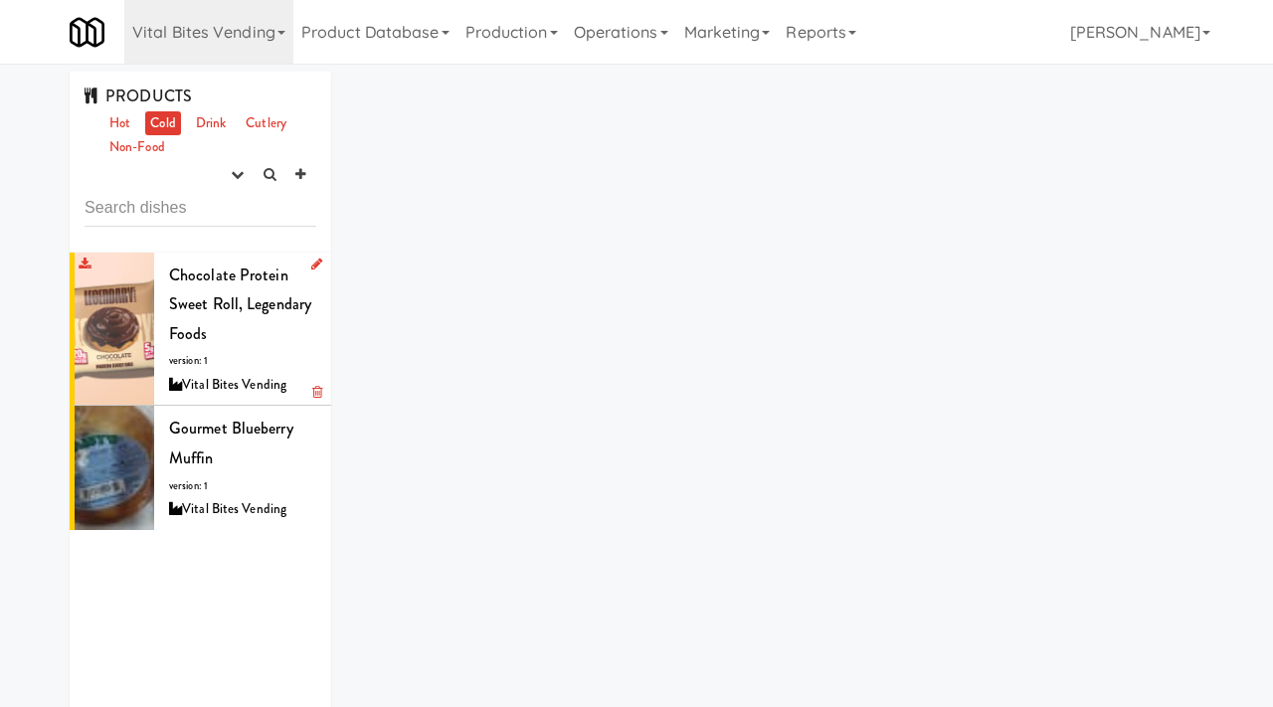
click at [237, 334] on div "Chocolate Protein Sweet Roll, Legendary Foods version: 1 Vital Bites Vending" at bounding box center [242, 329] width 147 height 137
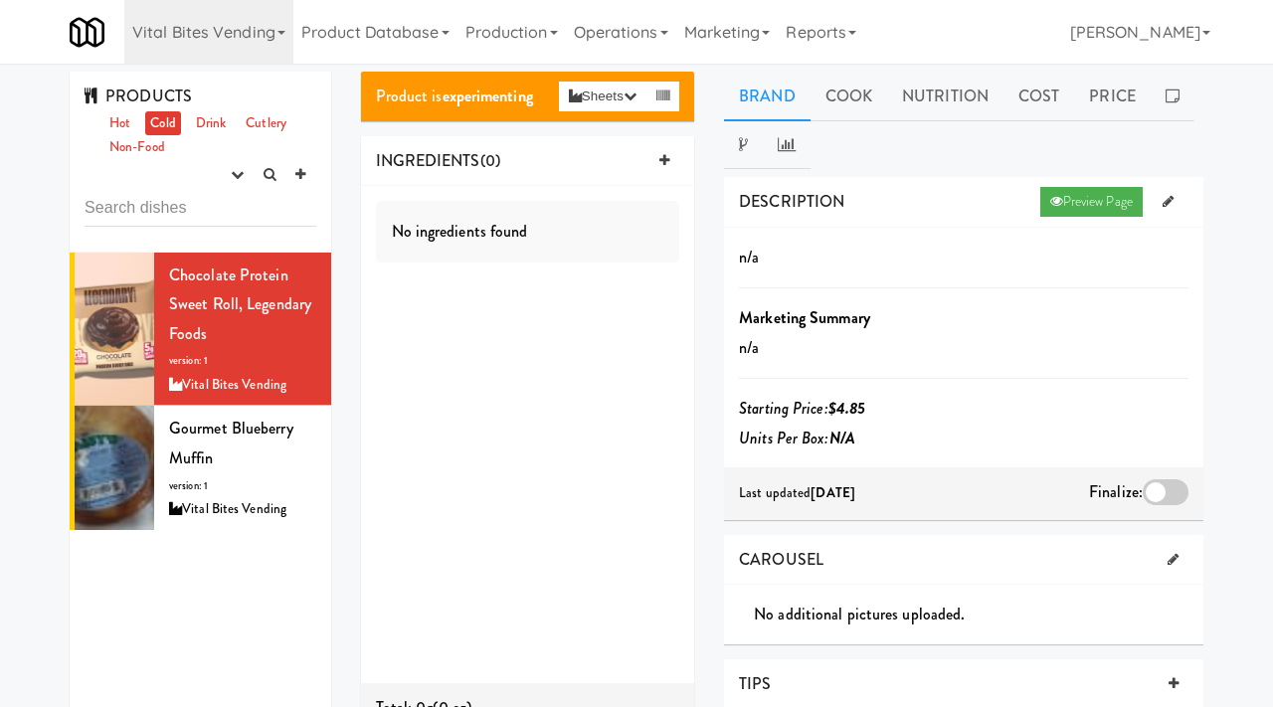
click at [1173, 502] on div at bounding box center [1166, 492] width 46 height 26
click at [0, 0] on input "checkbox" at bounding box center [0, 0] width 0 height 0
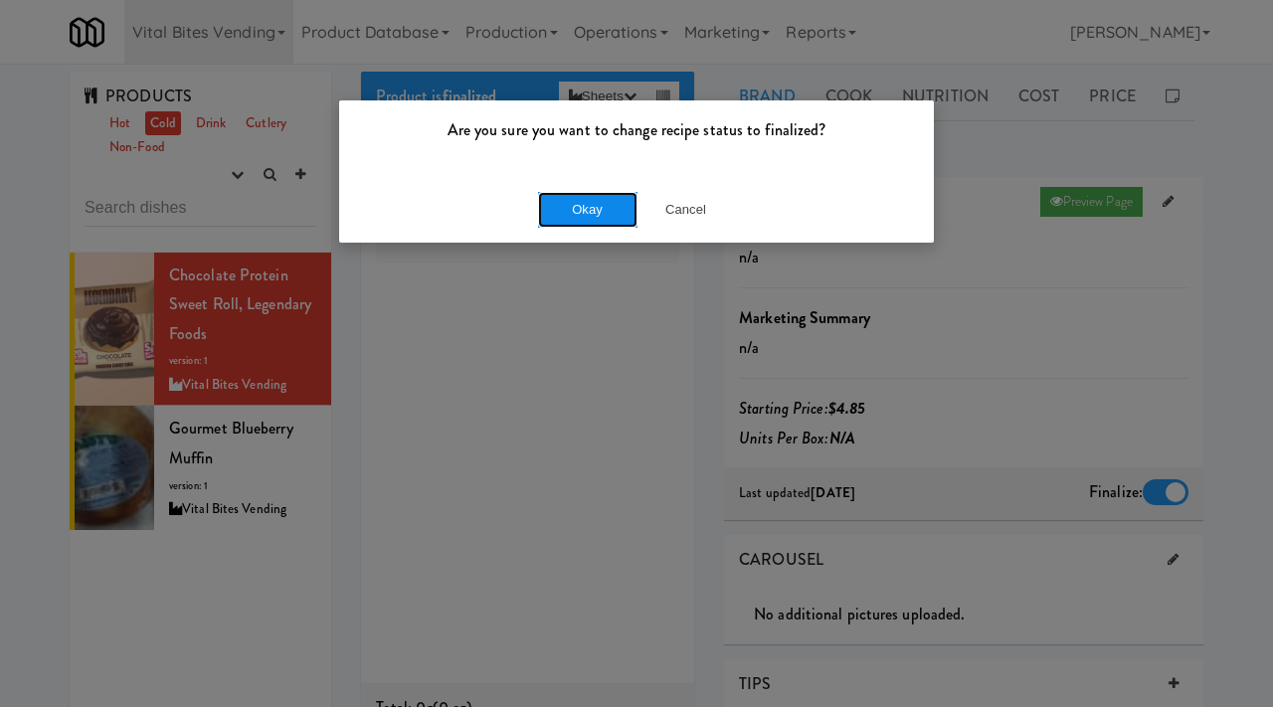
click at [563, 210] on button "Okay" at bounding box center [587, 210] width 99 height 36
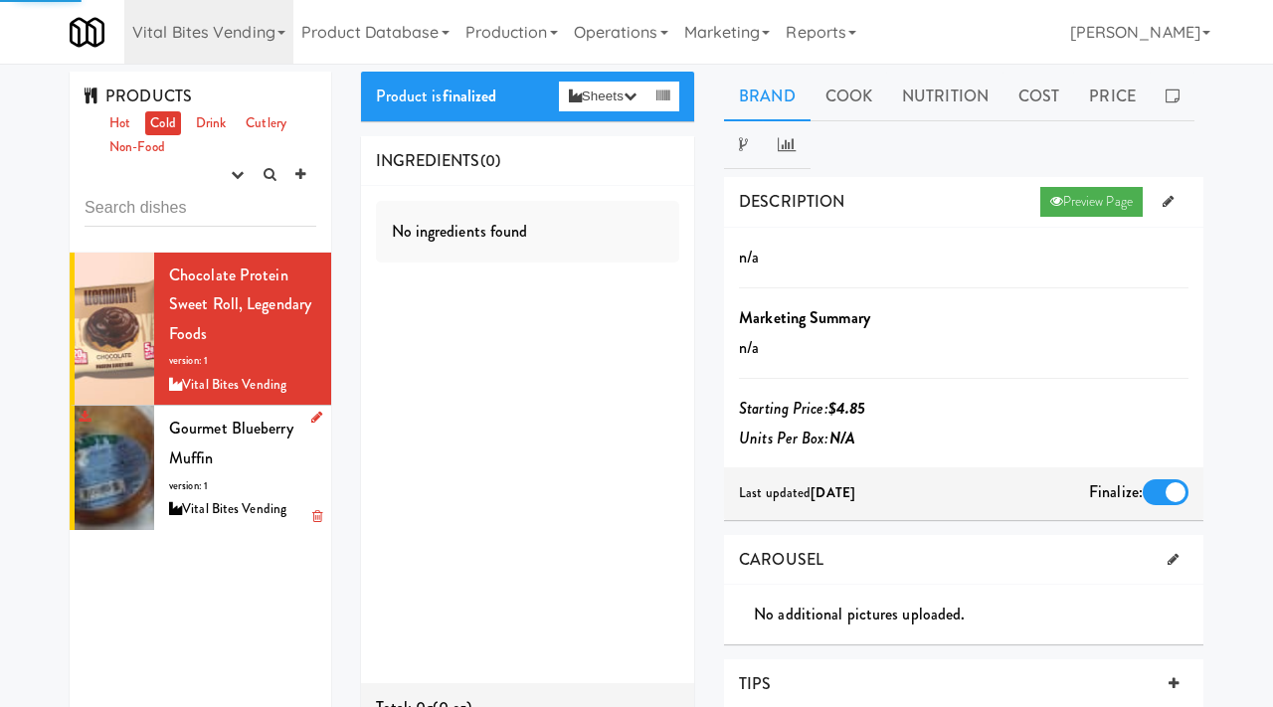
click at [248, 503] on div "Vital Bites Vending" at bounding box center [242, 509] width 147 height 25
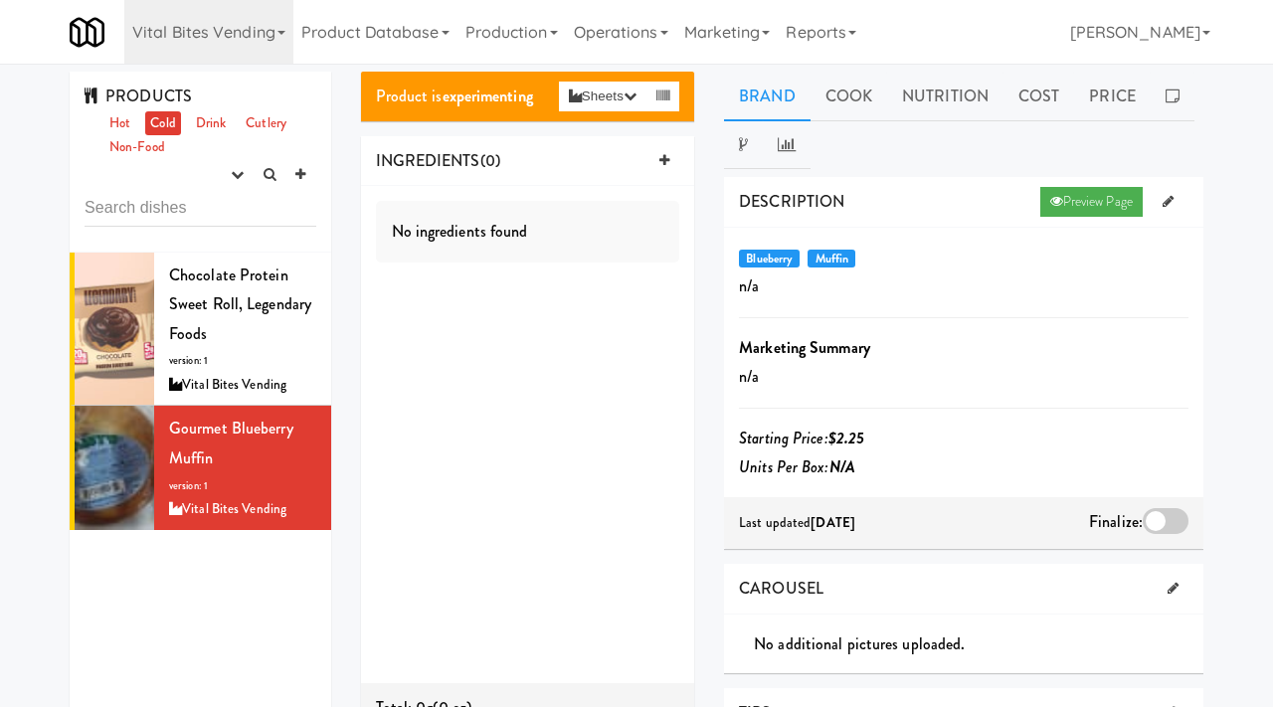
click at [201, 105] on div "PRODUCTS Hot Cold Drink Cutlery Non-Food experimenting finalized shipped discon…" at bounding box center [201, 162] width 262 height 181
click at [208, 125] on link "Drink" at bounding box center [211, 123] width 41 height 25
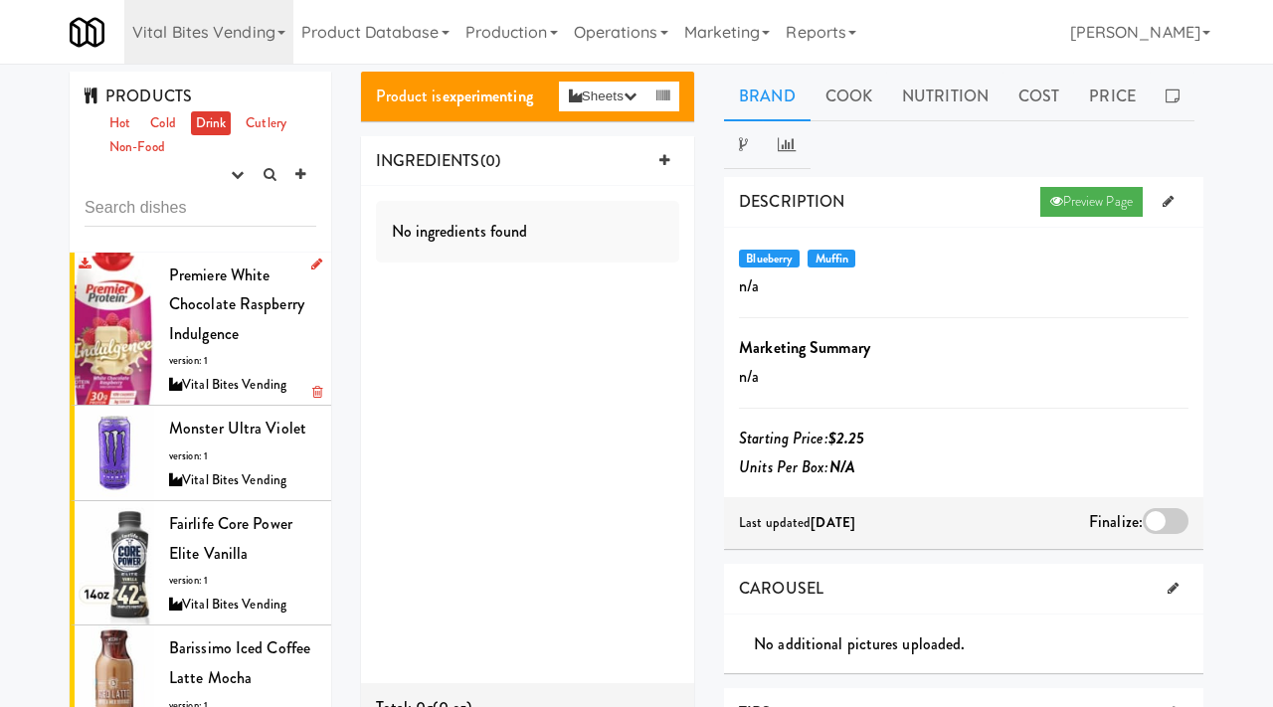
click at [255, 336] on div "Premiere White Chocolate Raspberry Indulgence version: 1 Vital Bites Vending" at bounding box center [242, 329] width 147 height 137
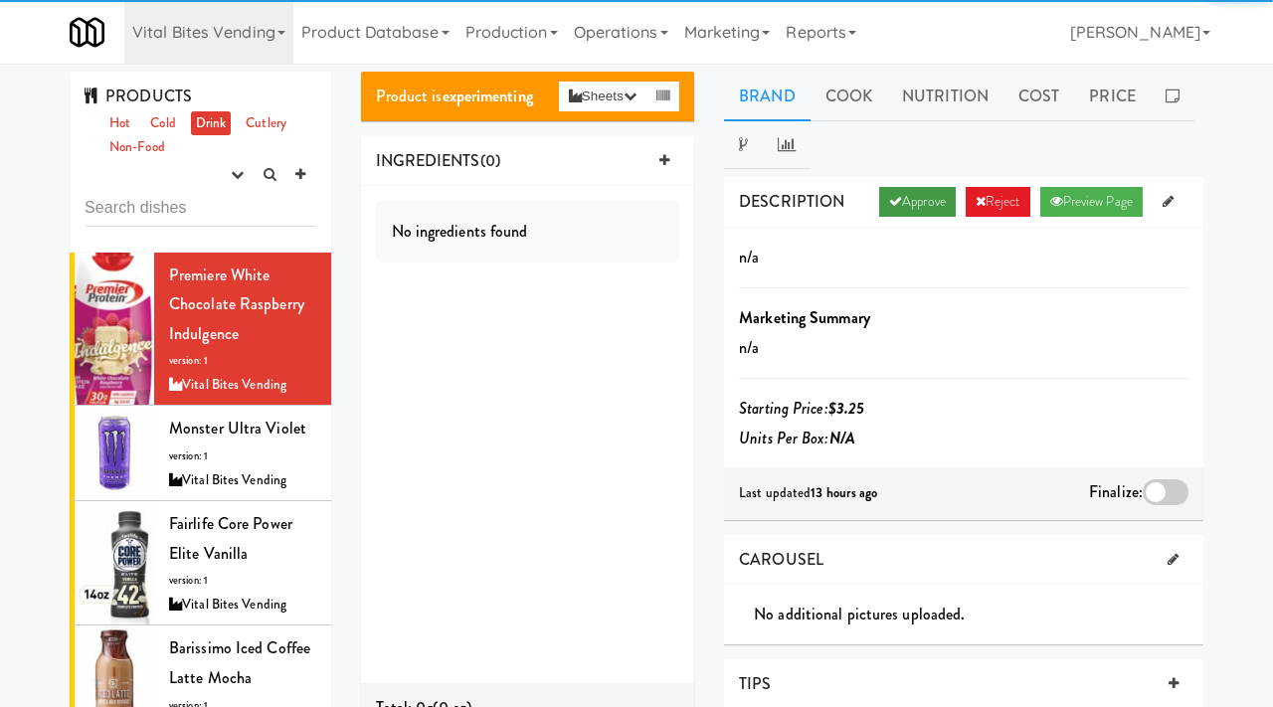
click at [898, 213] on link "Approve" at bounding box center [917, 202] width 77 height 30
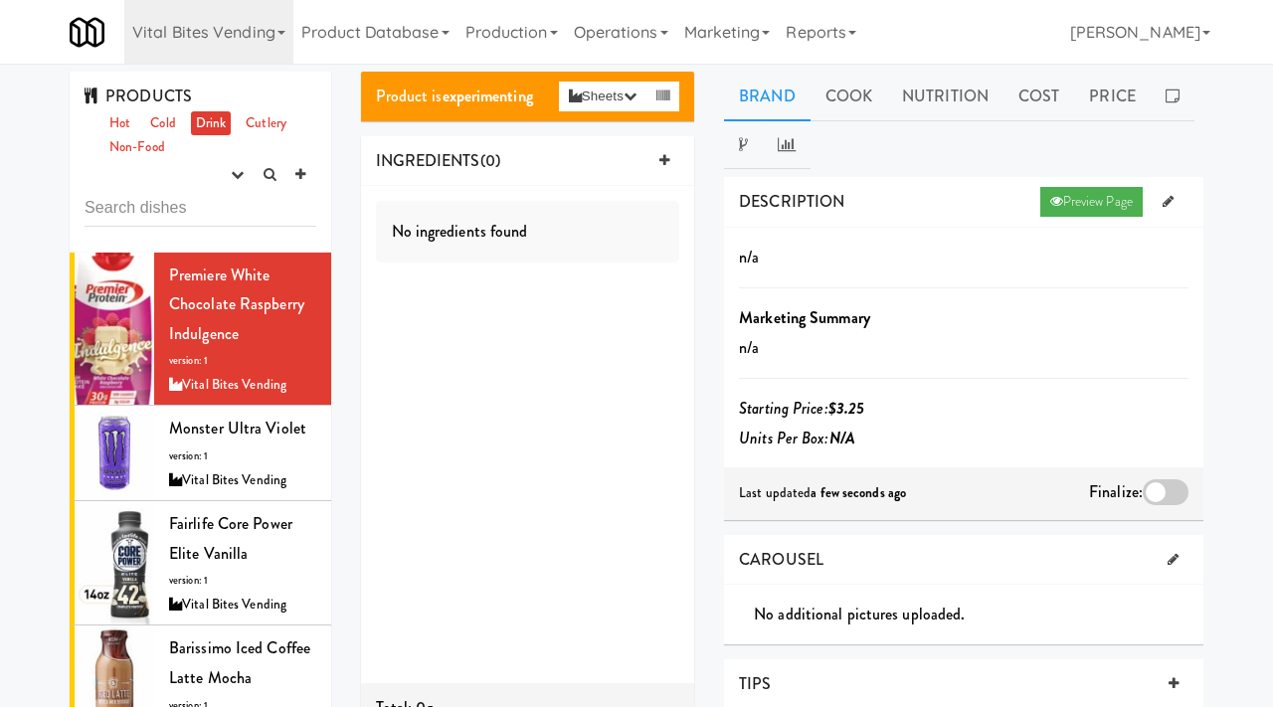
click at [1165, 484] on div at bounding box center [1166, 492] width 46 height 26
click at [0, 0] on input "checkbox" at bounding box center [0, 0] width 0 height 0
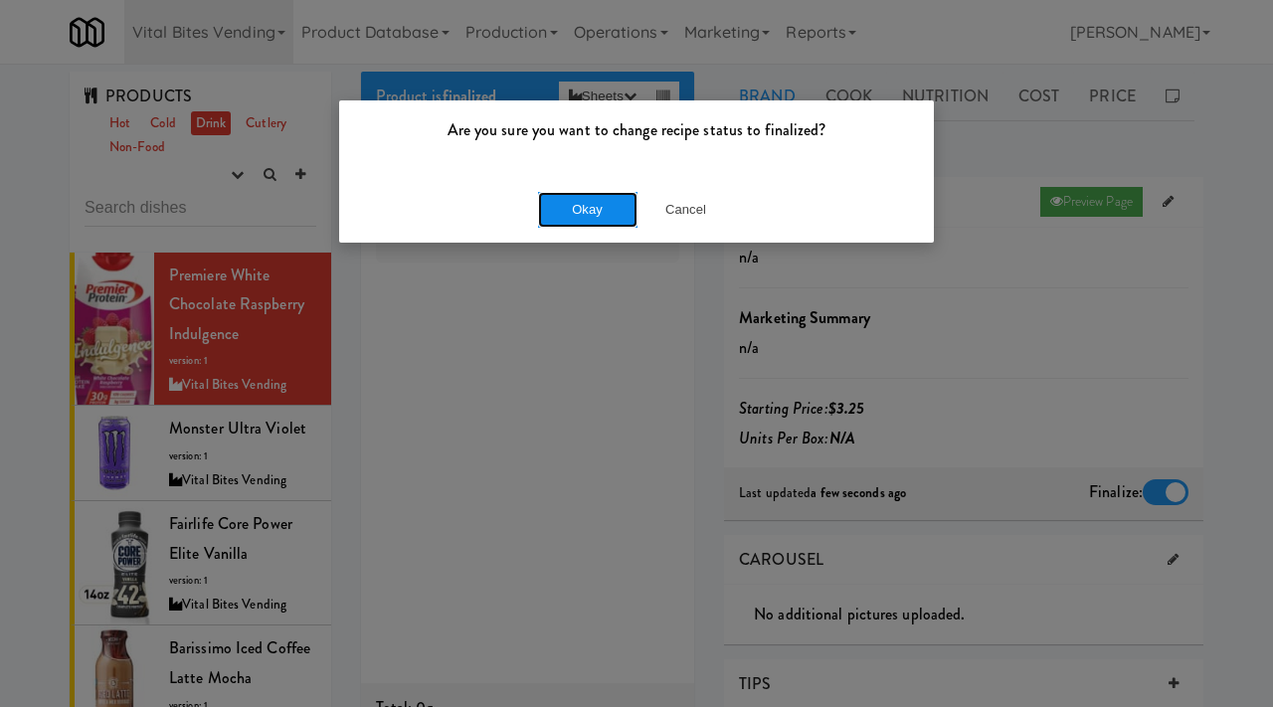
click at [582, 221] on button "Okay" at bounding box center [587, 210] width 99 height 36
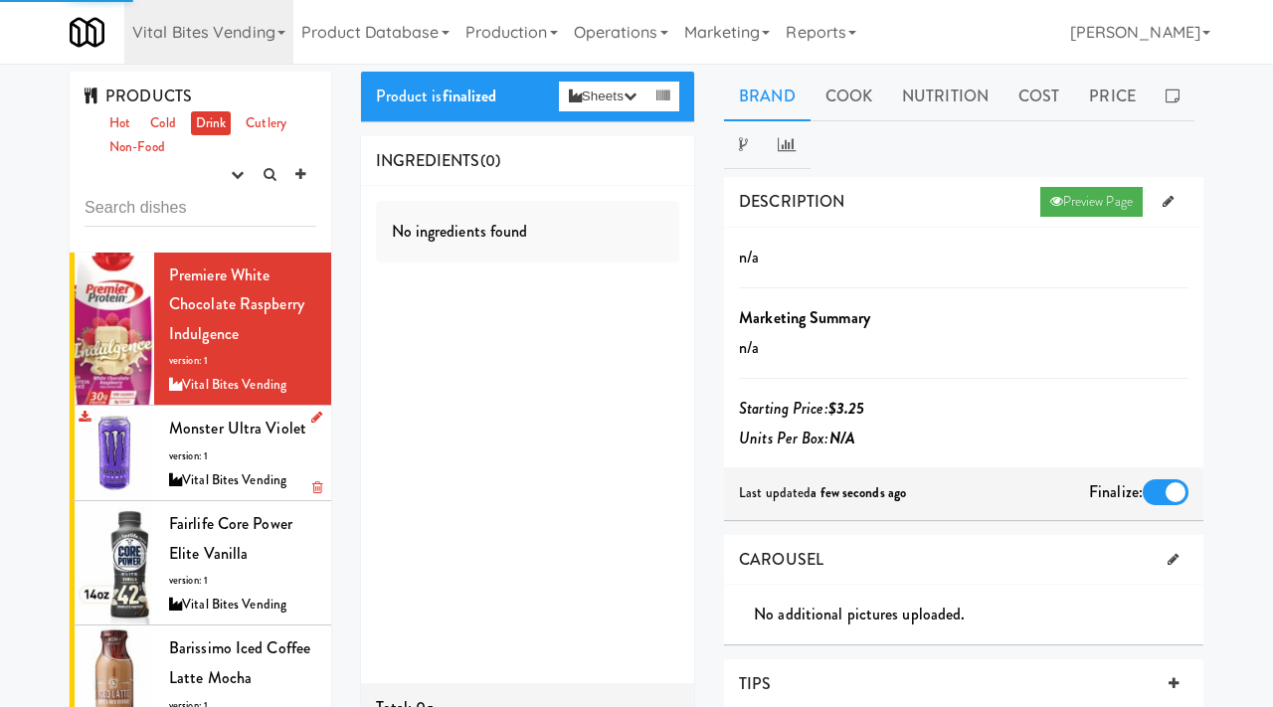
click at [175, 466] on div "Monster Ultra Violet version: 1 Vital Bites Vending" at bounding box center [242, 453] width 147 height 79
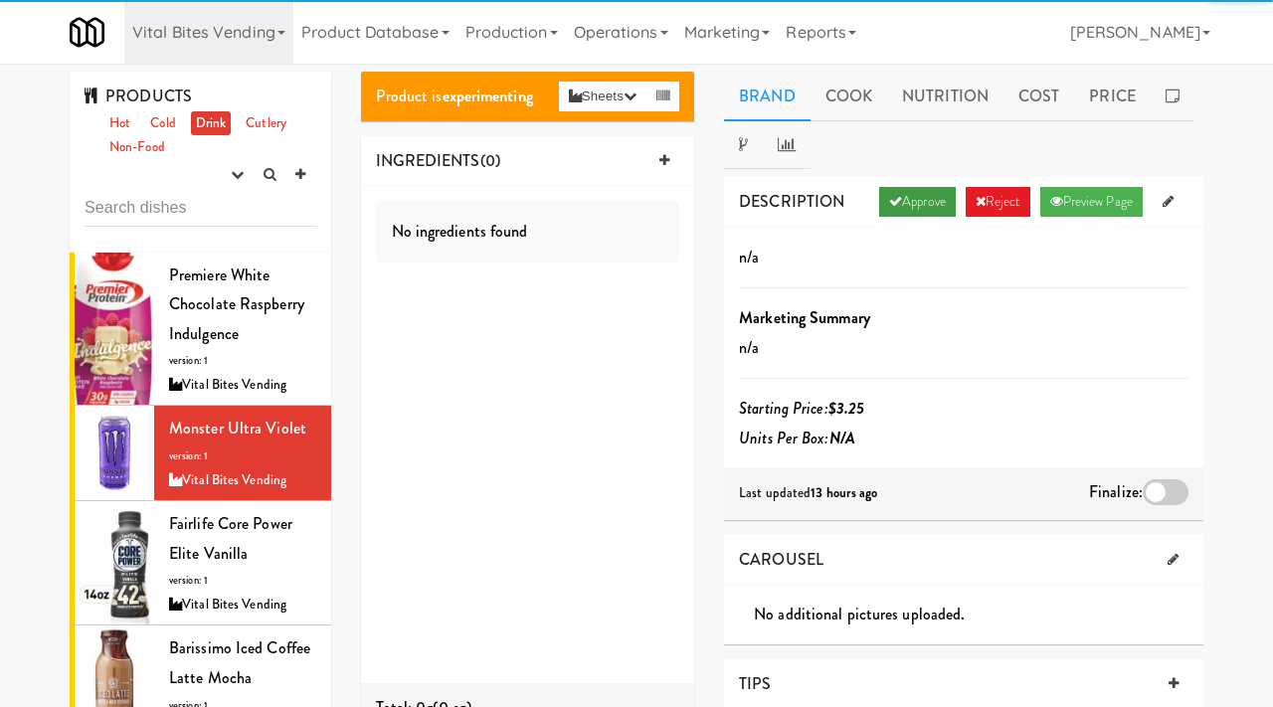
click at [902, 201] on link "Approve" at bounding box center [917, 202] width 77 height 30
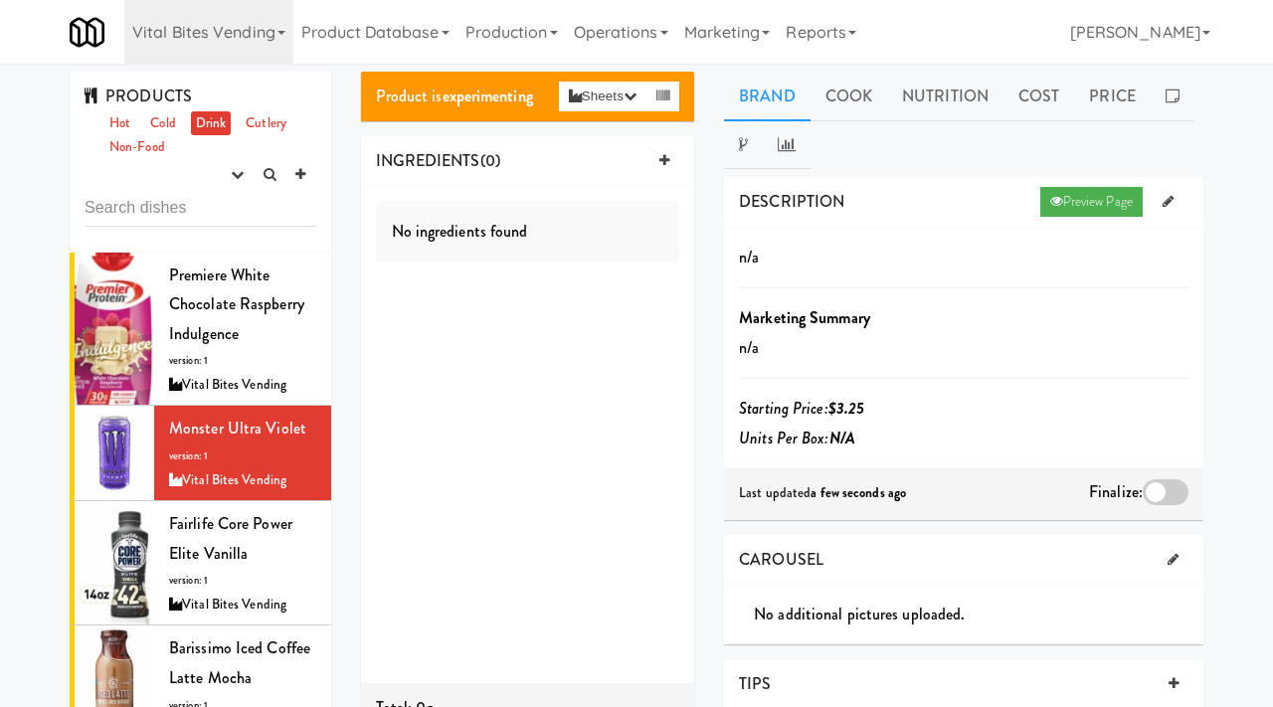
click at [1171, 487] on div at bounding box center [1166, 492] width 46 height 26
click at [0, 0] on input "checkbox" at bounding box center [0, 0] width 0 height 0
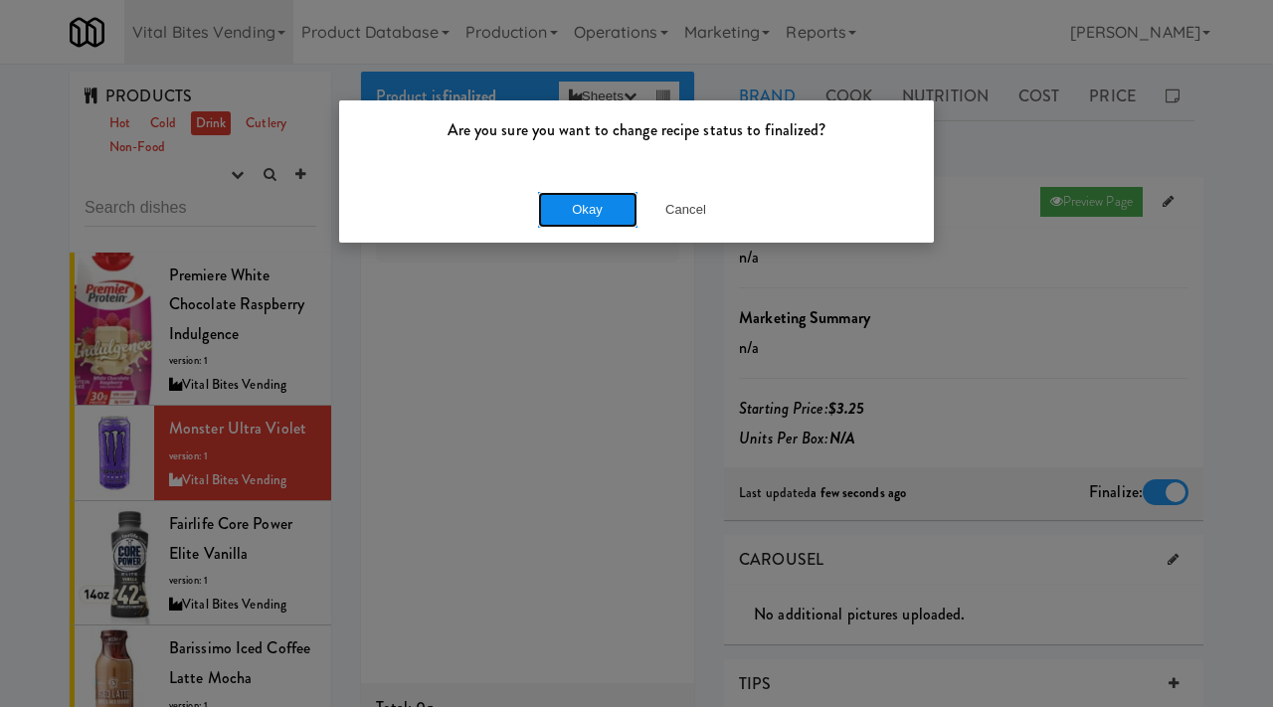
click at [565, 214] on button "Okay" at bounding box center [587, 210] width 99 height 36
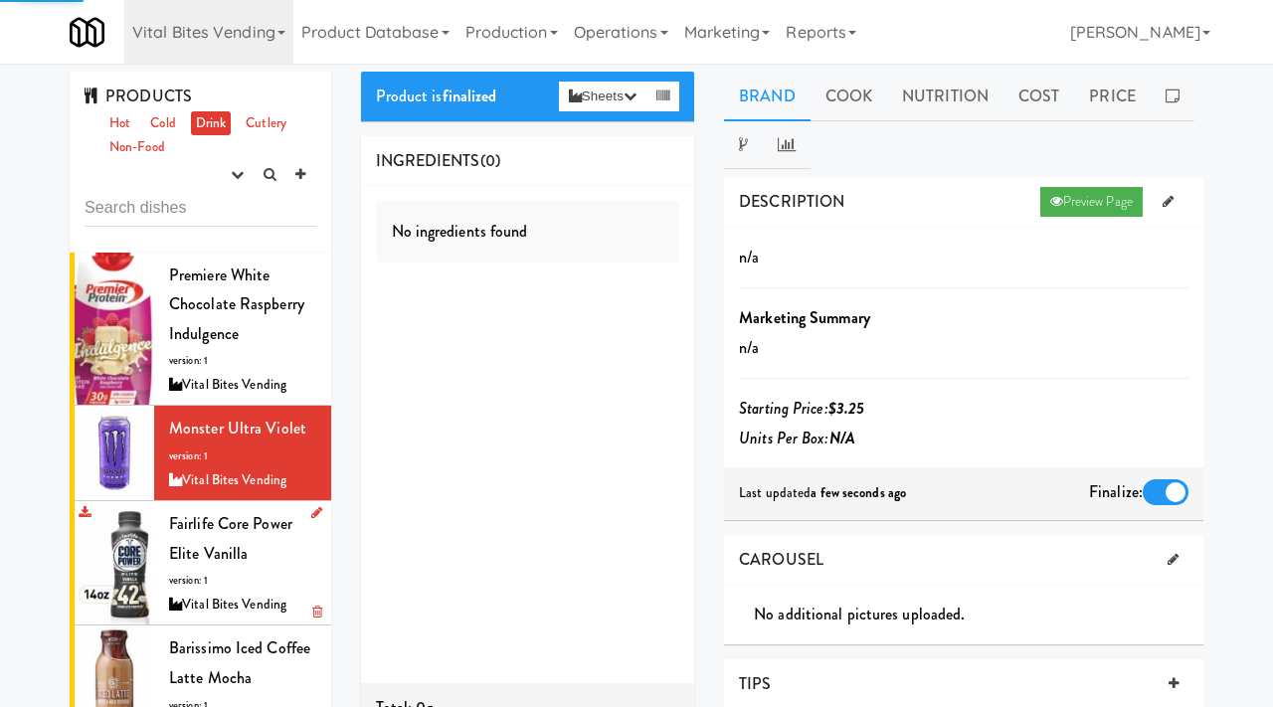
click at [189, 565] on div "Fairlife Core Power Elite Vanilla version: 1 Vital Bites Vending" at bounding box center [242, 562] width 147 height 107
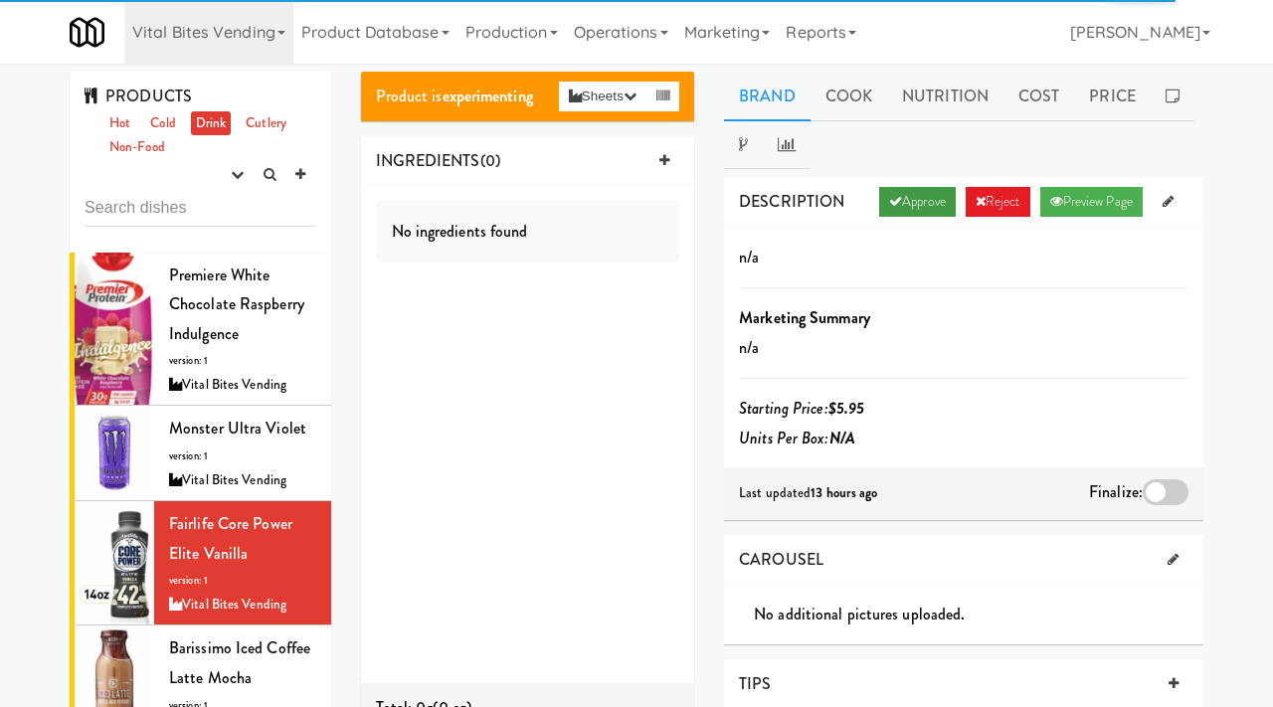
click at [896, 200] on link "Approve" at bounding box center [917, 202] width 77 height 30
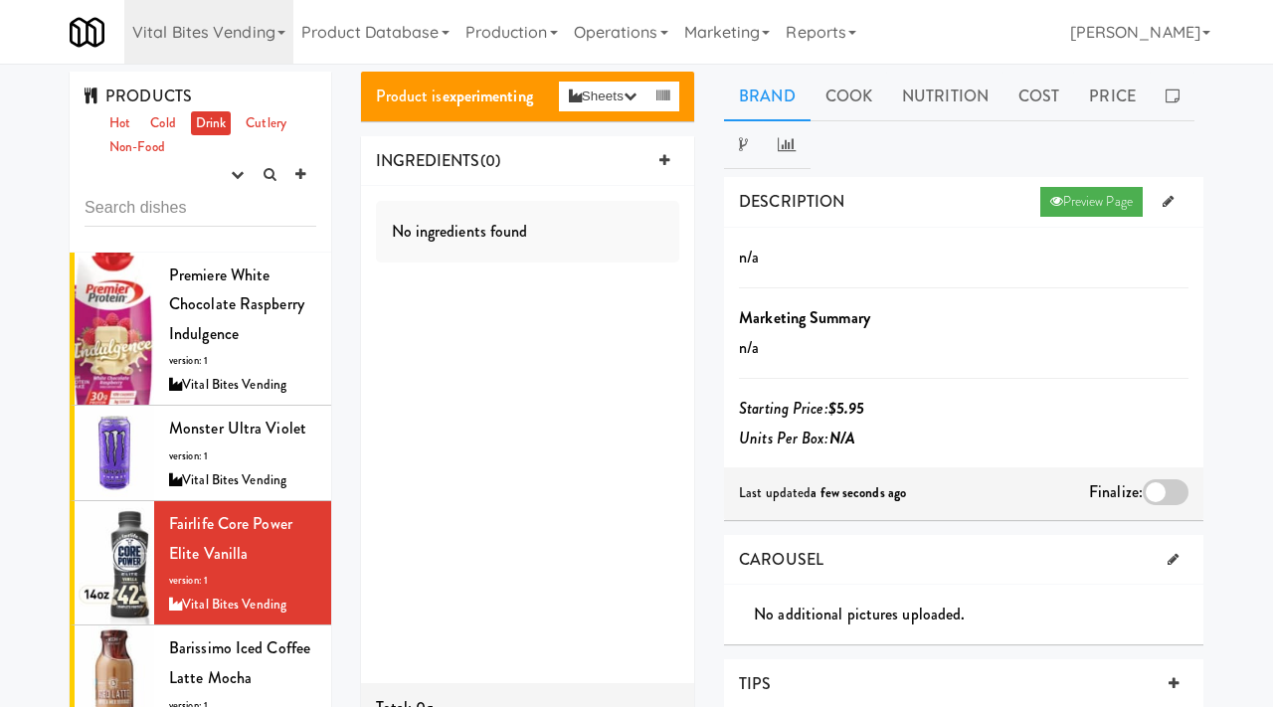
click at [1165, 492] on div at bounding box center [1166, 492] width 46 height 26
click at [0, 0] on input "checkbox" at bounding box center [0, 0] width 0 height 0
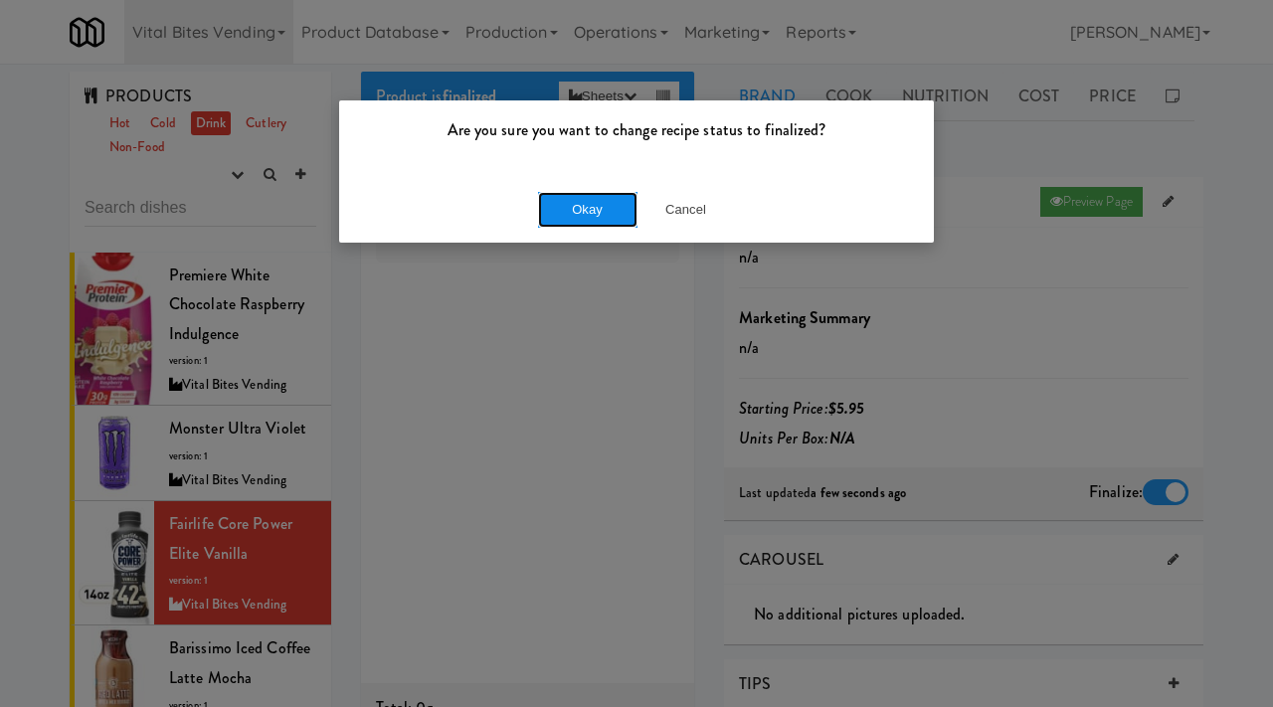
click at [582, 221] on button "Okay" at bounding box center [587, 210] width 99 height 36
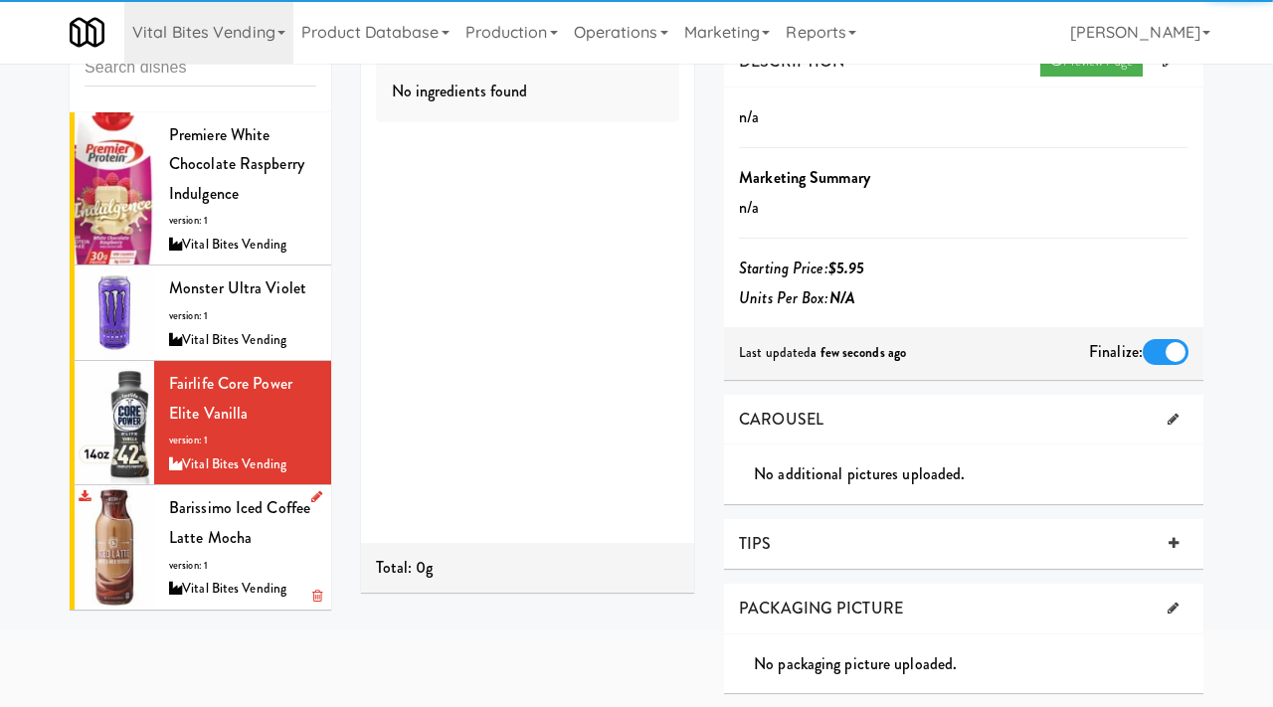
click at [199, 514] on span "Barissimo Iced Coffee Latte Mocha" at bounding box center [239, 522] width 141 height 53
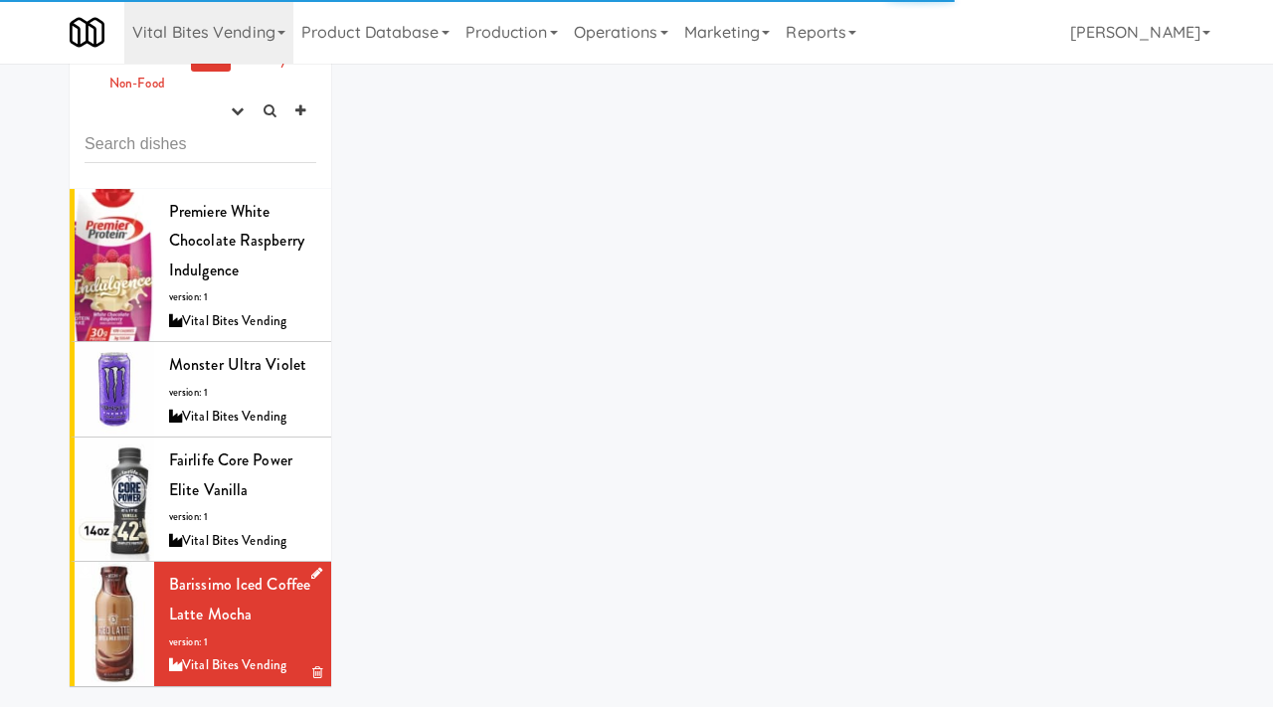
scroll to position [140, 0]
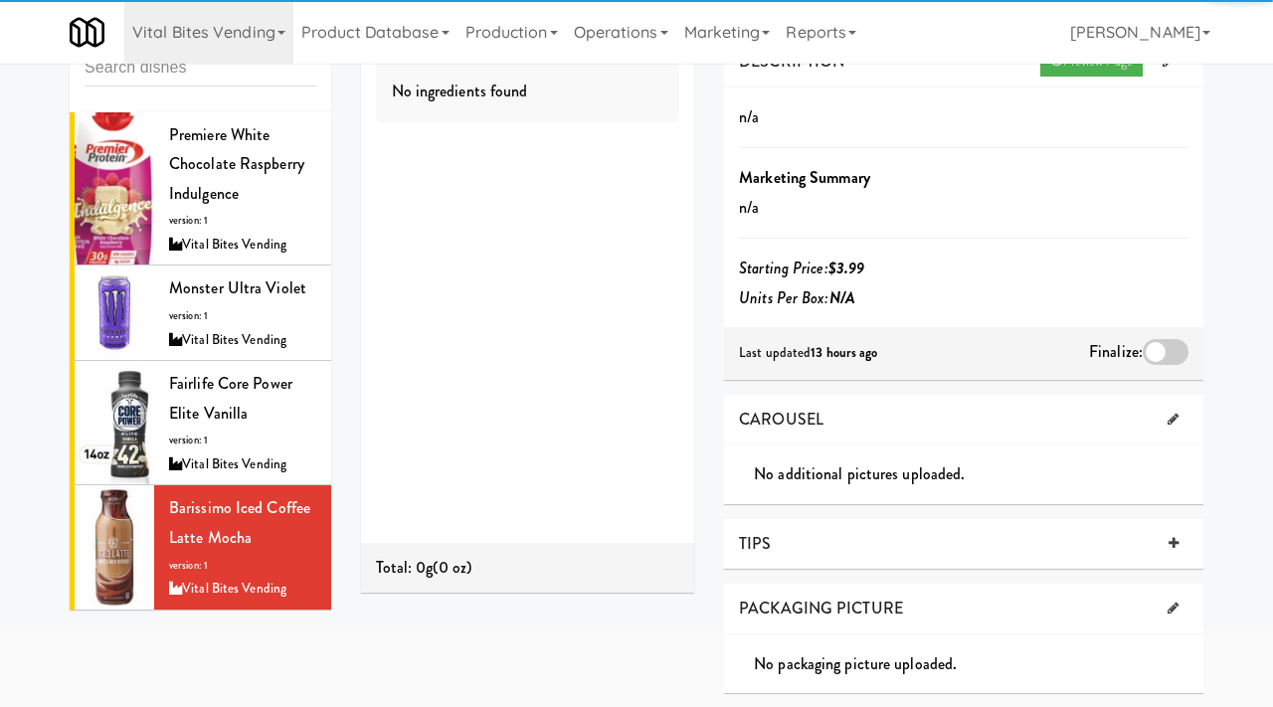
click at [1166, 356] on div at bounding box center [1166, 352] width 46 height 26
click at [0, 0] on input "checkbox" at bounding box center [0, 0] width 0 height 0
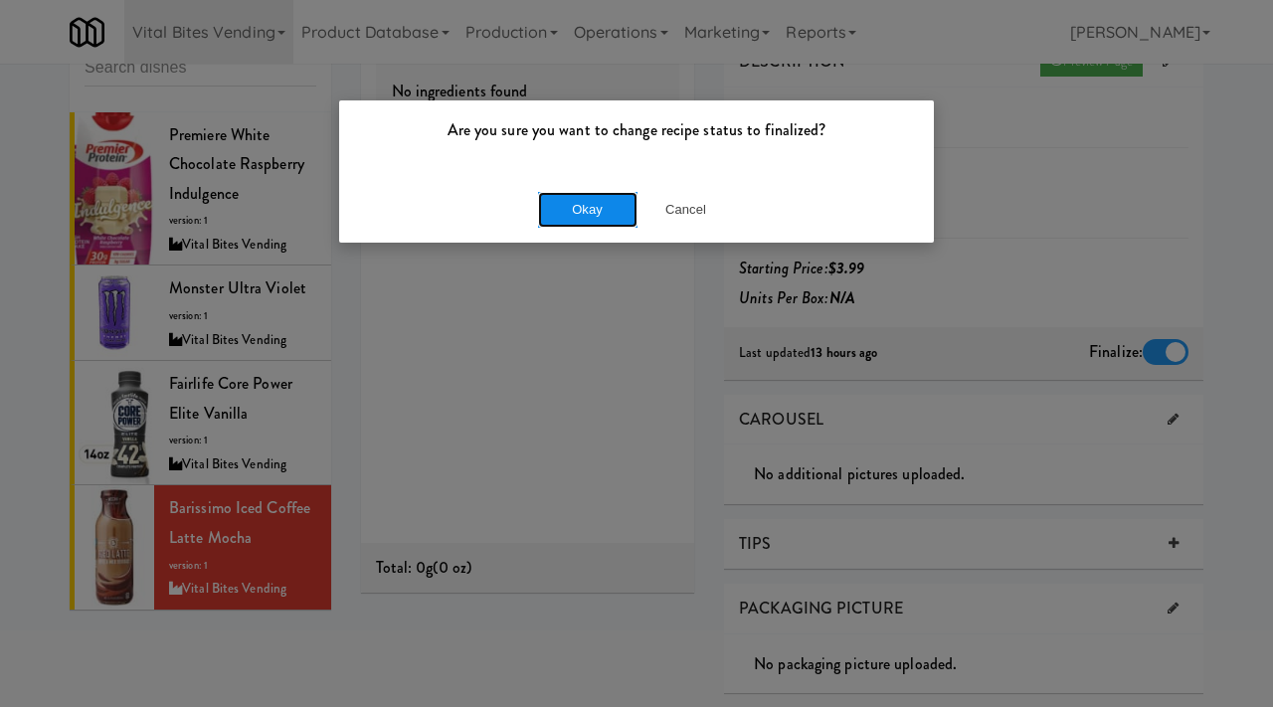
click at [605, 216] on button "Okay" at bounding box center [587, 210] width 99 height 36
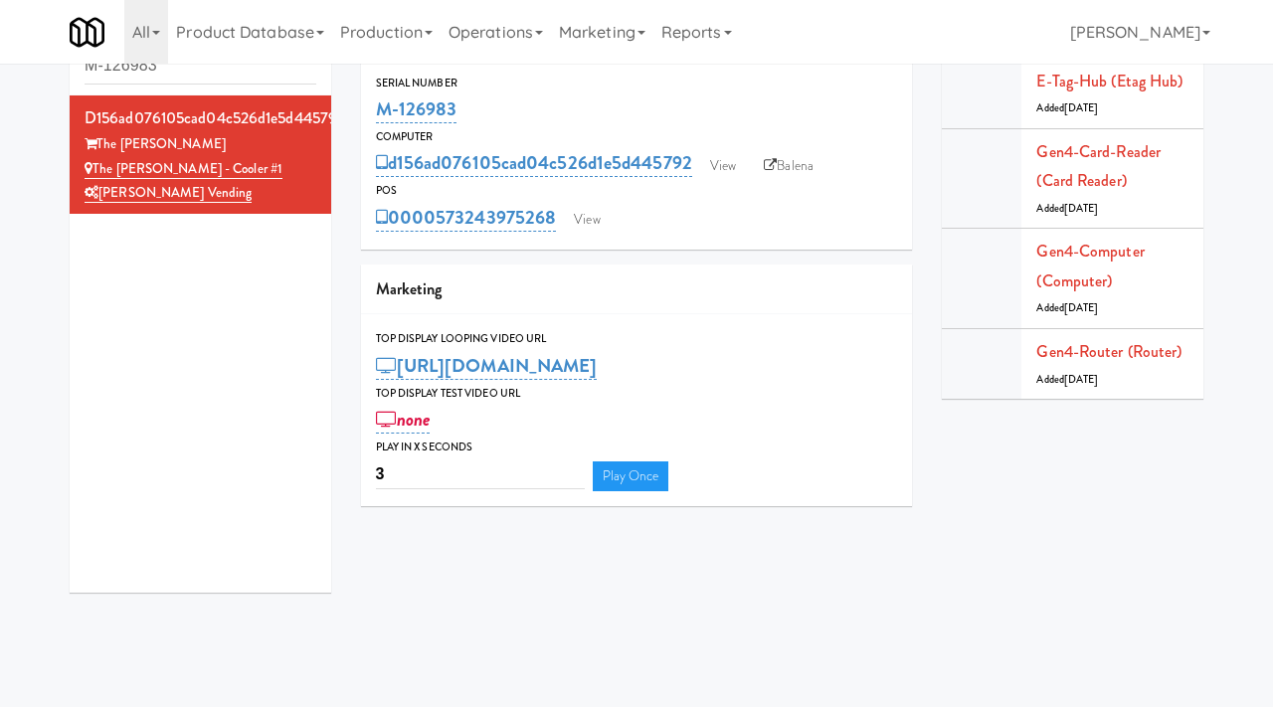
scroll to position [64, 0]
click at [186, 72] on input "M-126983" at bounding box center [201, 66] width 232 height 37
paste input "(Food, Snack & Drink) Hackensack Police Department-FTB"
type input "(Food, Snack & Drink) Hackensack Police Department-FTB"
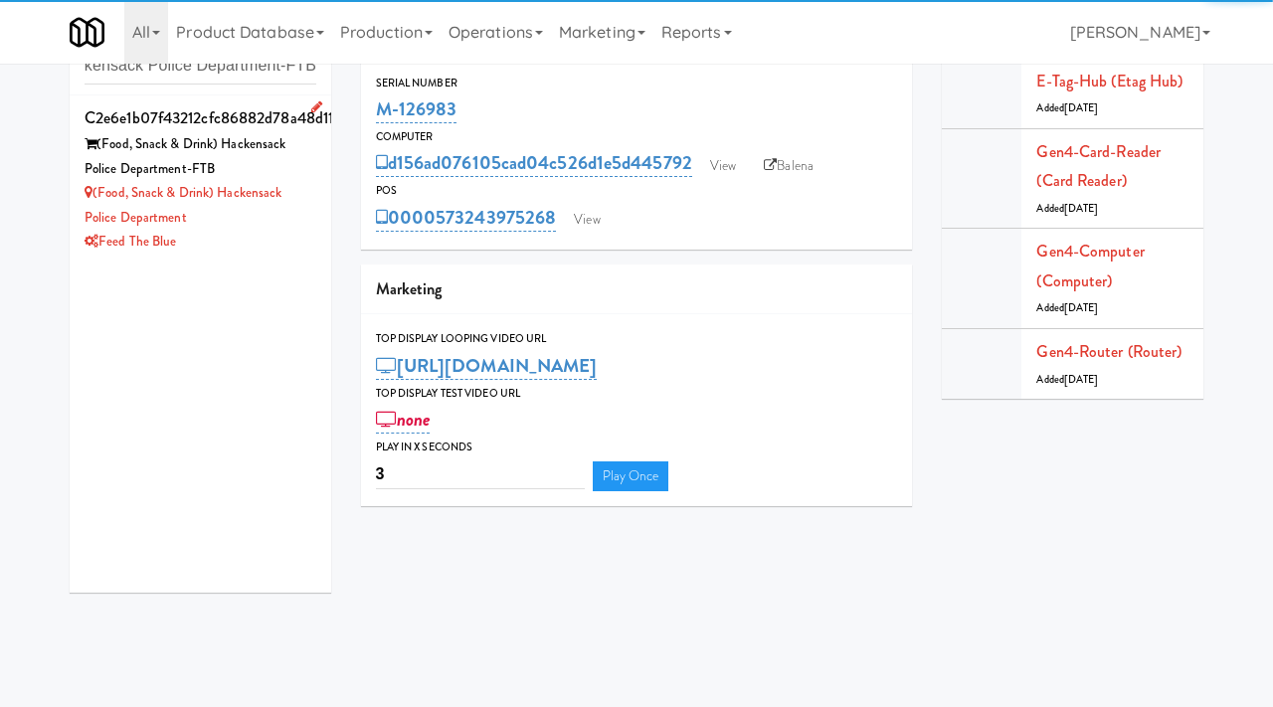
click at [298, 188] on div "(Food, Snack & Drink) Hackensack Police Department" at bounding box center [201, 205] width 232 height 49
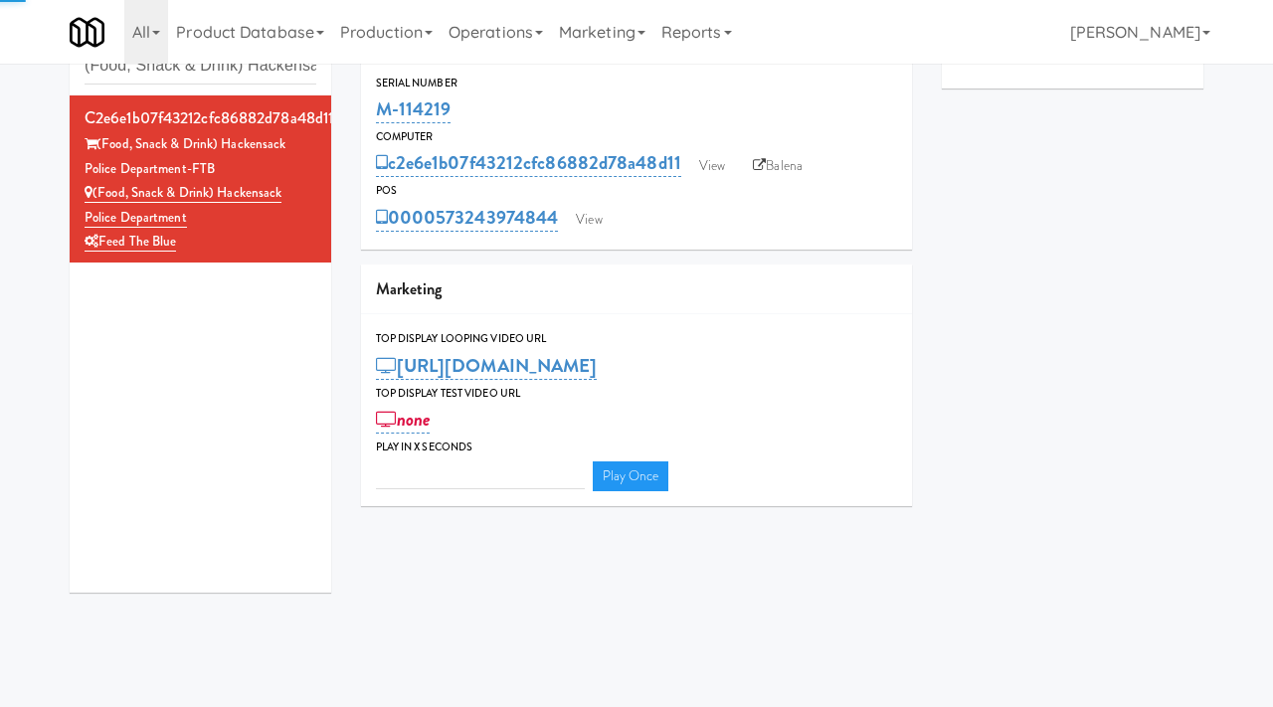
type input "3"
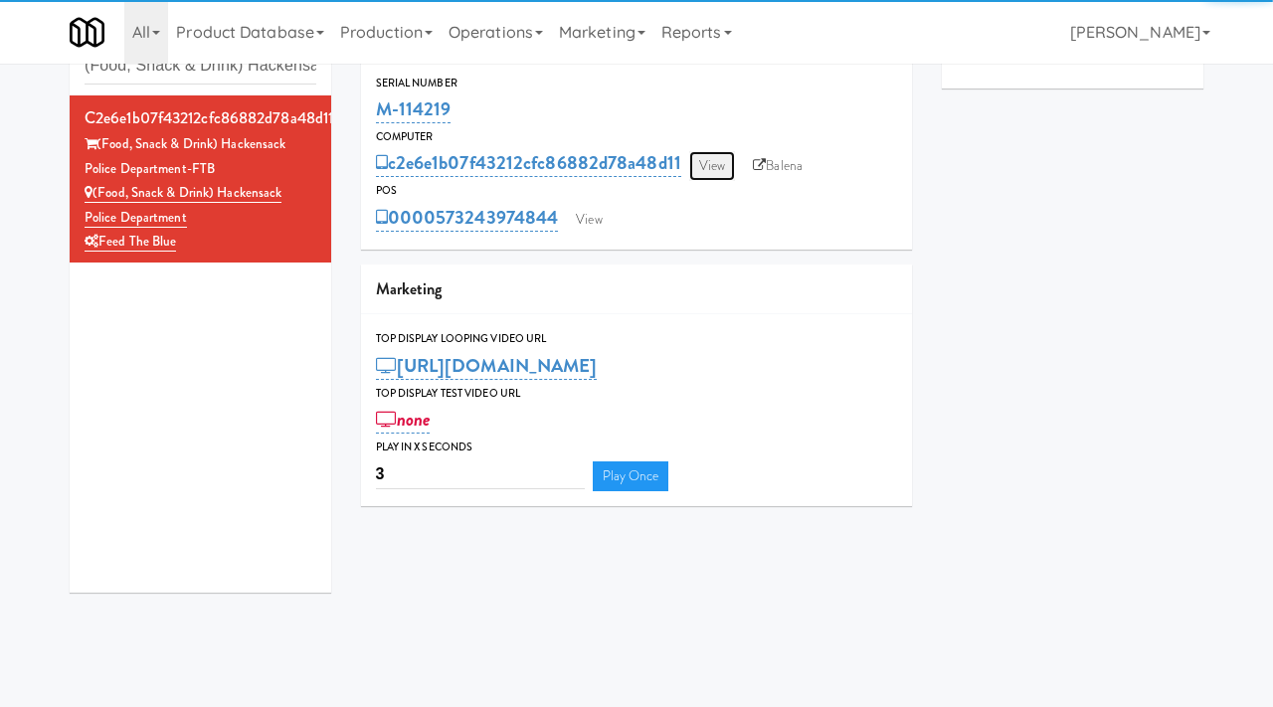
click at [714, 168] on link "View" at bounding box center [712, 166] width 46 height 30
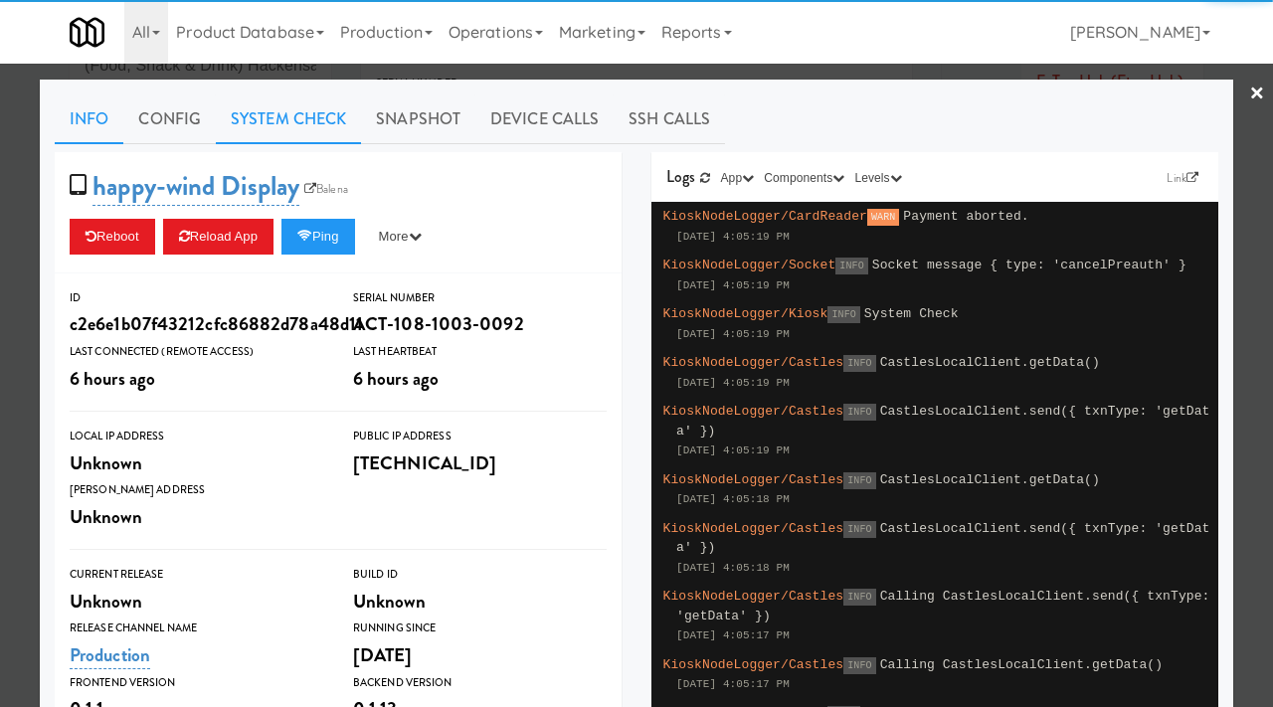
click at [309, 124] on link "System Check" at bounding box center [288, 119] width 145 height 50
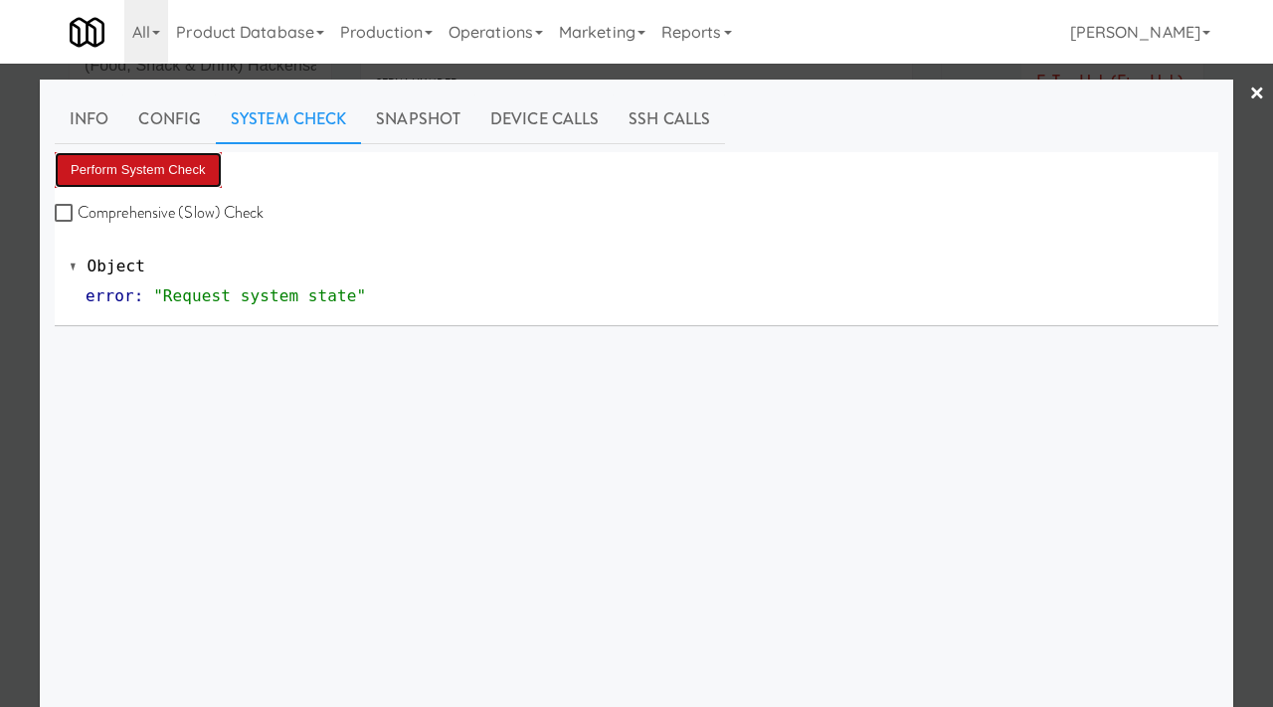
click at [139, 176] on button "Perform System Check" at bounding box center [138, 170] width 167 height 36
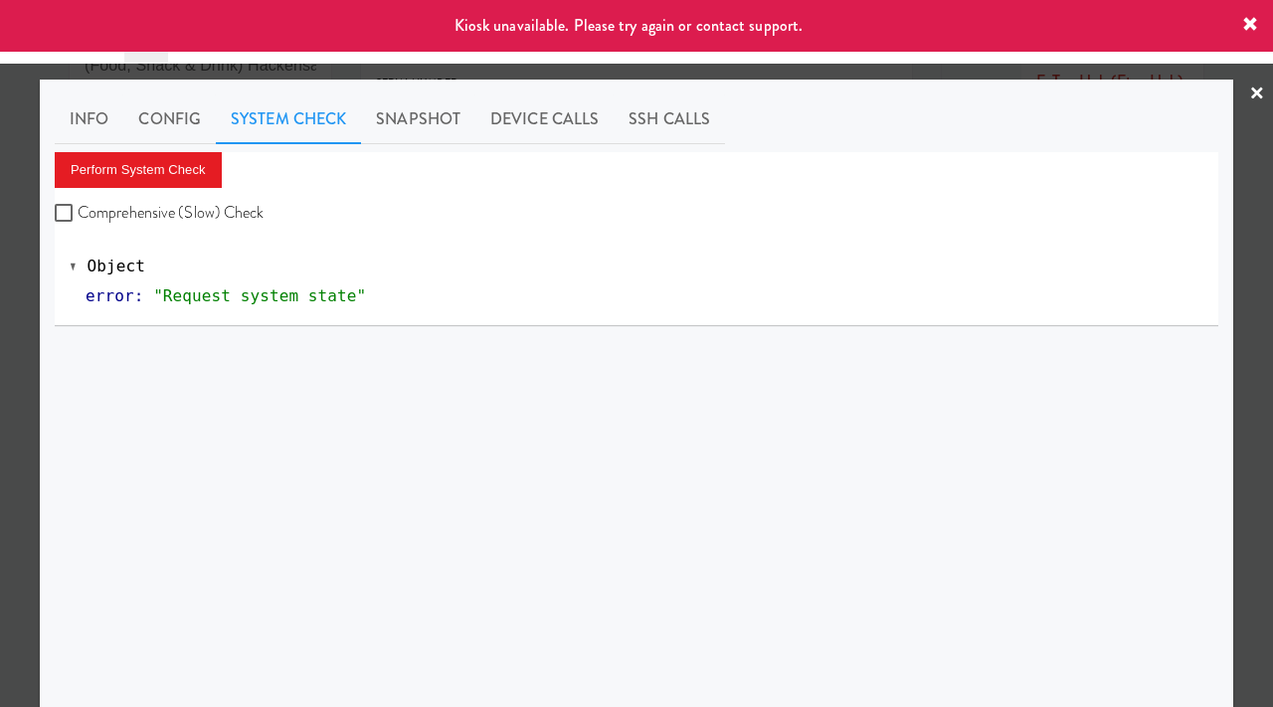
click at [0, 296] on div at bounding box center [636, 353] width 1273 height 707
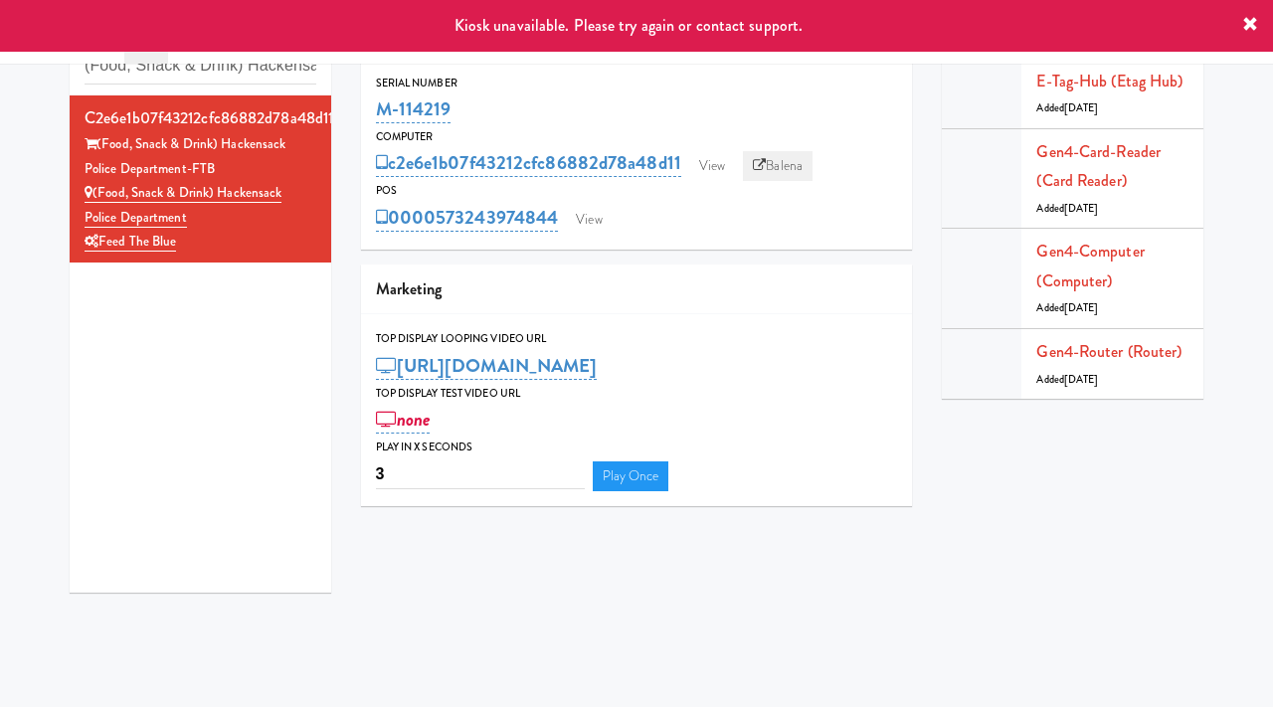
click at [809, 170] on link "Balena" at bounding box center [778, 166] width 70 height 30
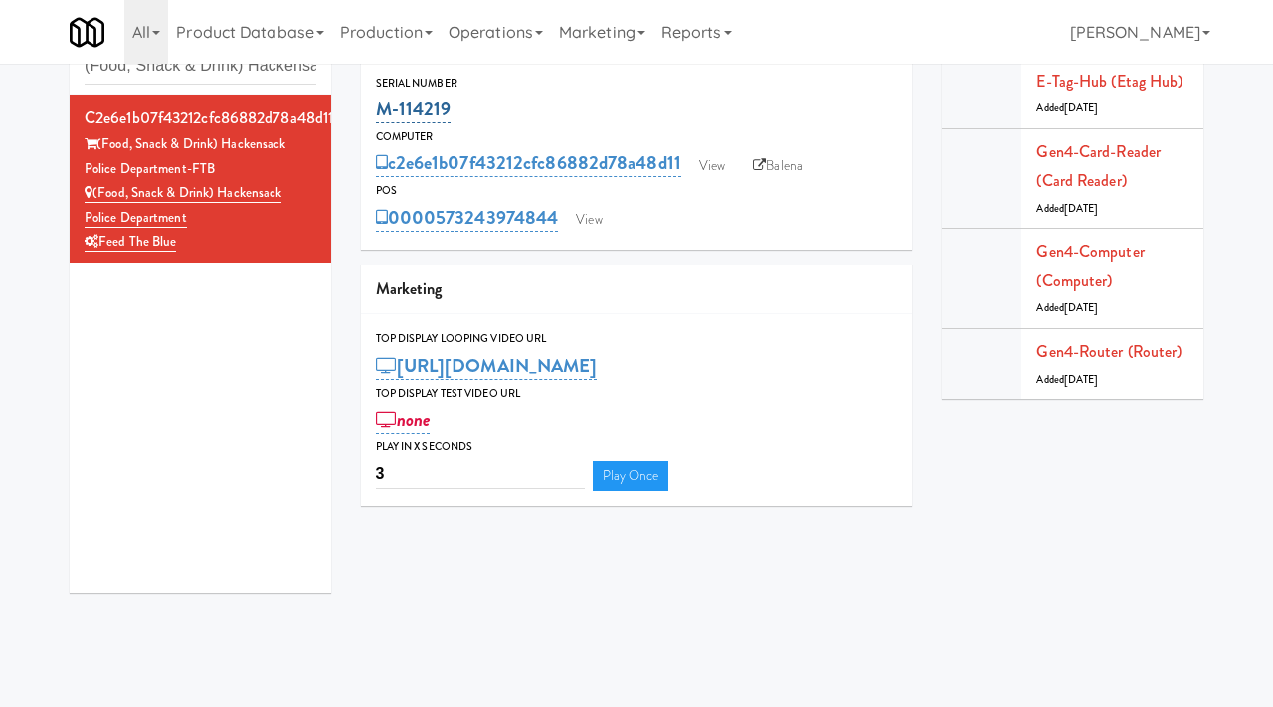
drag, startPoint x: 458, startPoint y: 108, endPoint x: 379, endPoint y: 102, distance: 79.8
click at [379, 102] on div "M-114219" at bounding box center [637, 109] width 522 height 34
copy link "M-114219"
click at [599, 224] on link "View" at bounding box center [589, 220] width 46 height 30
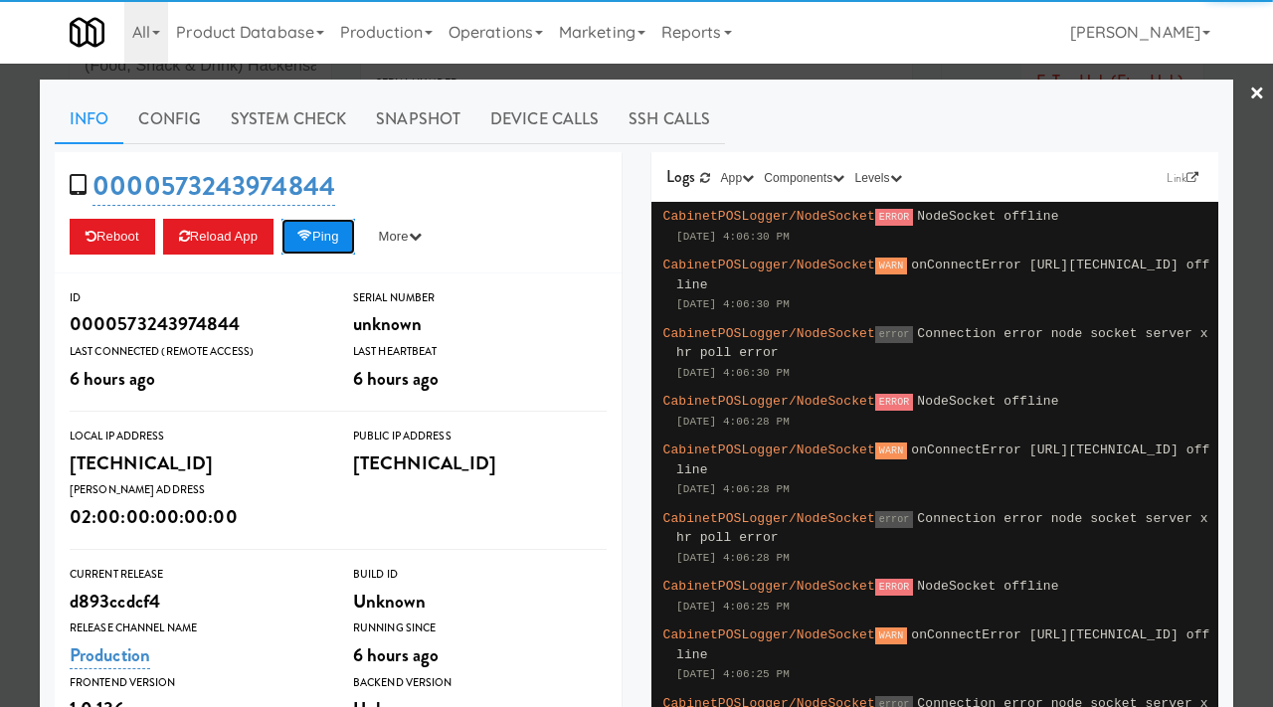
click at [321, 240] on button "Ping" at bounding box center [318, 237] width 74 height 36
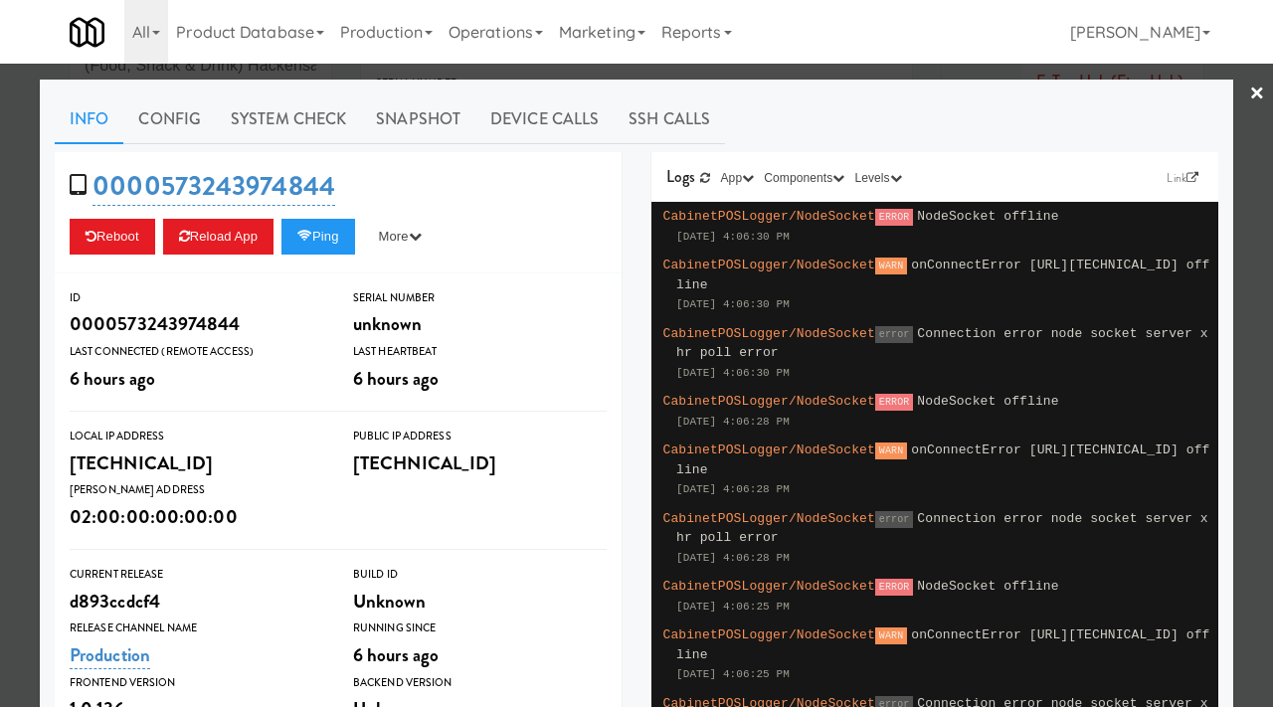
click at [4, 293] on div at bounding box center [636, 353] width 1273 height 707
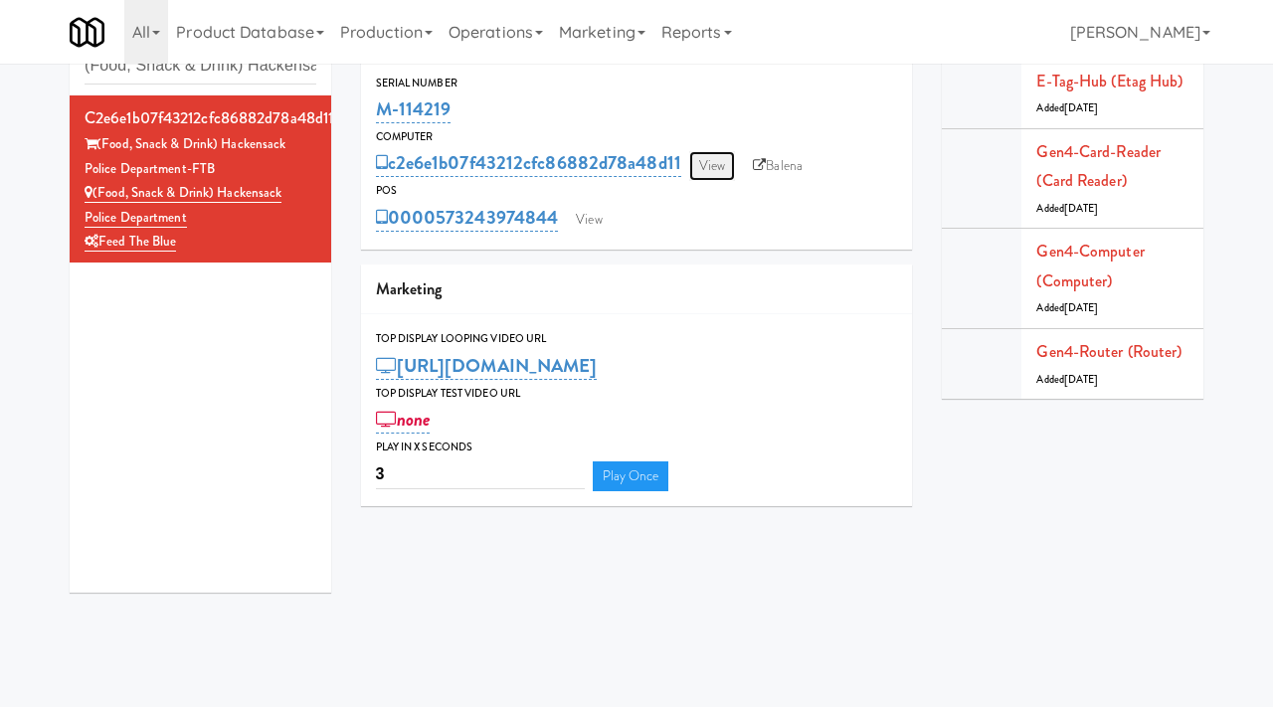
click at [721, 161] on link "View" at bounding box center [712, 166] width 46 height 30
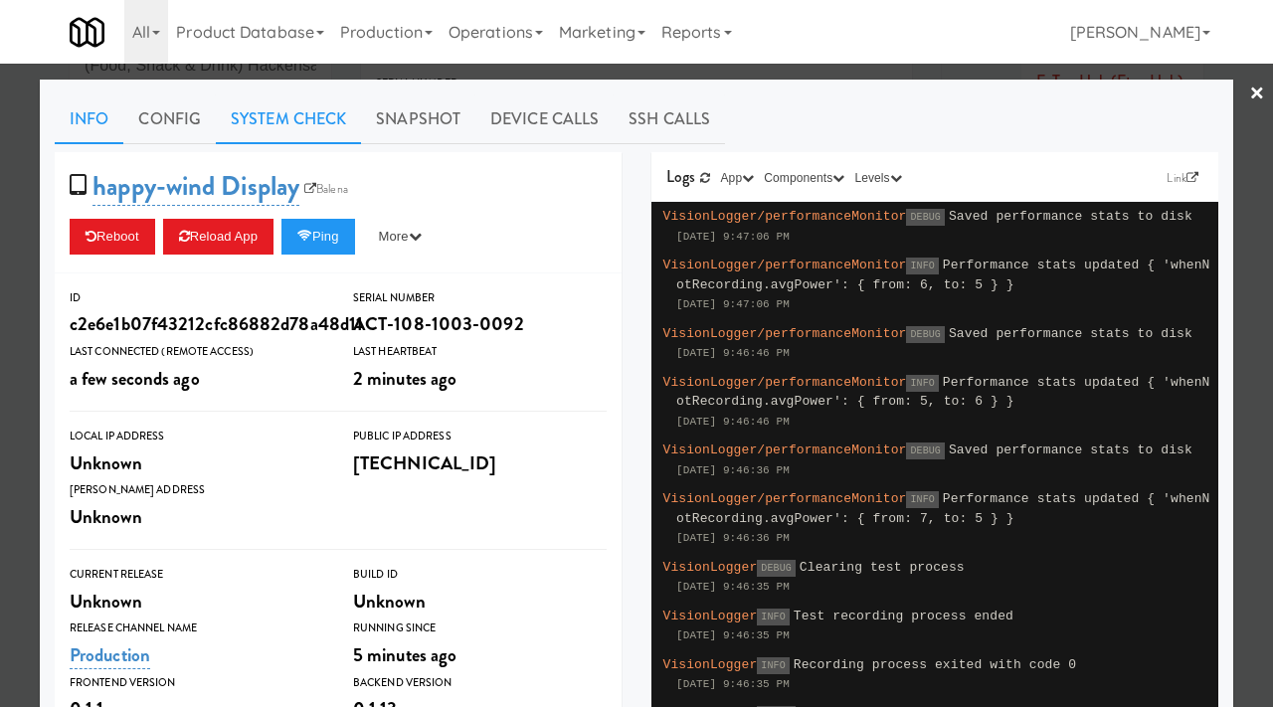
click at [291, 128] on link "System Check" at bounding box center [288, 119] width 145 height 50
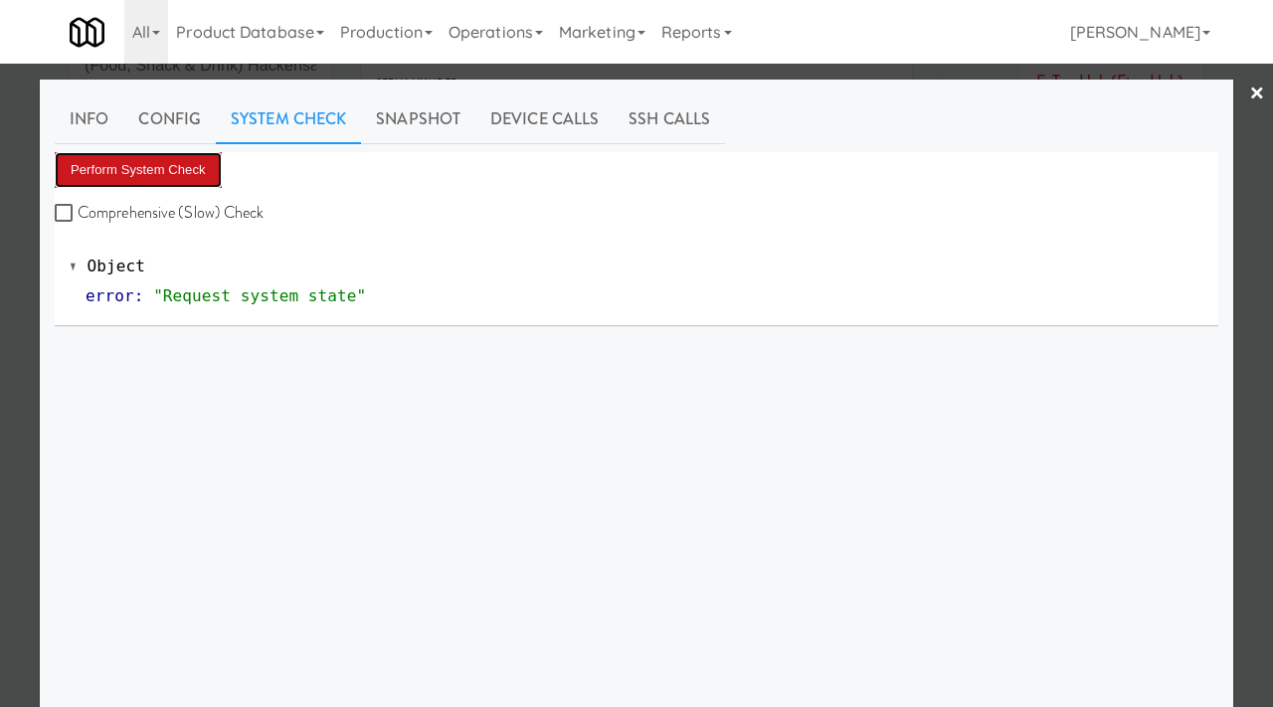
click at [158, 175] on button "Perform System Check" at bounding box center [138, 170] width 167 height 36
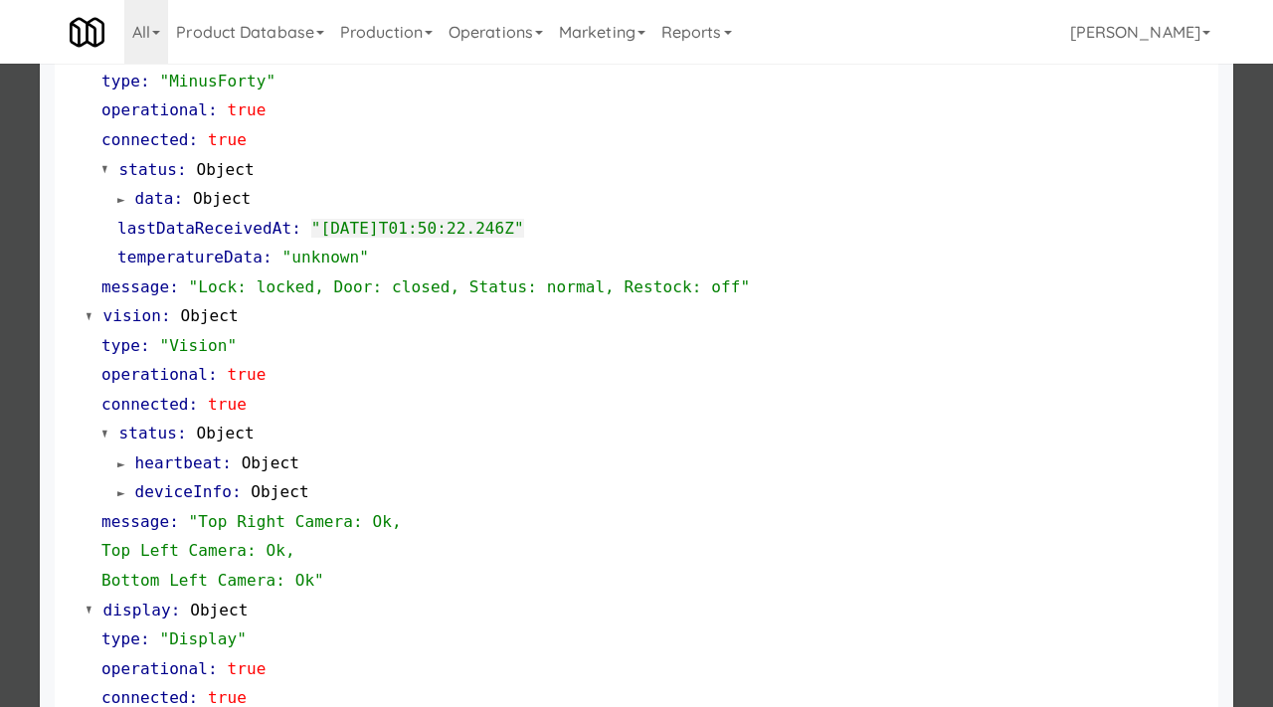
scroll to position [571, 0]
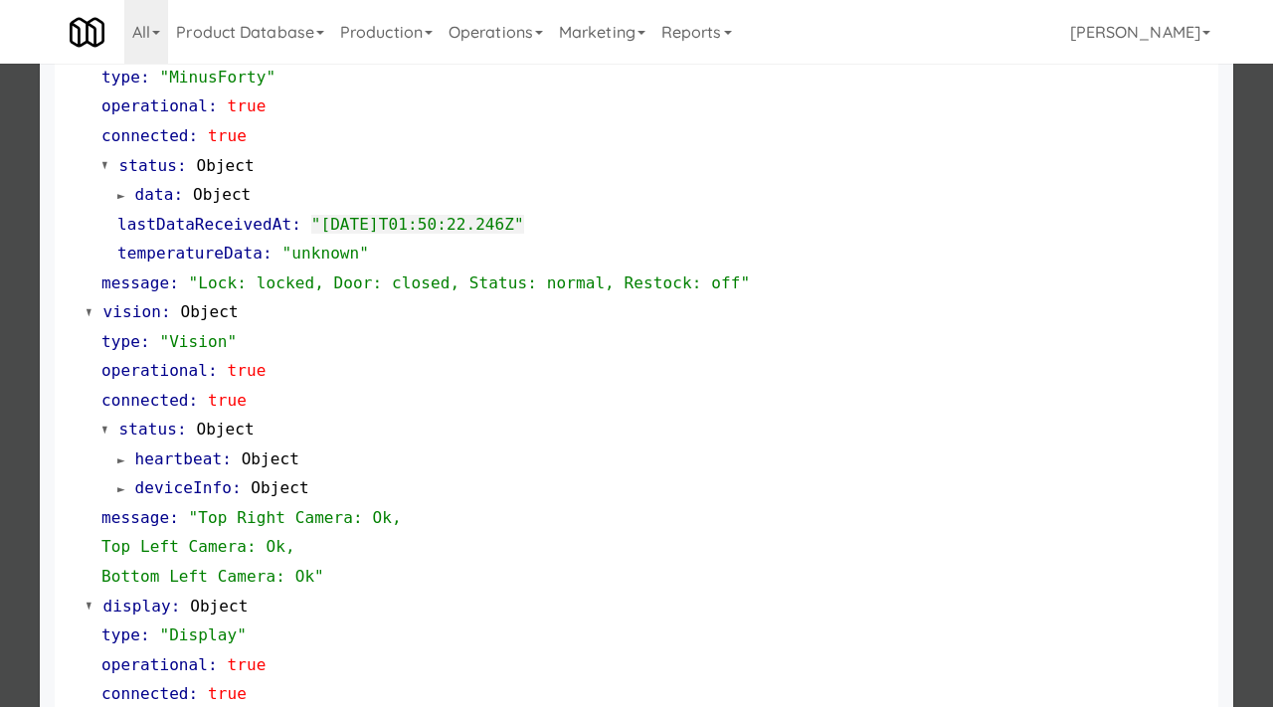
click at [0, 265] on div at bounding box center [636, 353] width 1273 height 707
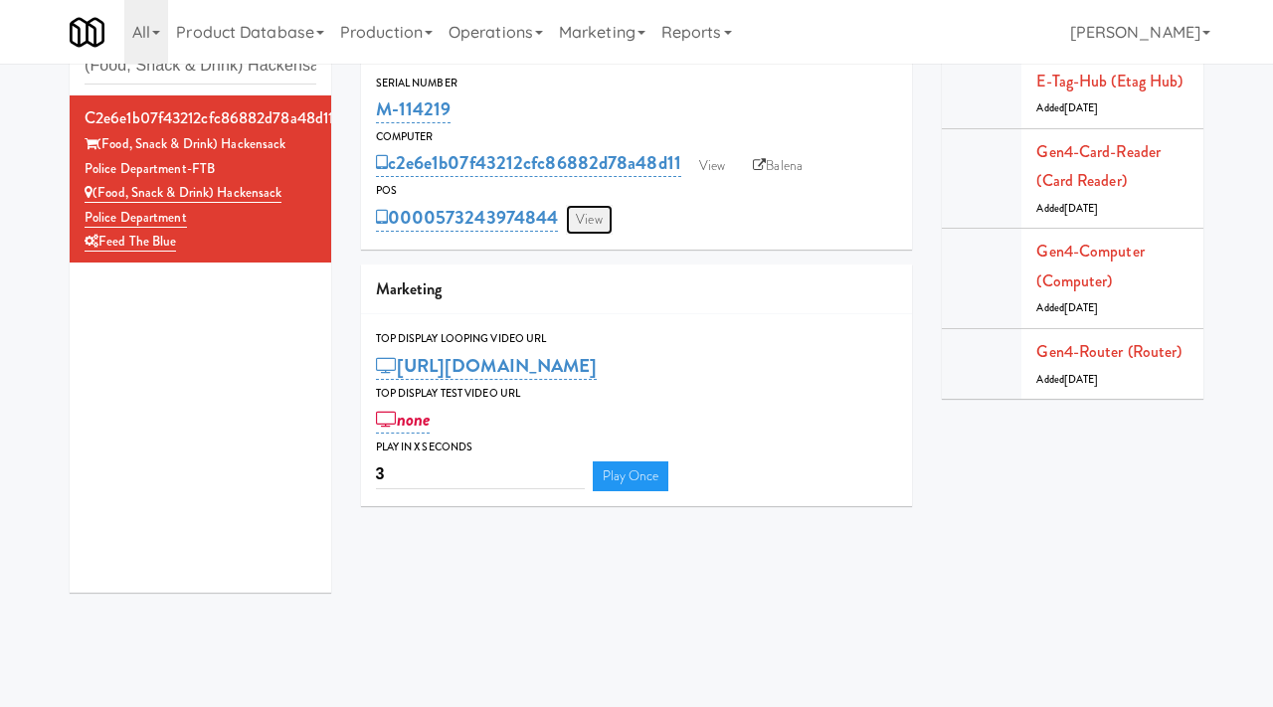
click at [607, 216] on link "View" at bounding box center [589, 220] width 46 height 30
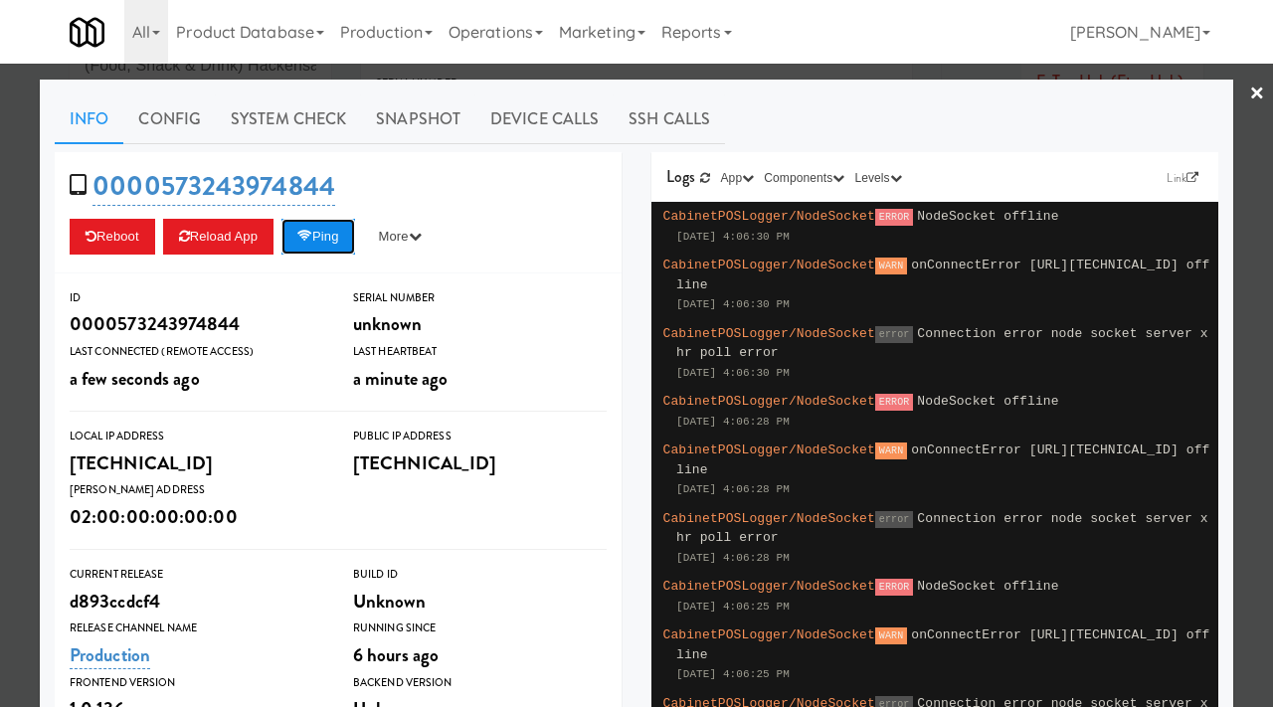
click at [331, 236] on button "Ping" at bounding box center [318, 237] width 74 height 36
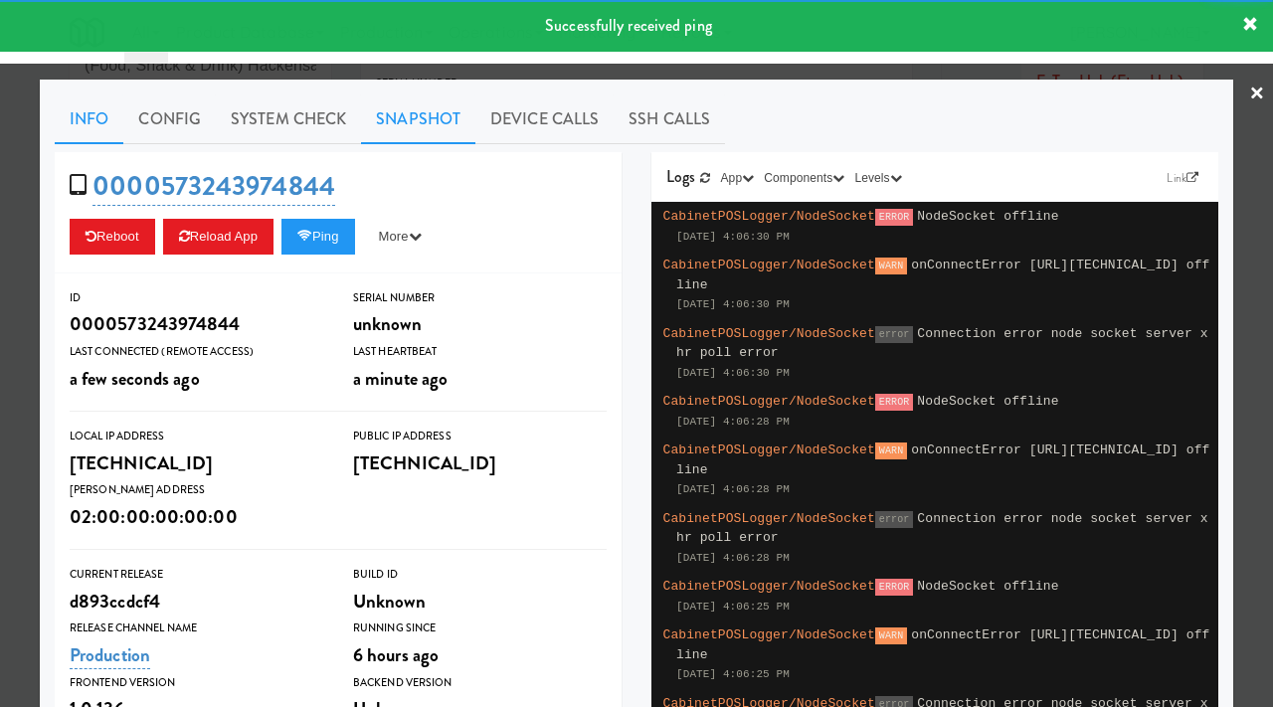
click at [397, 105] on link "Snapshot" at bounding box center [418, 119] width 114 height 50
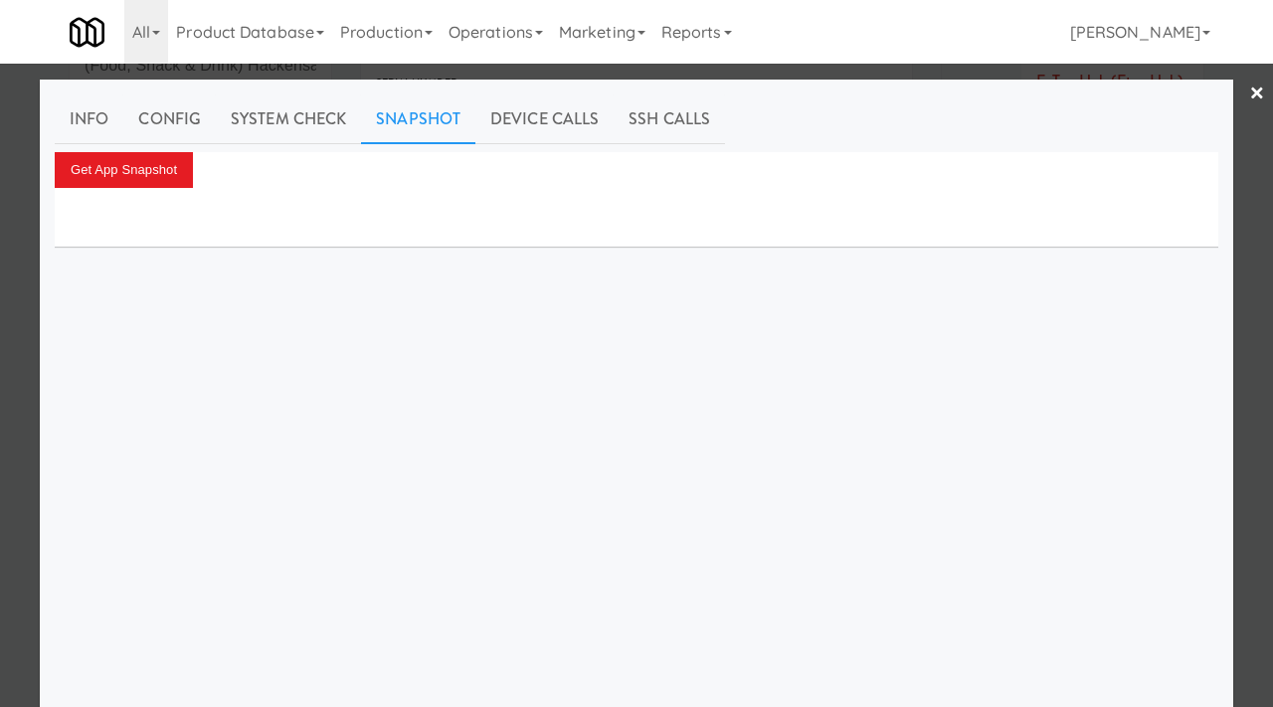
click at [0, 380] on div at bounding box center [636, 353] width 1273 height 707
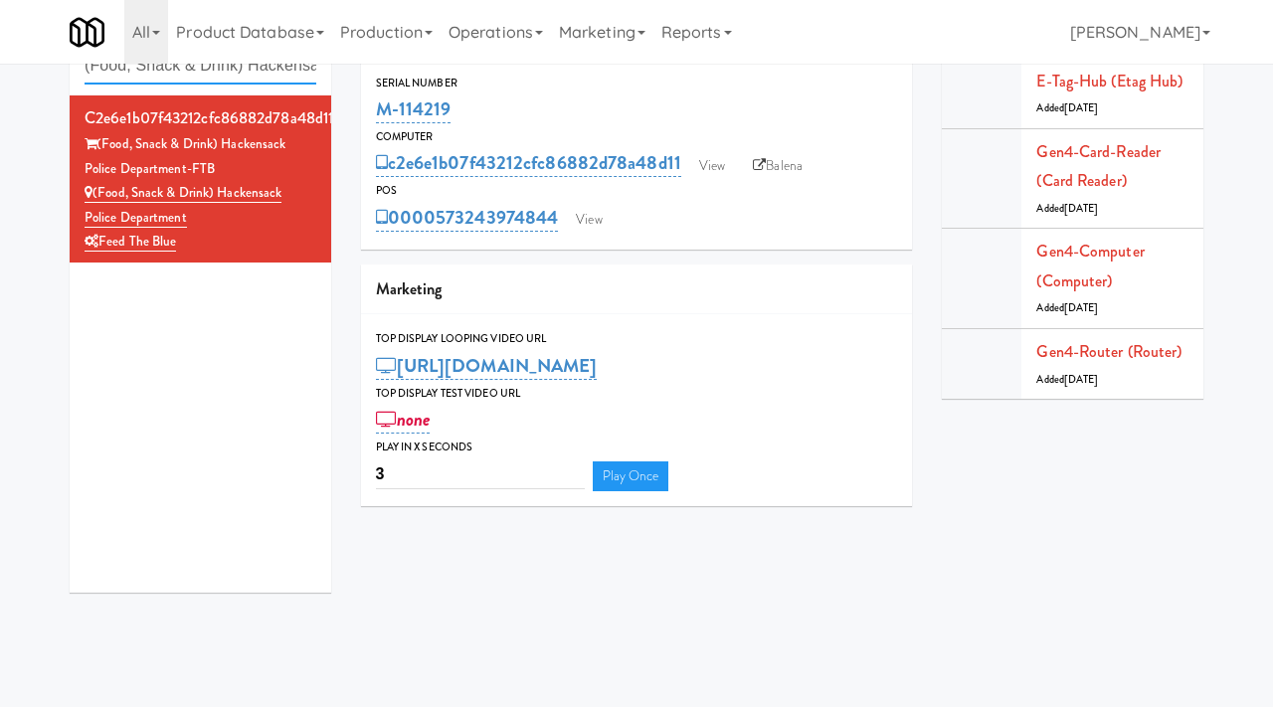
click at [307, 64] on input "(Food, Snack & Drink) Hackensack Police Department-FTB" at bounding box center [201, 66] width 232 height 37
type input "nourish point"
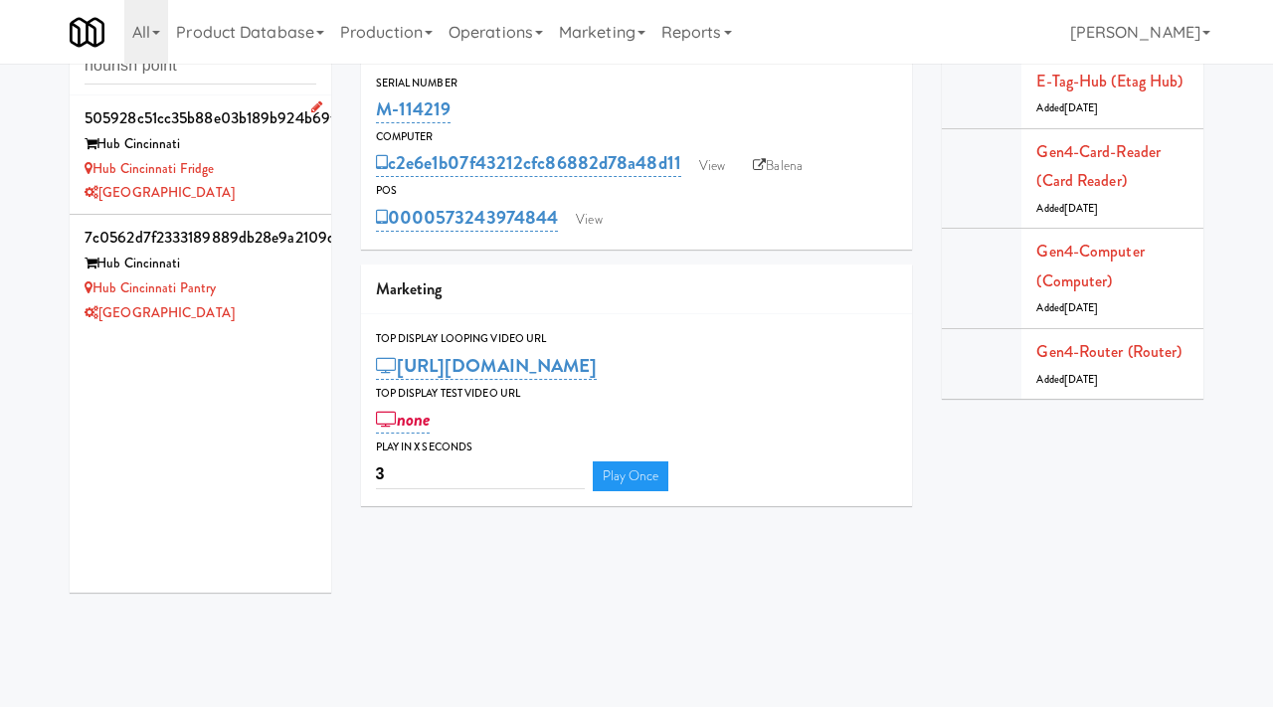
click at [273, 186] on div "[GEOGRAPHIC_DATA]" at bounding box center [201, 193] width 232 height 25
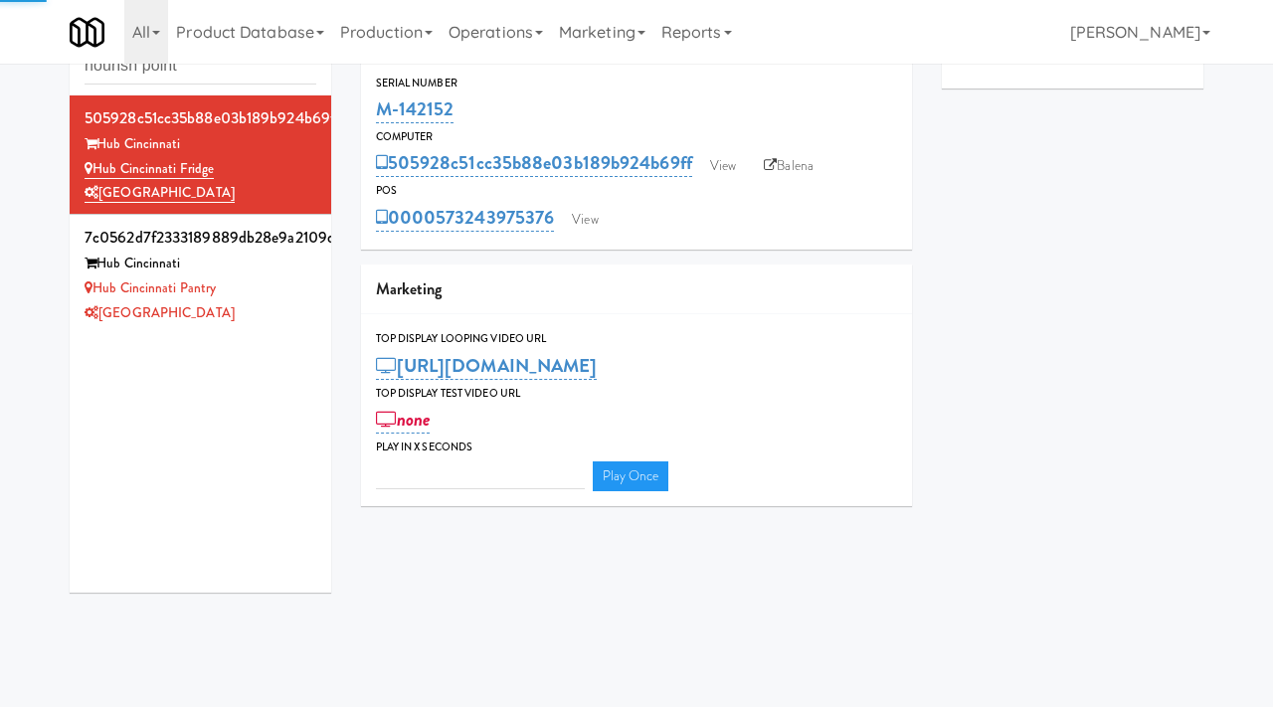
type input "3"
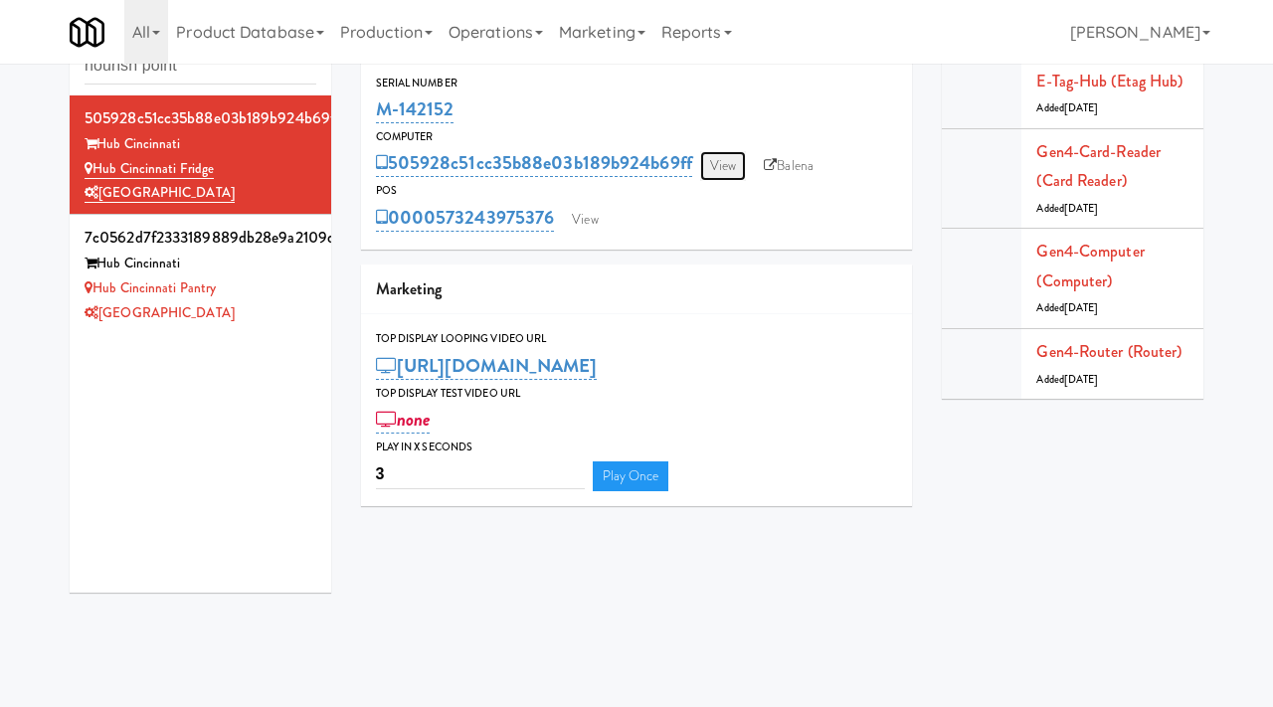
click at [727, 161] on link "View" at bounding box center [723, 166] width 46 height 30
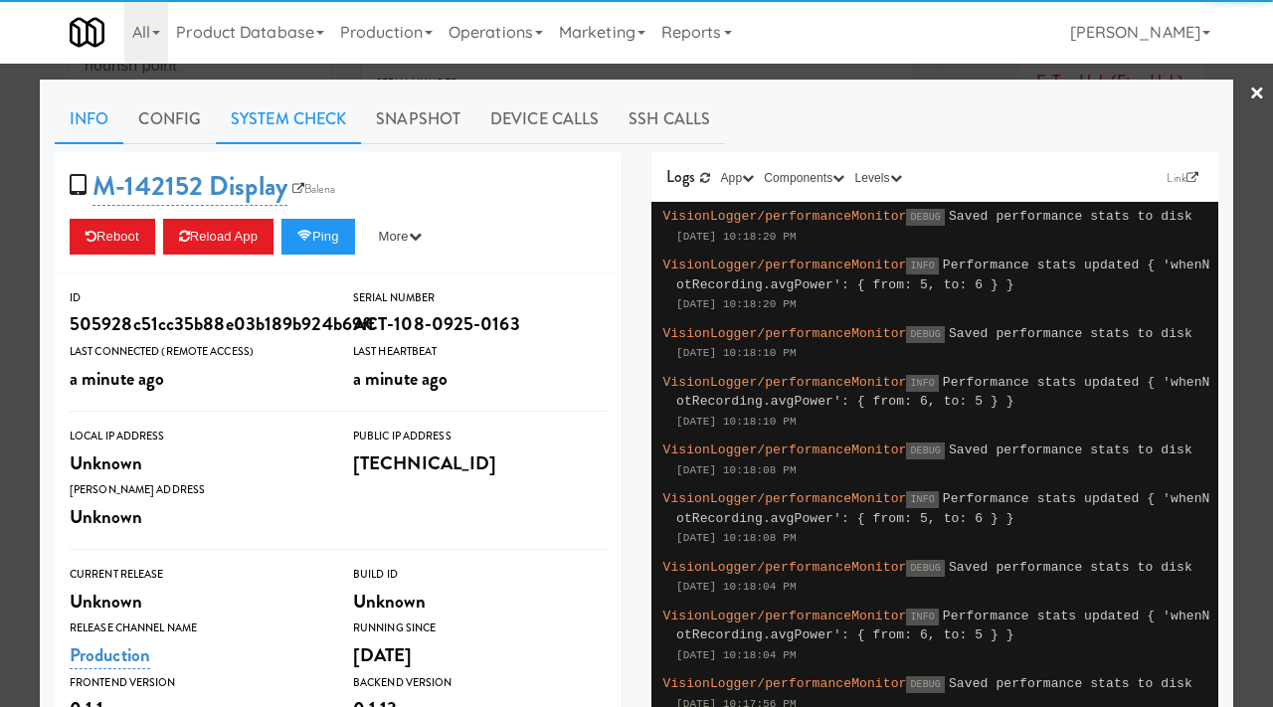
click at [251, 114] on link "System Check" at bounding box center [288, 119] width 145 height 50
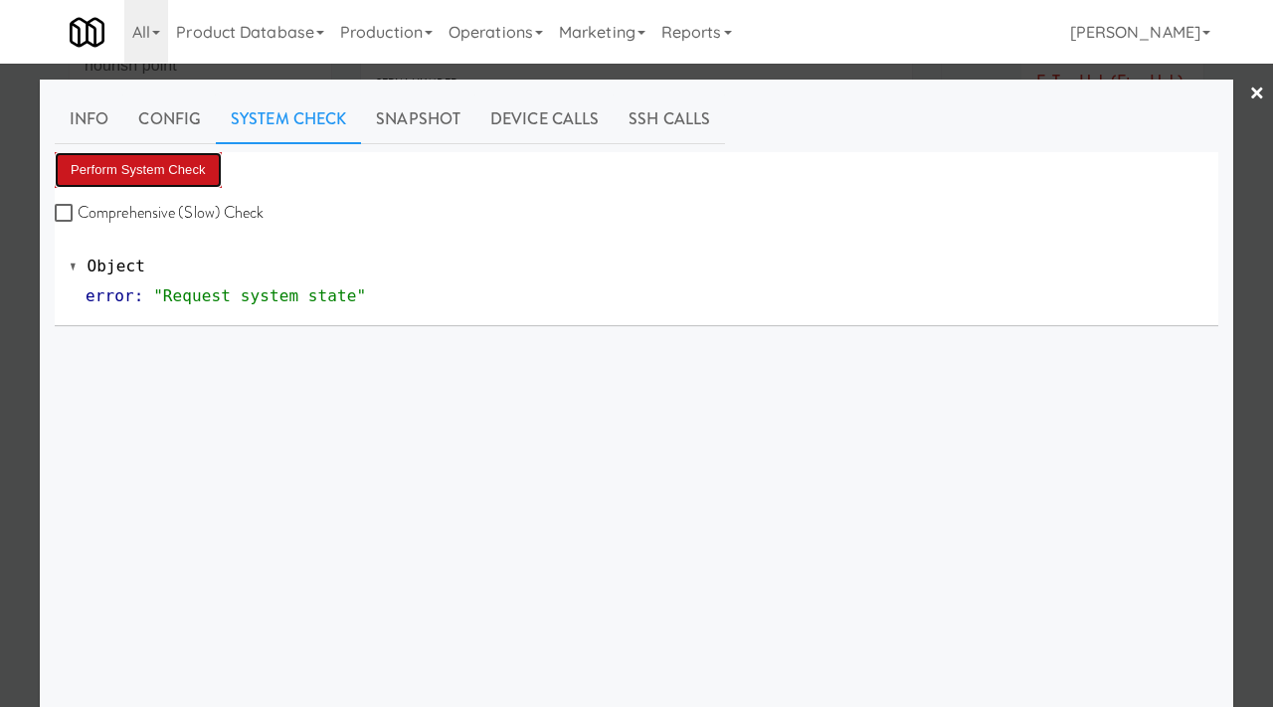
click at [166, 164] on button "Perform System Check" at bounding box center [138, 170] width 167 height 36
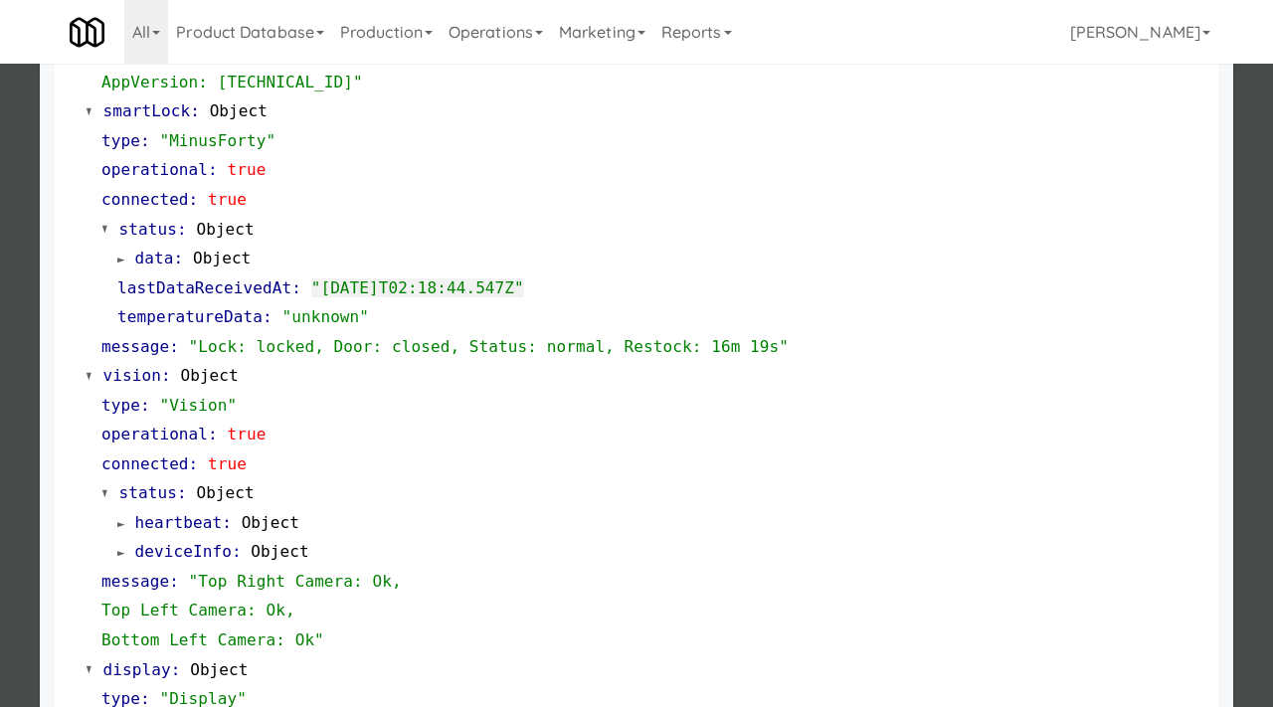
scroll to position [514, 0]
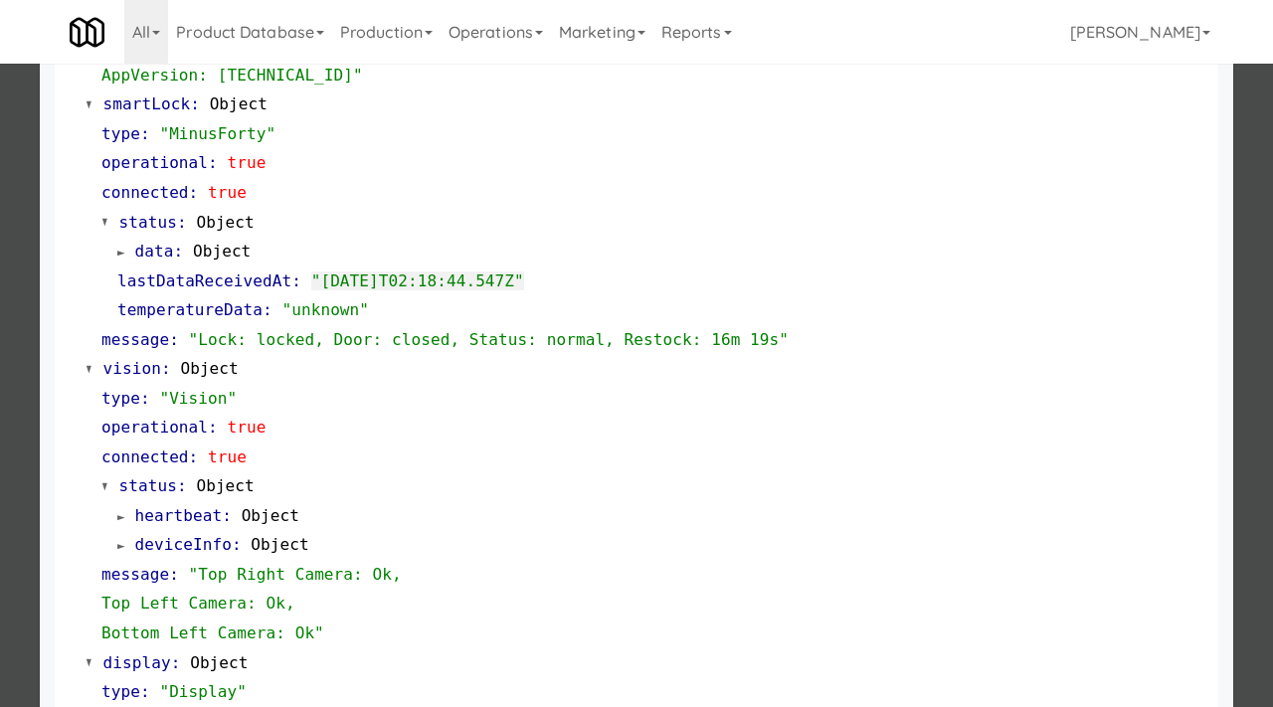
click at [0, 356] on div at bounding box center [636, 353] width 1273 height 707
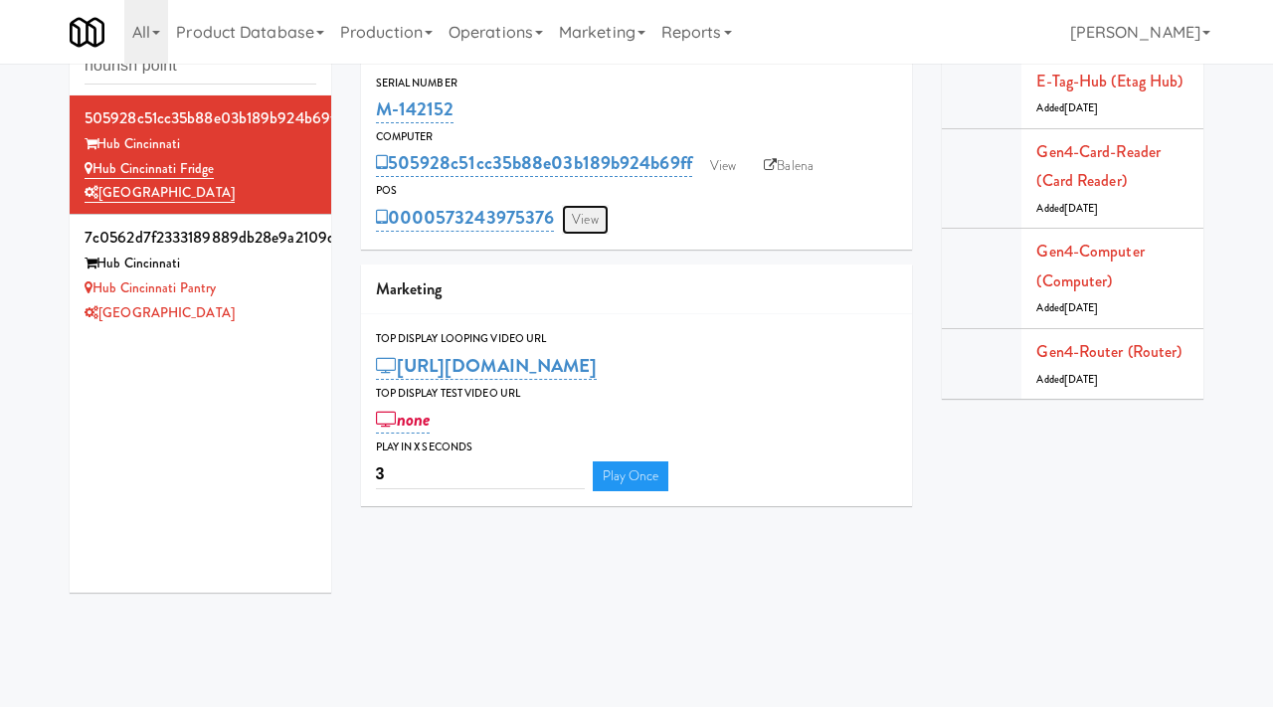
click at [595, 221] on link "View" at bounding box center [585, 220] width 46 height 30
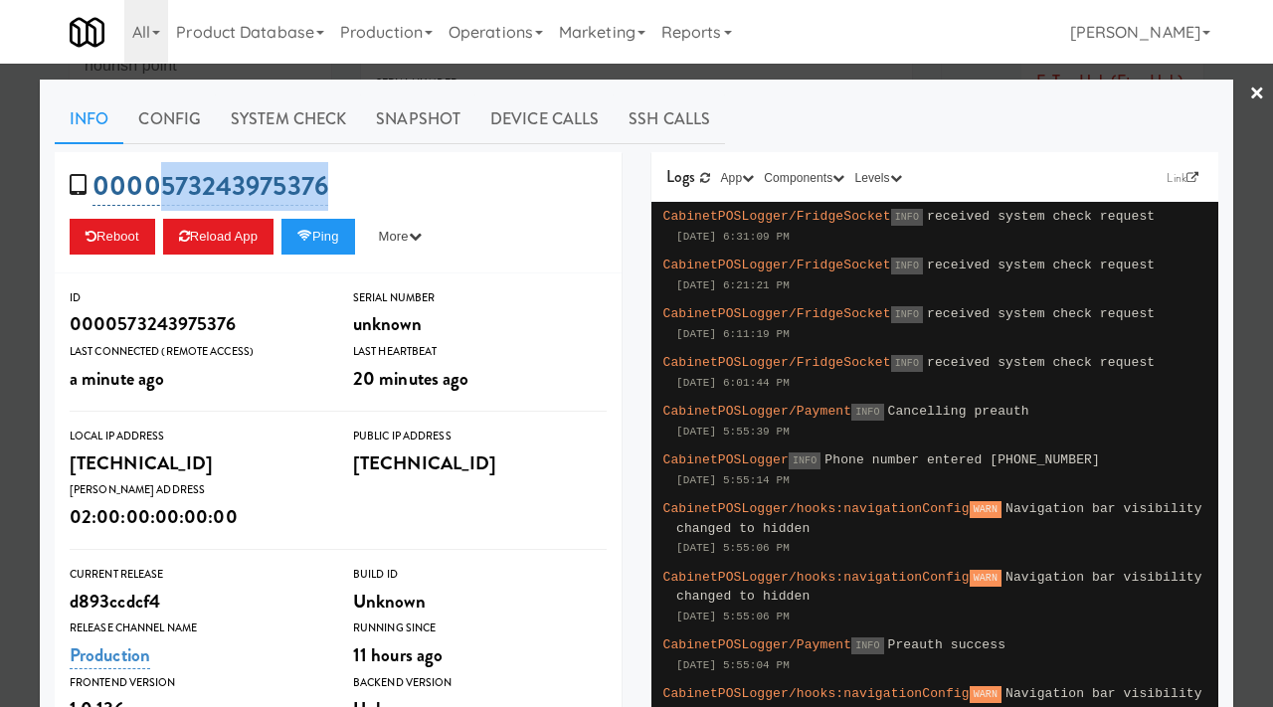
drag, startPoint x: 364, startPoint y: 192, endPoint x: 164, endPoint y: 181, distance: 200.2
click at [164, 181] on div "0000573243975376 Reboot Reload App Ping More Ping Server Restart Server Force R…" at bounding box center [338, 212] width 567 height 121
copy link "573243975376"
click at [0, 246] on div at bounding box center [636, 353] width 1273 height 707
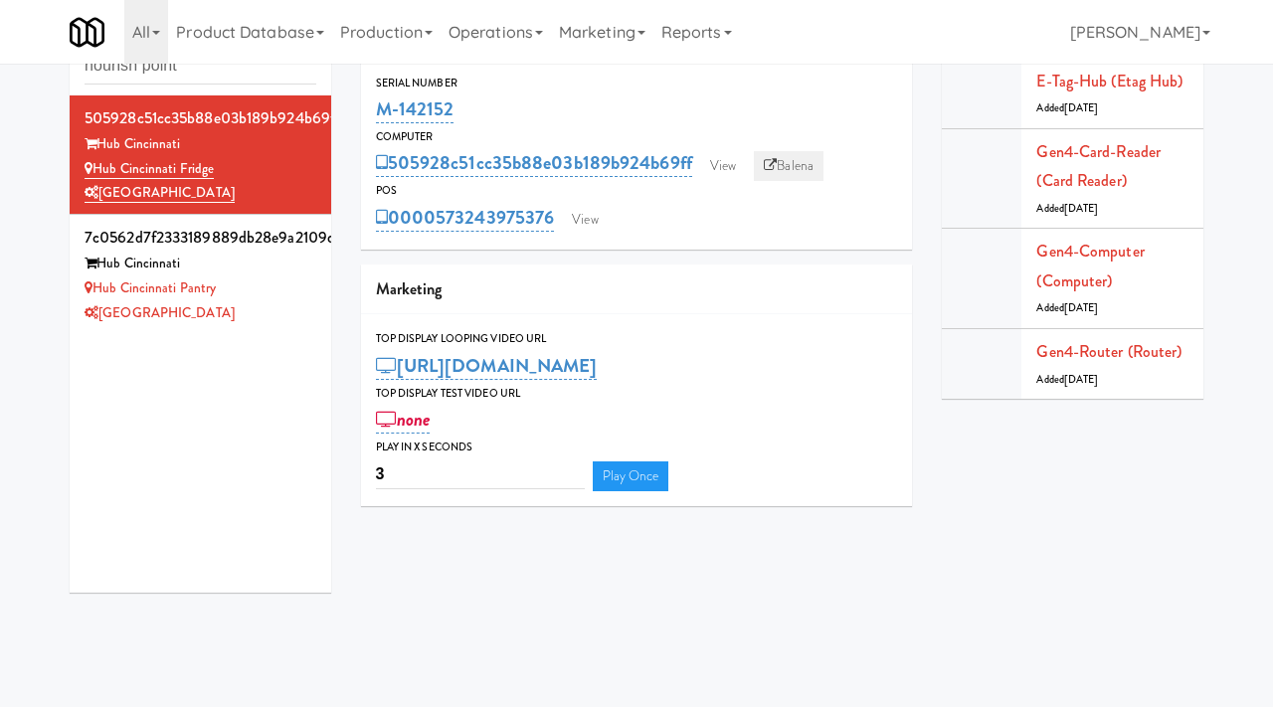
click at [796, 169] on link "Balena" at bounding box center [789, 166] width 70 height 30
click at [713, 168] on link "View" at bounding box center [723, 166] width 46 height 30
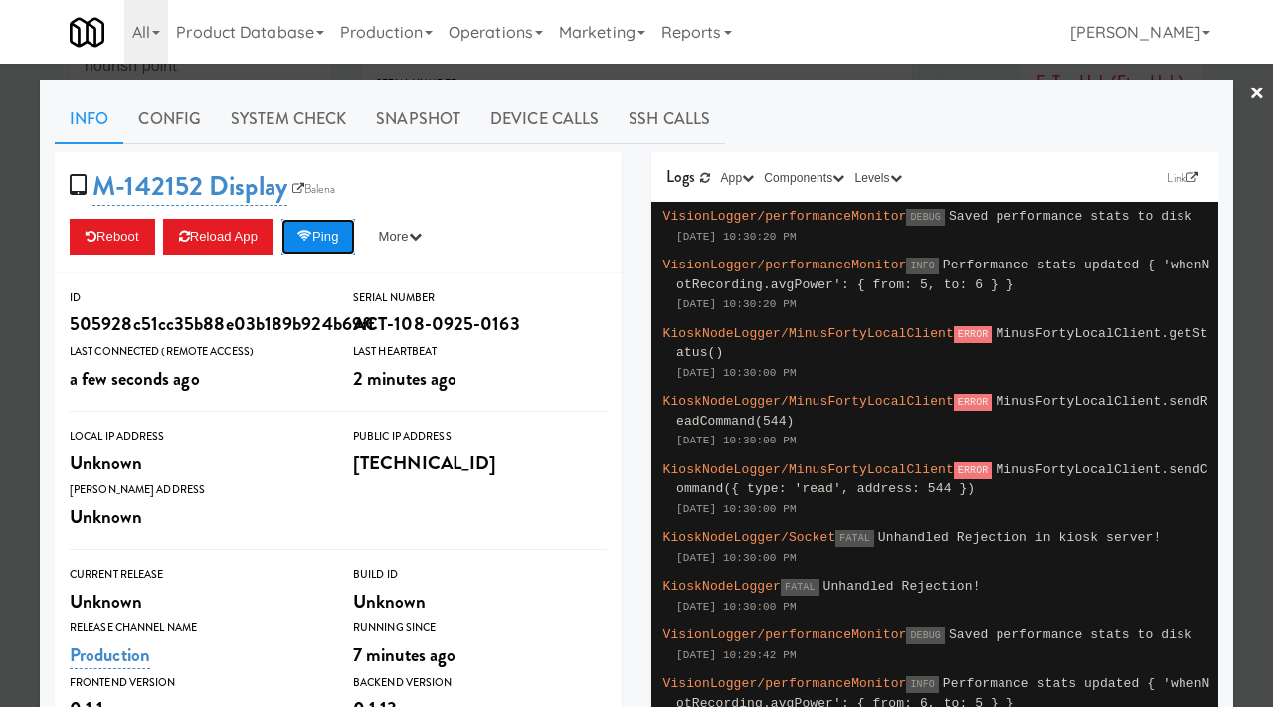
click at [333, 241] on button "Ping" at bounding box center [318, 237] width 74 height 36
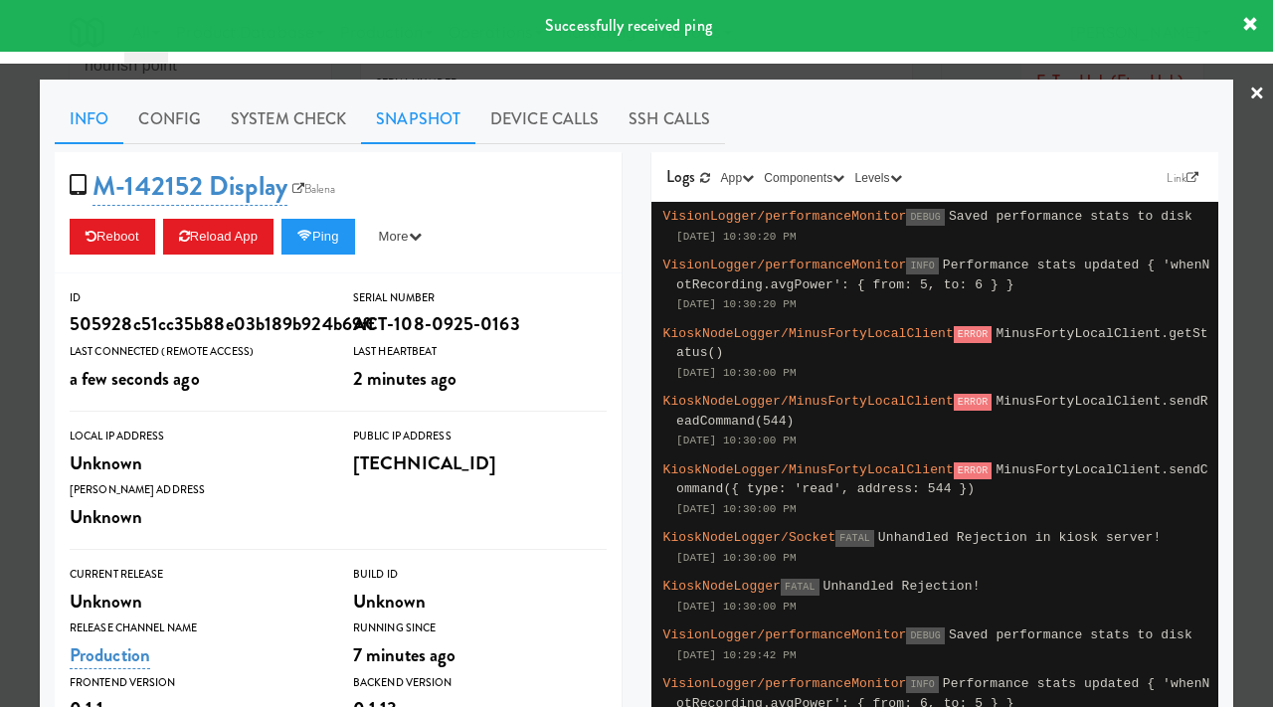
click at [383, 133] on link "Snapshot" at bounding box center [418, 119] width 114 height 50
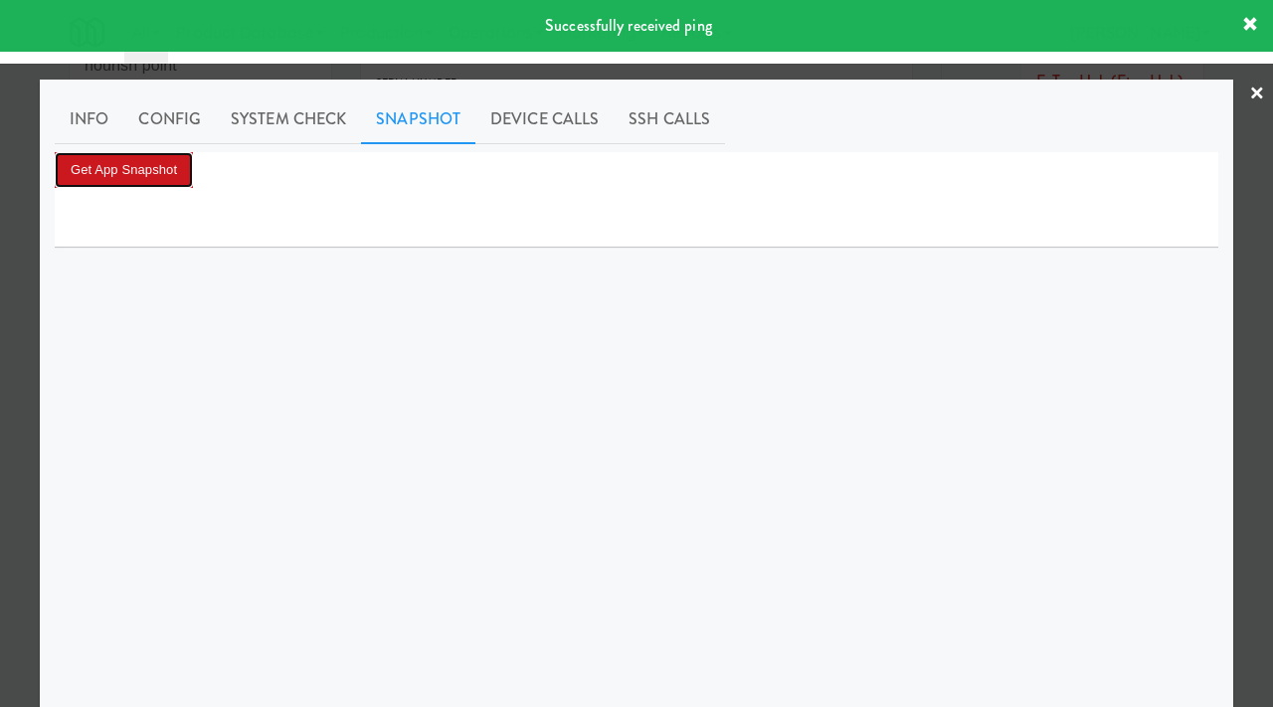
click at [76, 175] on button "Get App Snapshot" at bounding box center [124, 170] width 138 height 36
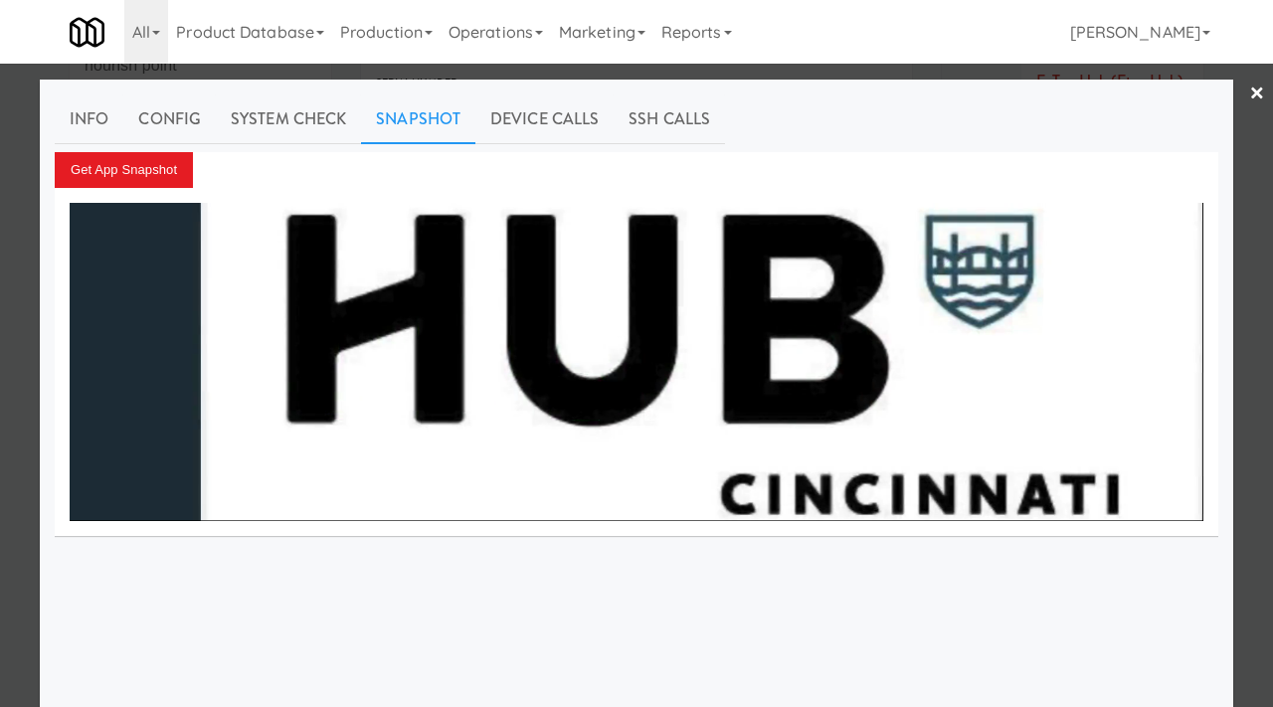
scroll to position [16, 0]
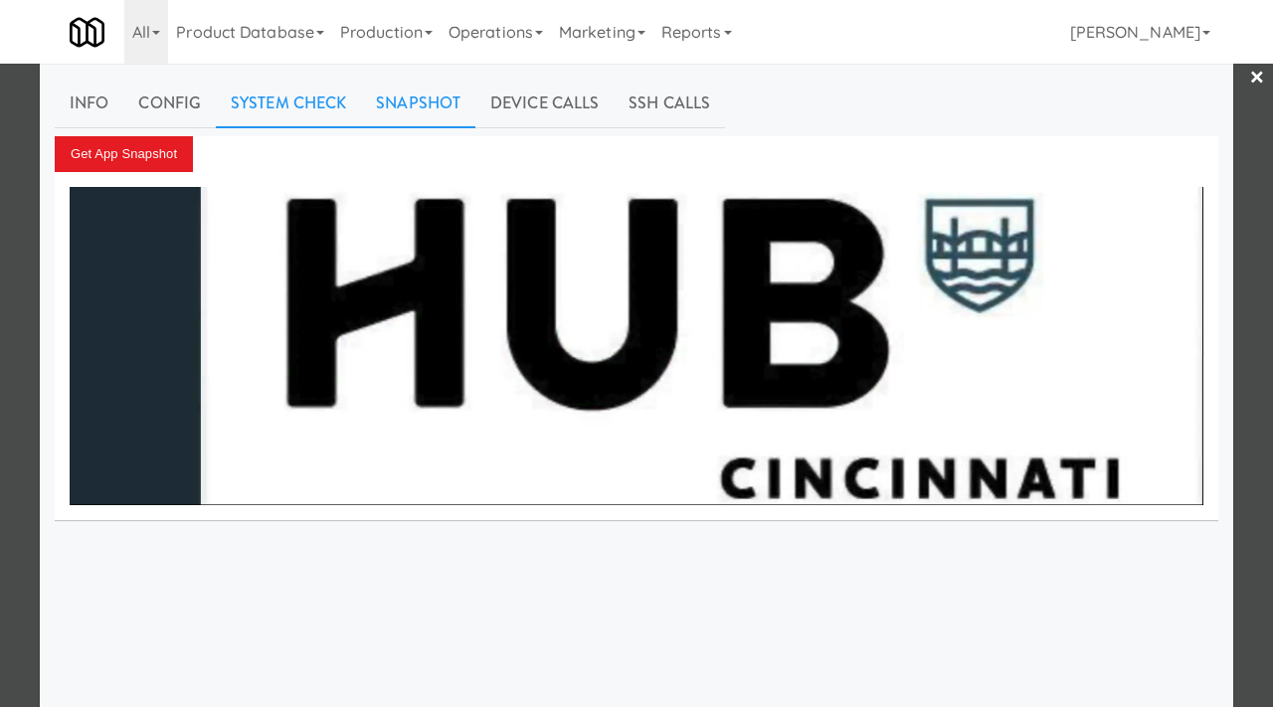
click at [271, 93] on link "System Check" at bounding box center [288, 104] width 145 height 50
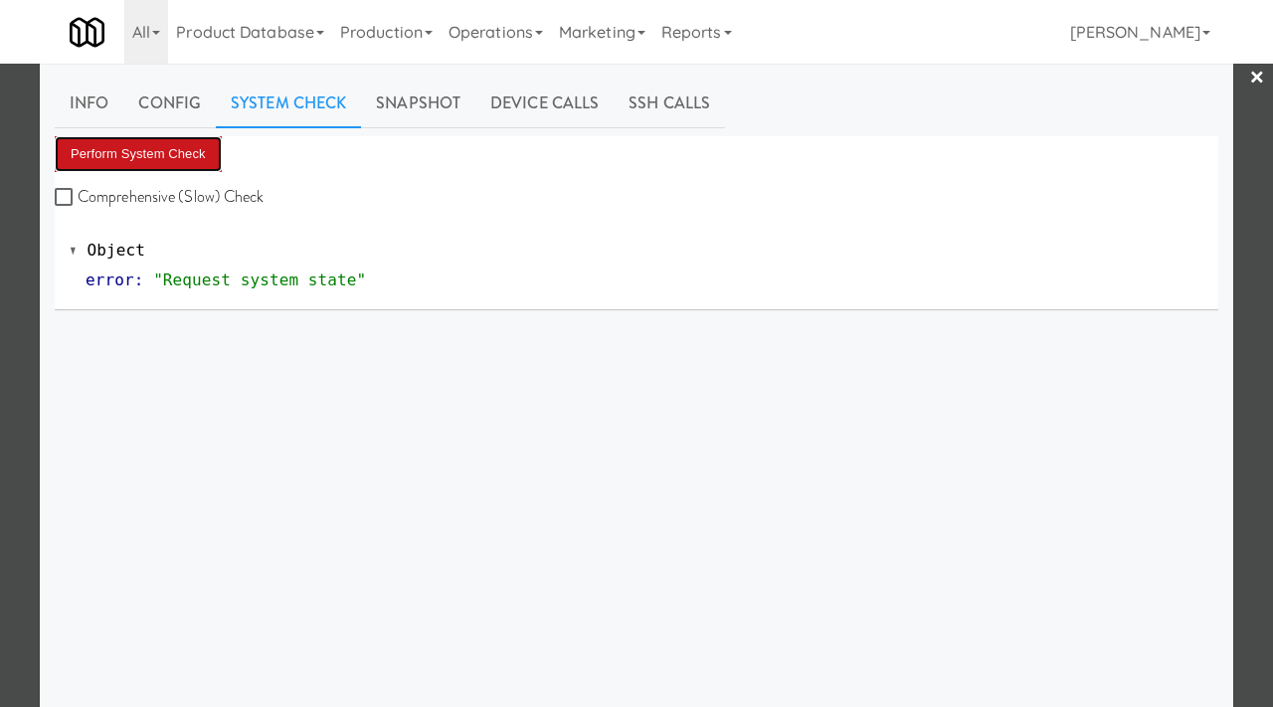
click at [126, 157] on button "Perform System Check" at bounding box center [138, 154] width 167 height 36
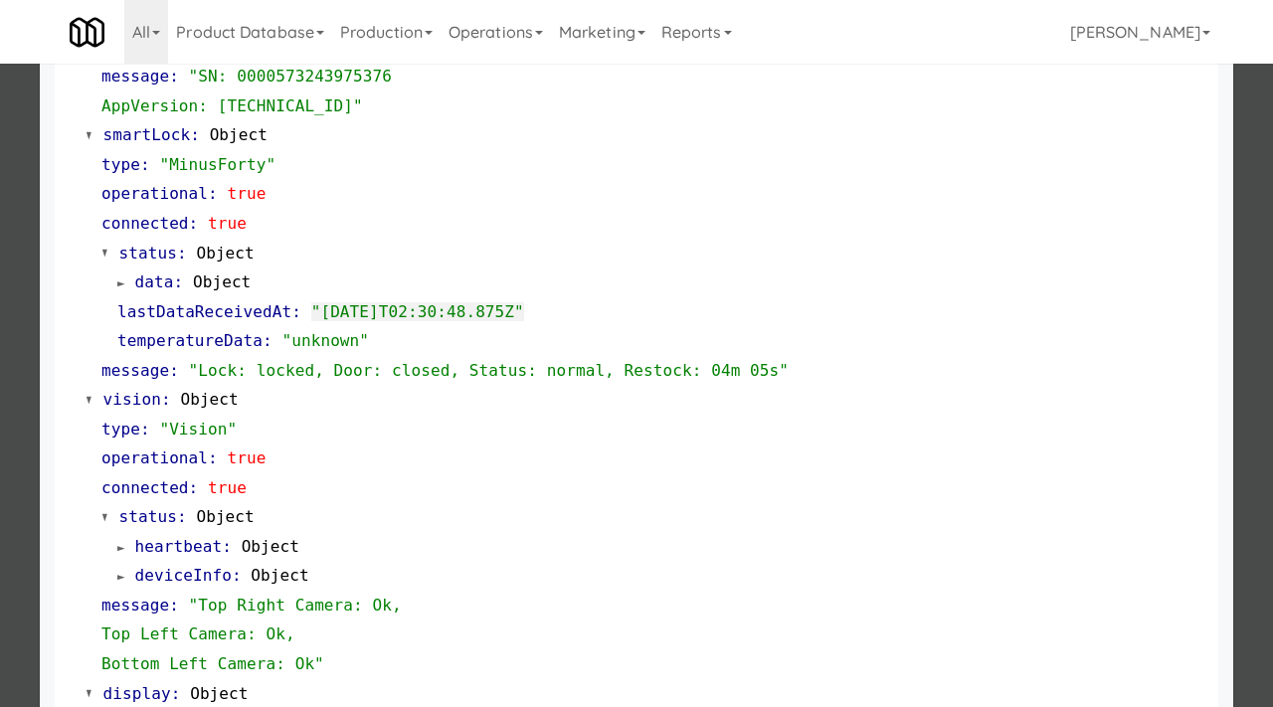
scroll to position [866, 0]
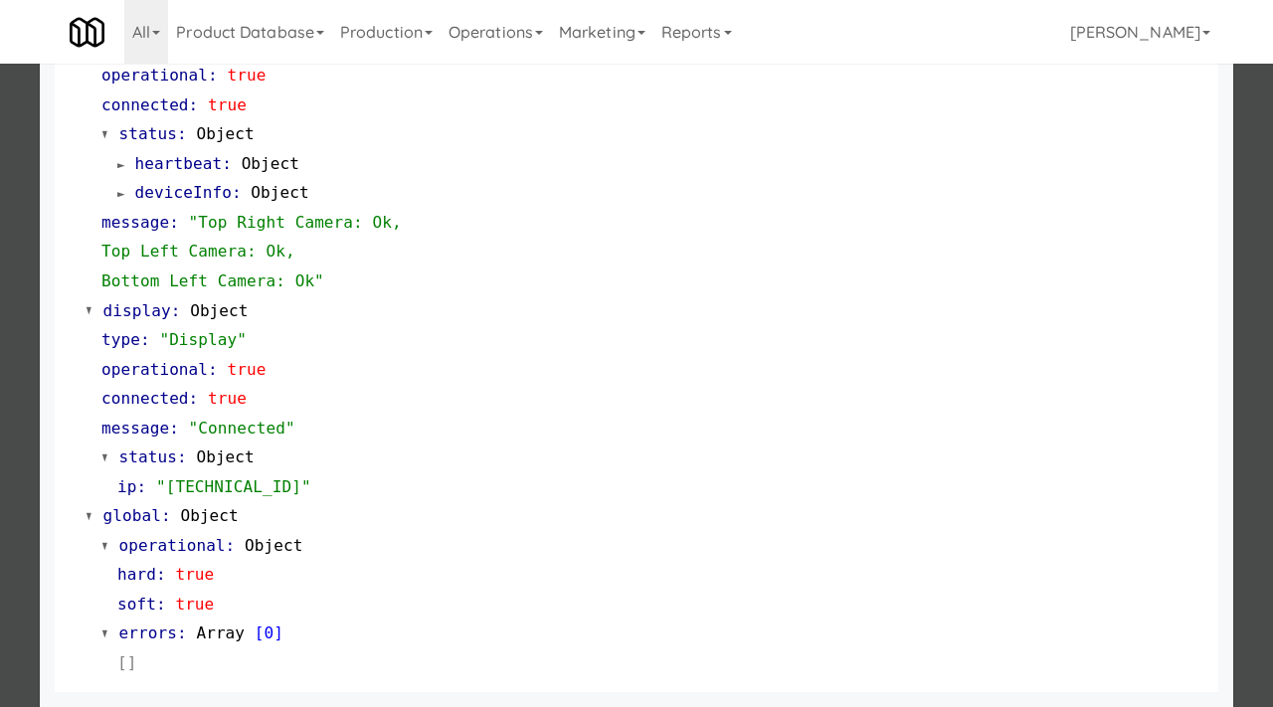
click at [0, 303] on div at bounding box center [636, 353] width 1273 height 707
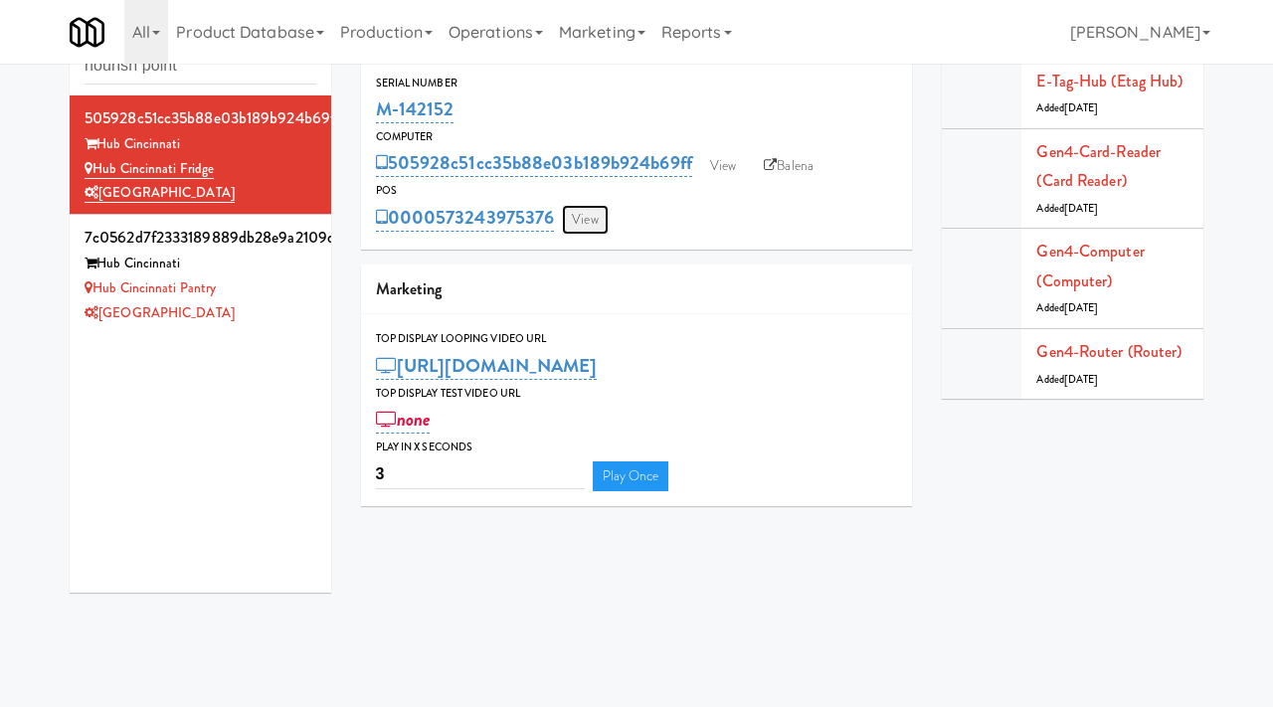
click at [582, 217] on link "View" at bounding box center [585, 220] width 46 height 30
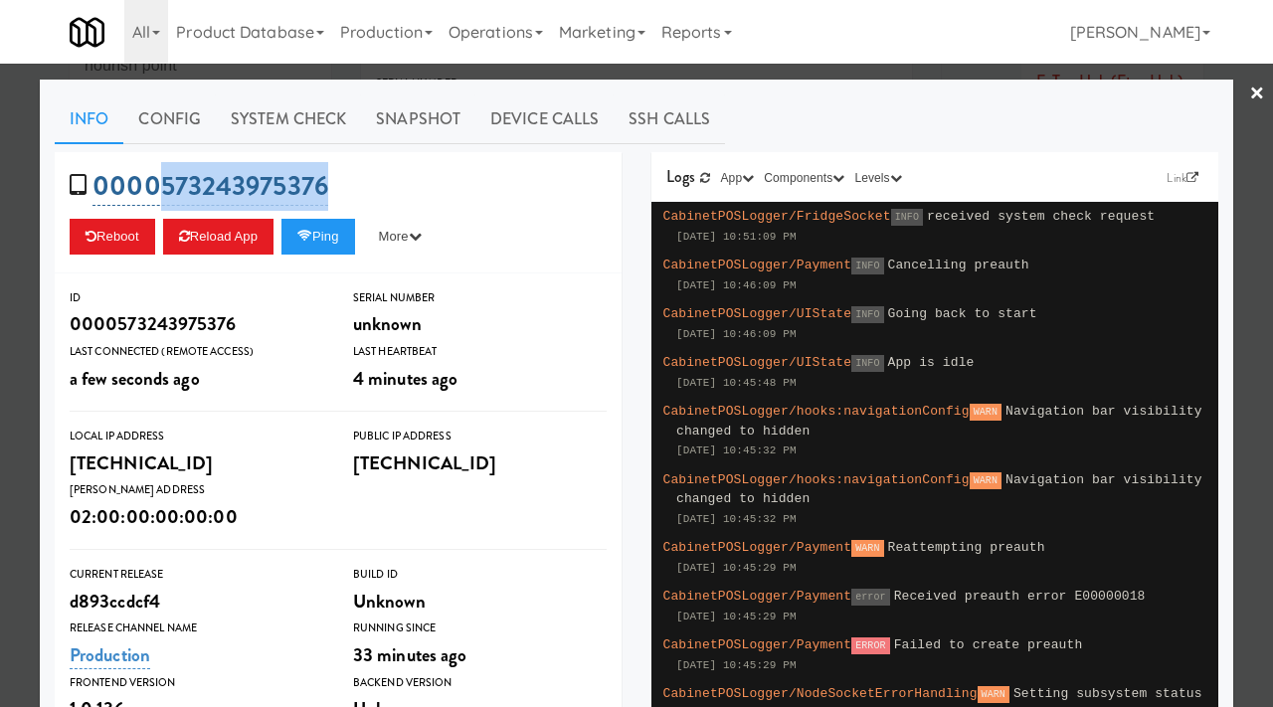
drag, startPoint x: 351, startPoint y: 179, endPoint x: 159, endPoint y: 183, distance: 192.0
click at [159, 183] on div "0000573243975376 Reboot Reload App Ping More Ping Server Restart Server Force R…" at bounding box center [338, 212] width 567 height 121
copy link "573243975376"
click at [0, 318] on div at bounding box center [636, 353] width 1273 height 707
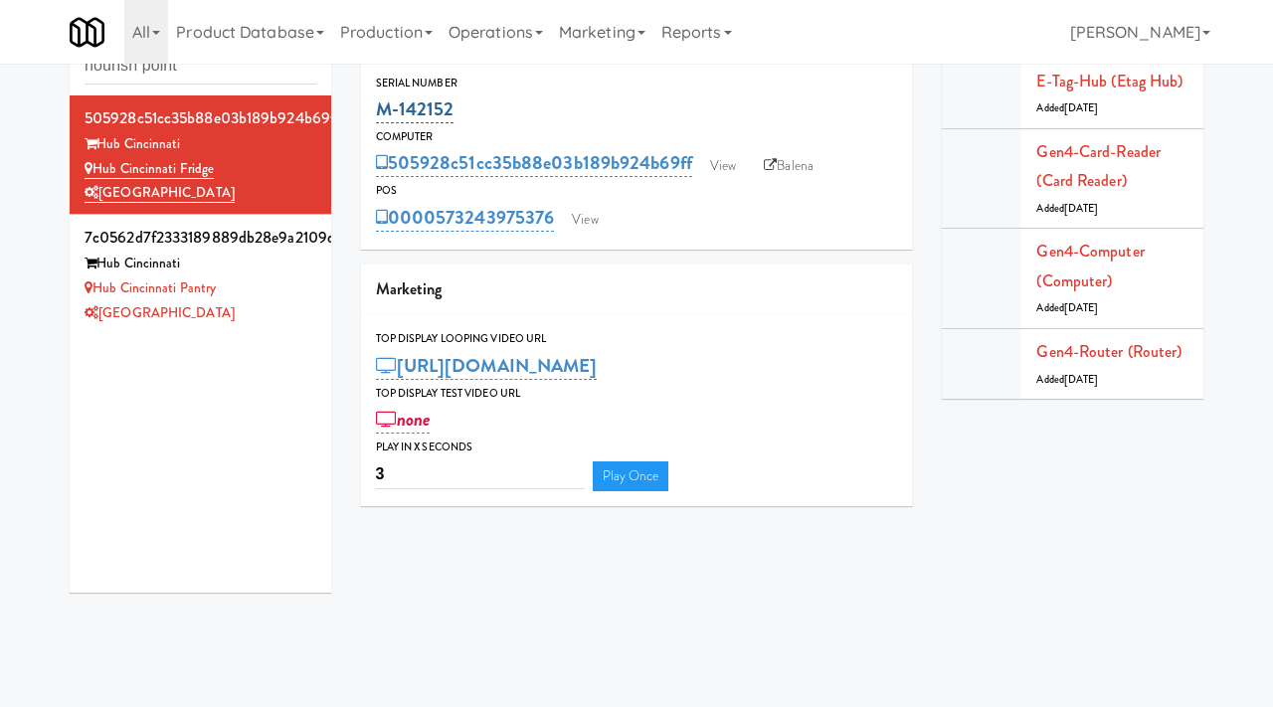
drag, startPoint x: 461, startPoint y: 110, endPoint x: 383, endPoint y: 110, distance: 78.6
click at [383, 110] on div "M-142152" at bounding box center [637, 109] width 522 height 34
copy link "M-142152"
click at [585, 220] on link "View" at bounding box center [585, 220] width 46 height 30
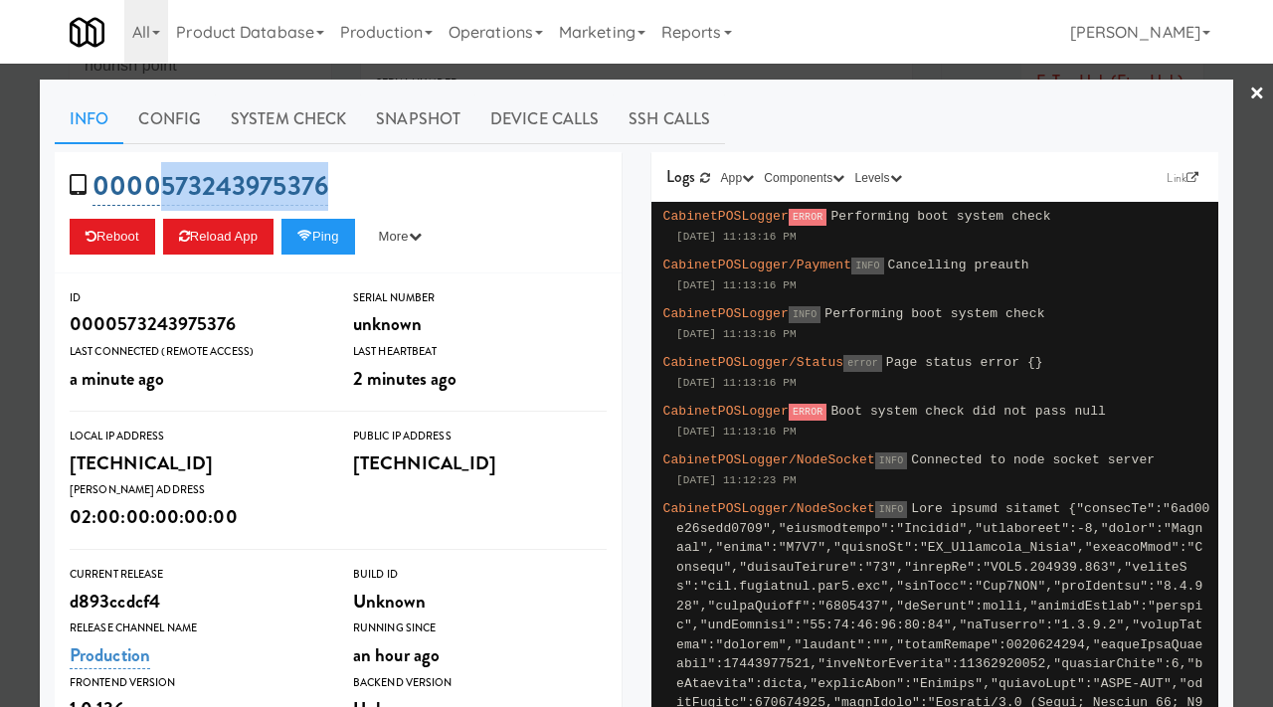
drag, startPoint x: 337, startPoint y: 184, endPoint x: 166, endPoint y: 196, distance: 171.5
click at [165, 196] on div "0000573243975376 Reboot Reload App Ping More Ping Server Restart Server Force R…" at bounding box center [338, 212] width 567 height 121
copy link "573243975376"
